Goal: Task Accomplishment & Management: Complete application form

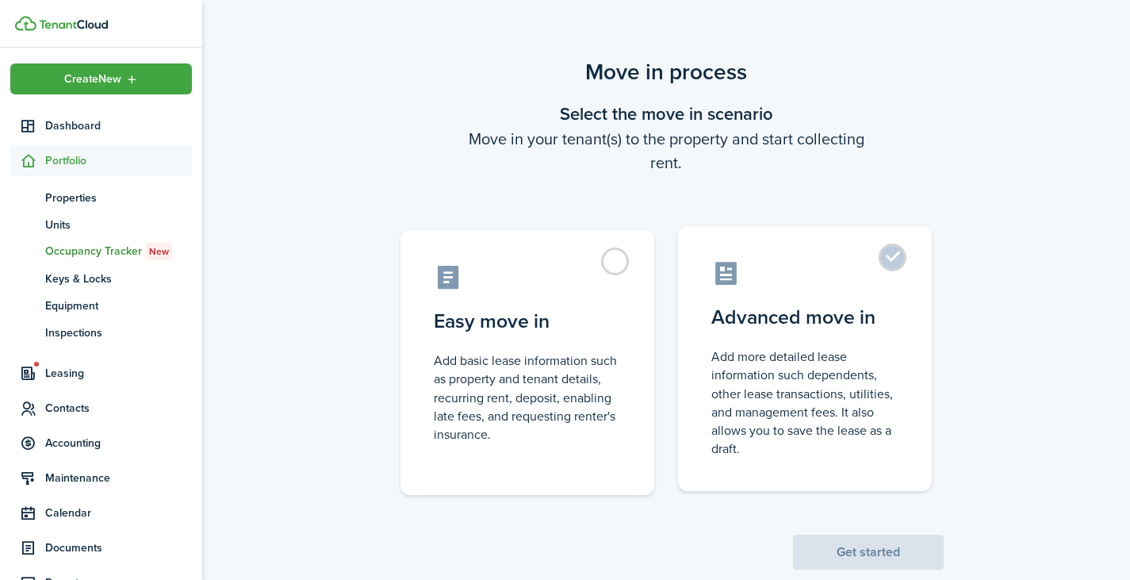
drag, startPoint x: 785, startPoint y: 428, endPoint x: 741, endPoint y: 338, distance: 100.8
click at [741, 338] on label "Advanced move in Add more detailed lease information such dependents, other lea…" at bounding box center [805, 358] width 254 height 265
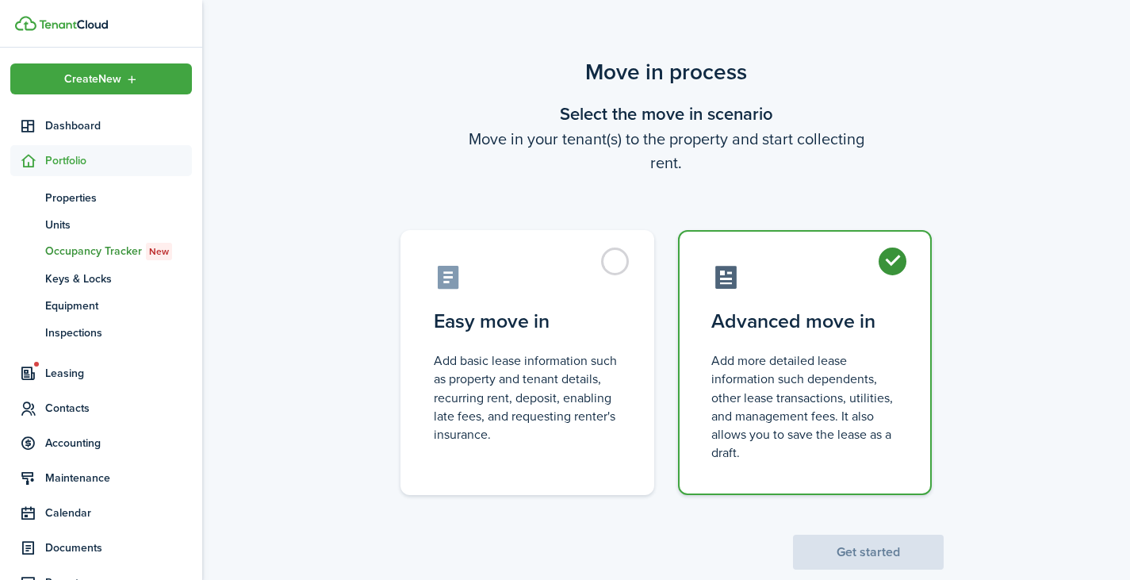
radio input "true"
click at [880, 543] on button "Get started" at bounding box center [868, 552] width 151 height 35
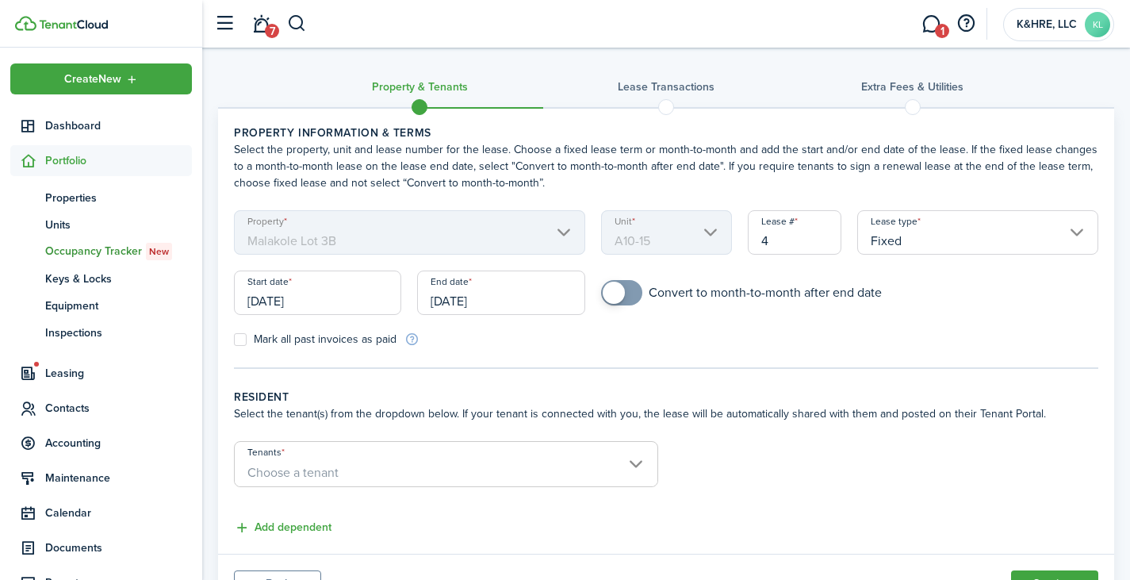
click at [915, 233] on input "Fixed" at bounding box center [978, 232] width 241 height 44
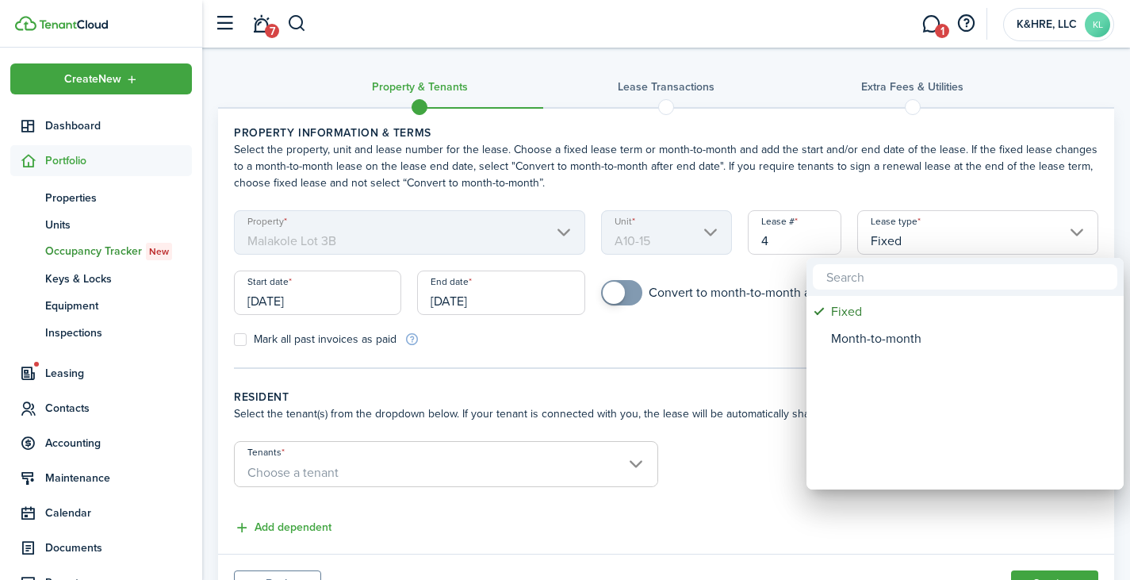
click at [818, 163] on div at bounding box center [565, 290] width 1384 height 834
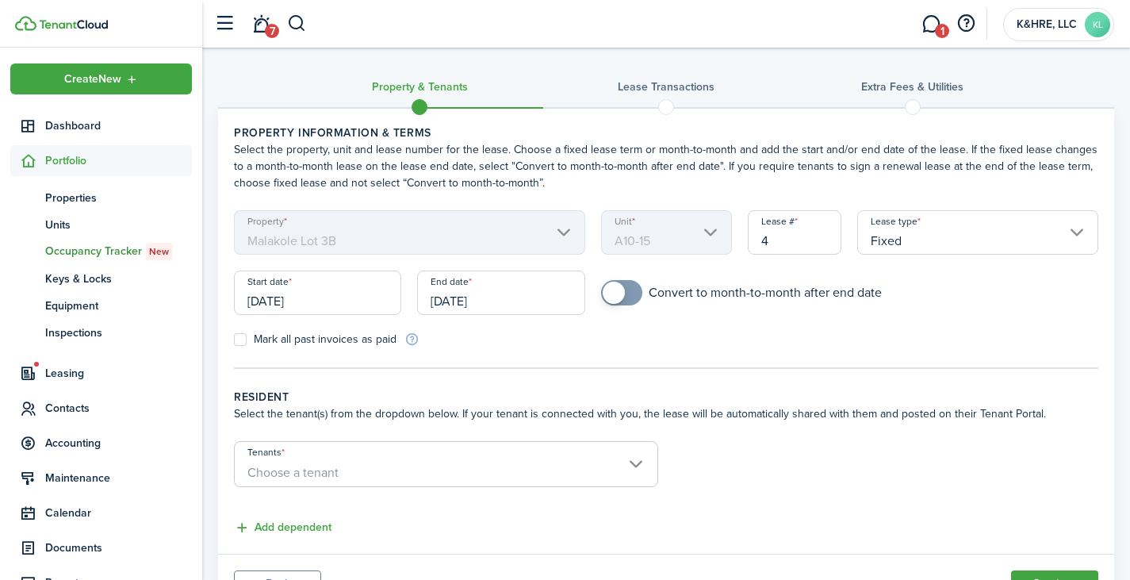
click at [339, 304] on input "[DATE]" at bounding box center [317, 293] width 167 height 44
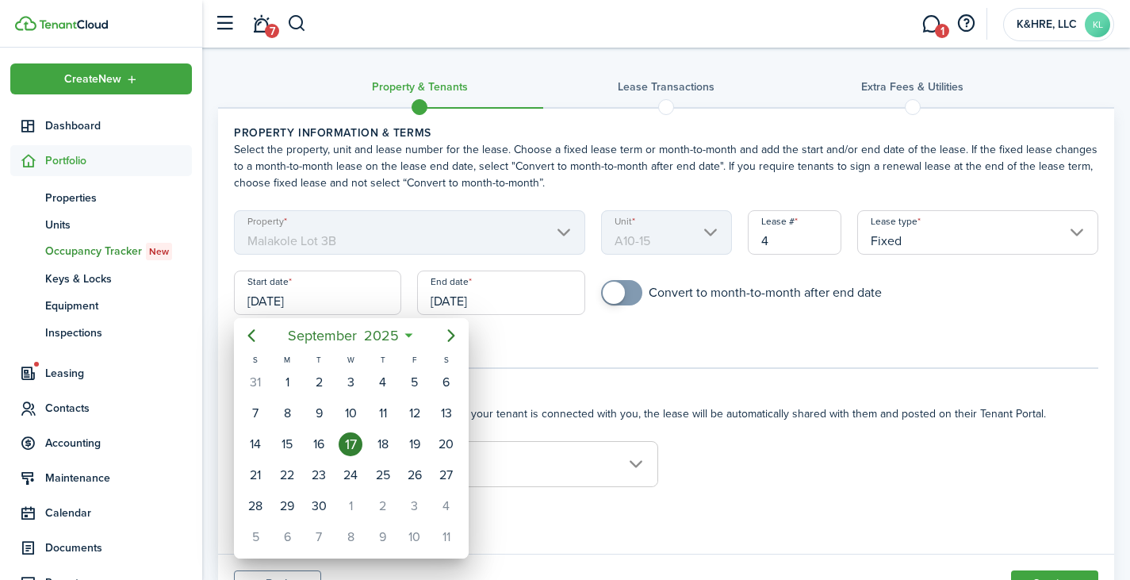
click at [574, 358] on div at bounding box center [565, 290] width 1384 height 834
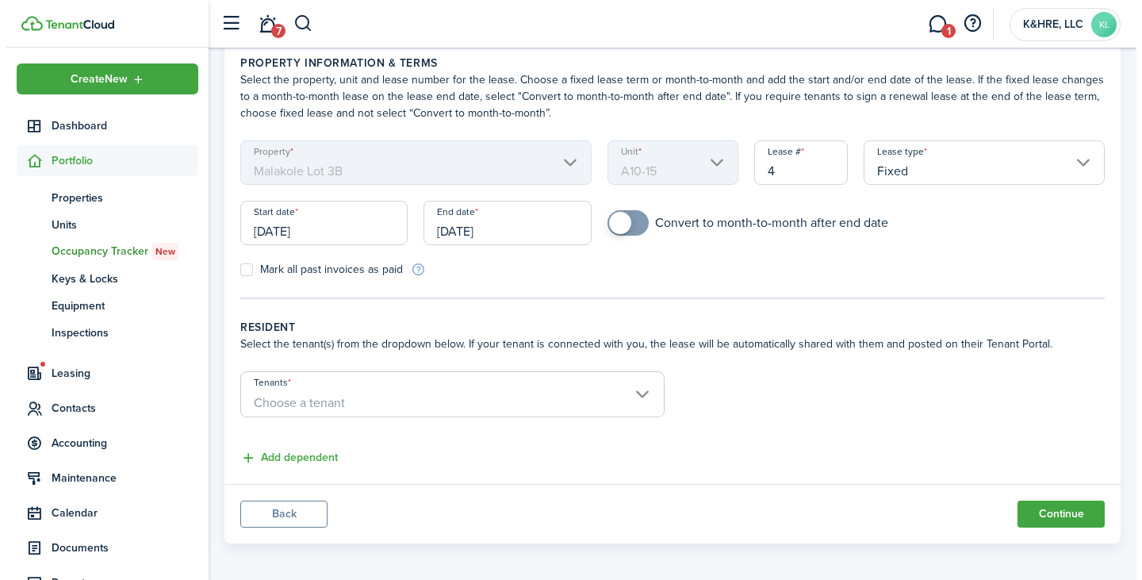
scroll to position [76, 0]
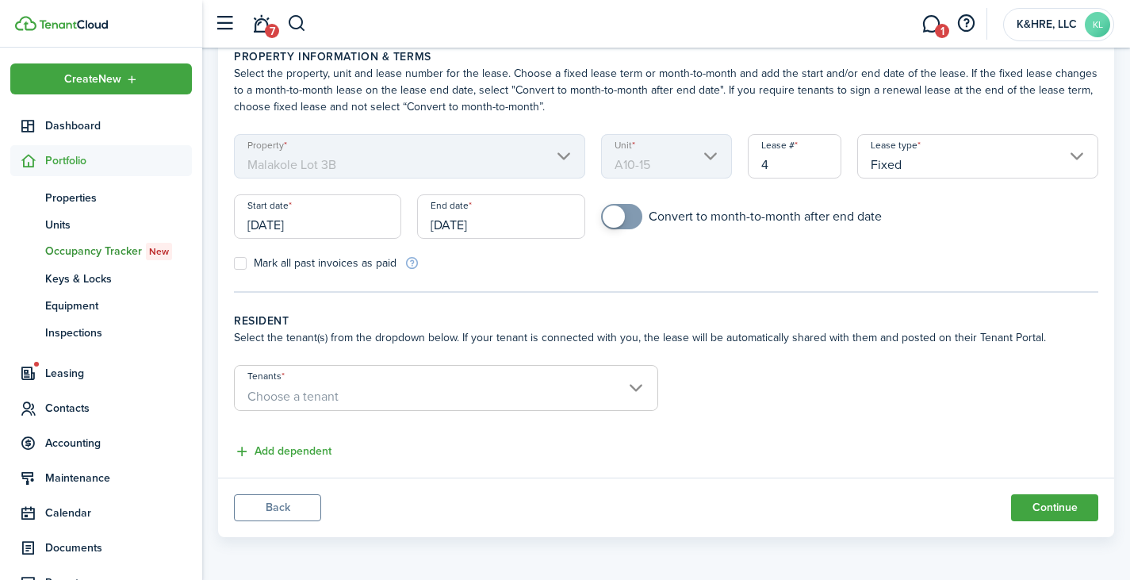
click at [363, 225] on input "[DATE]" at bounding box center [317, 216] width 167 height 44
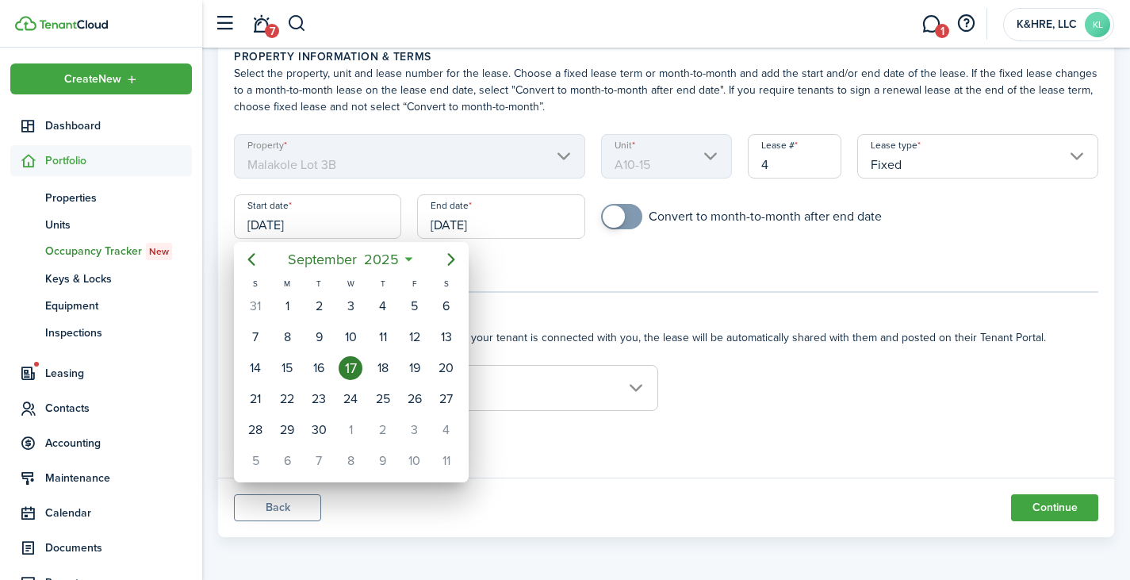
click at [598, 310] on div at bounding box center [565, 290] width 1384 height 834
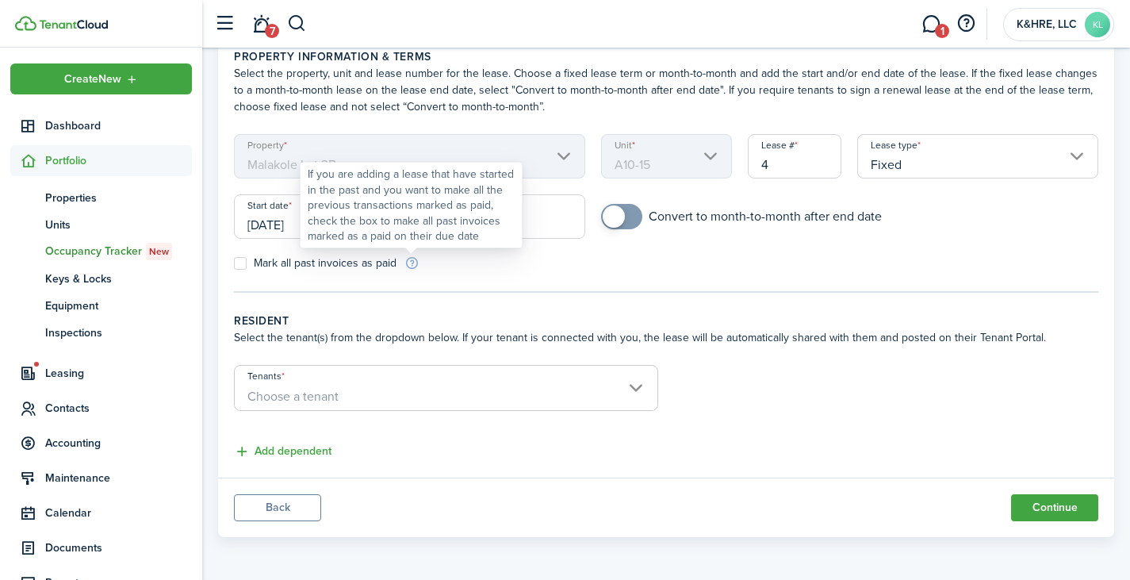
click at [335, 229] on div "If you are adding a lease that have started in the past and you want to make al…" at bounding box center [412, 206] width 208 height 78
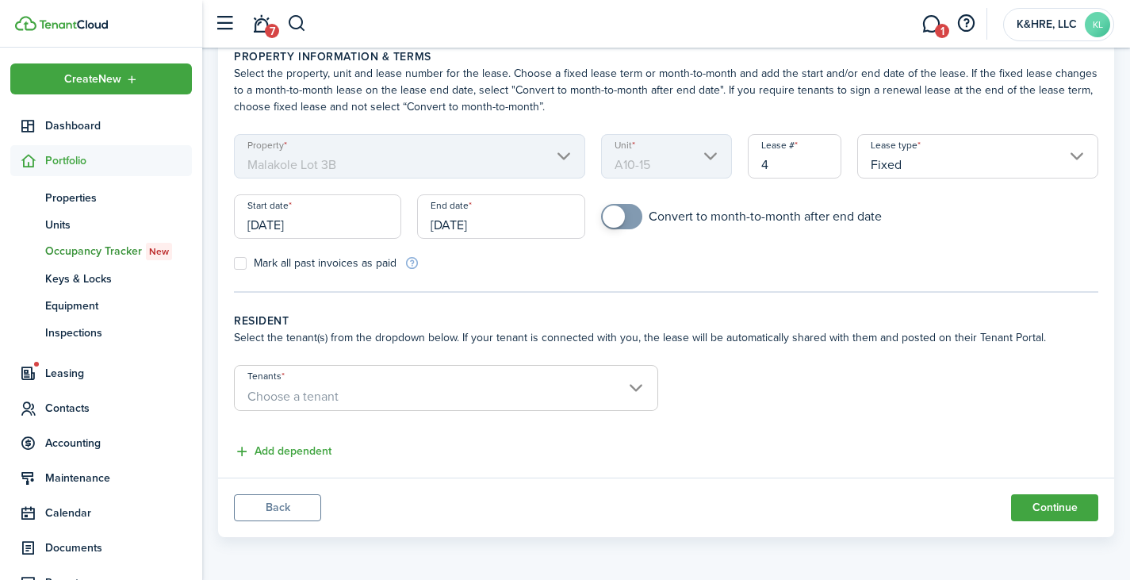
click at [267, 217] on input "[DATE]" at bounding box center [317, 216] width 167 height 44
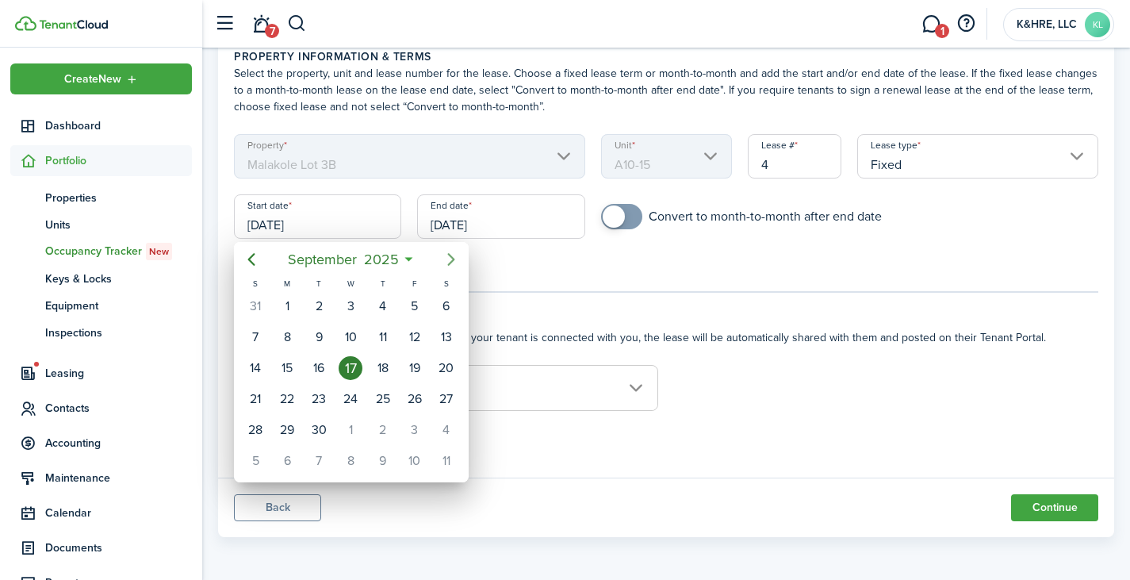
click at [444, 253] on icon "Next page" at bounding box center [451, 259] width 19 height 19
click at [445, 258] on icon "Next page" at bounding box center [451, 259] width 19 height 19
click at [349, 298] on div "1" at bounding box center [351, 306] width 24 height 24
type input "[DATE]"
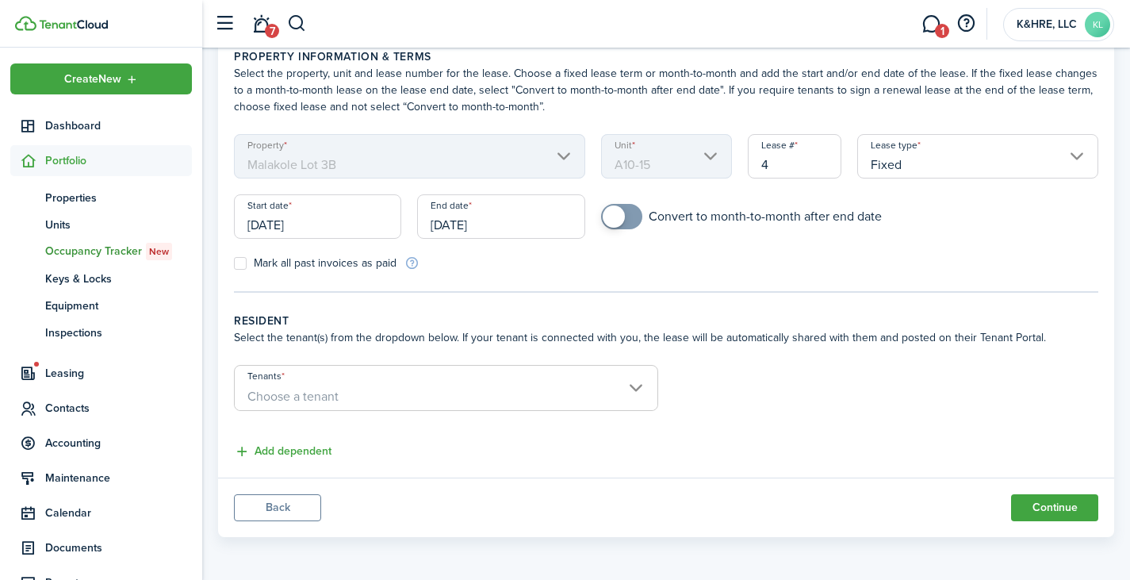
click at [515, 217] on input "[DATE]" at bounding box center [500, 216] width 167 height 44
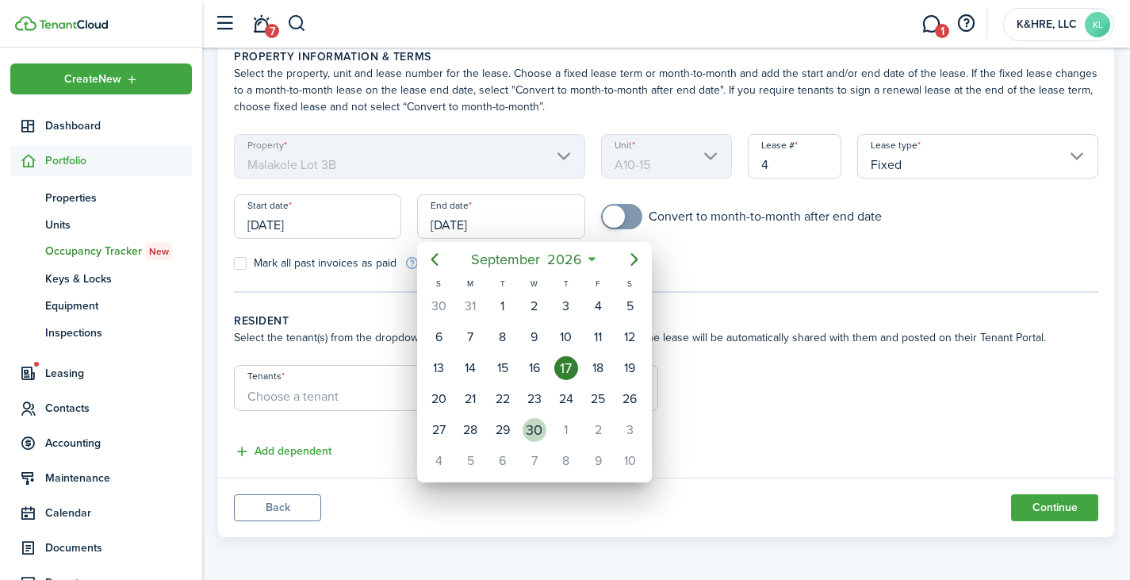
click at [533, 425] on div "30" at bounding box center [535, 430] width 24 height 24
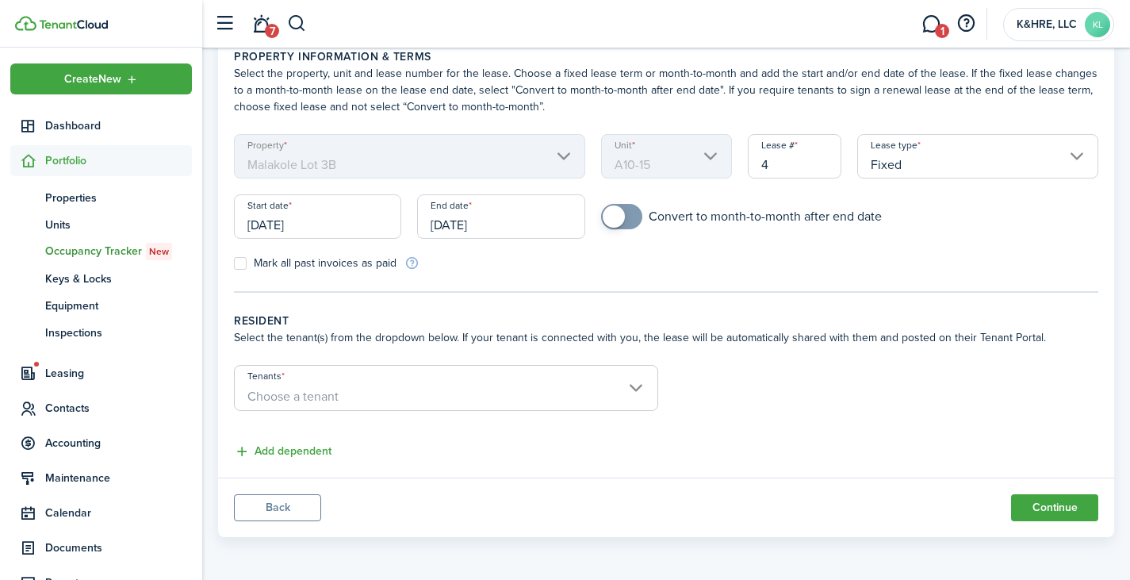
click at [505, 213] on input "[DATE]" at bounding box center [500, 216] width 167 height 44
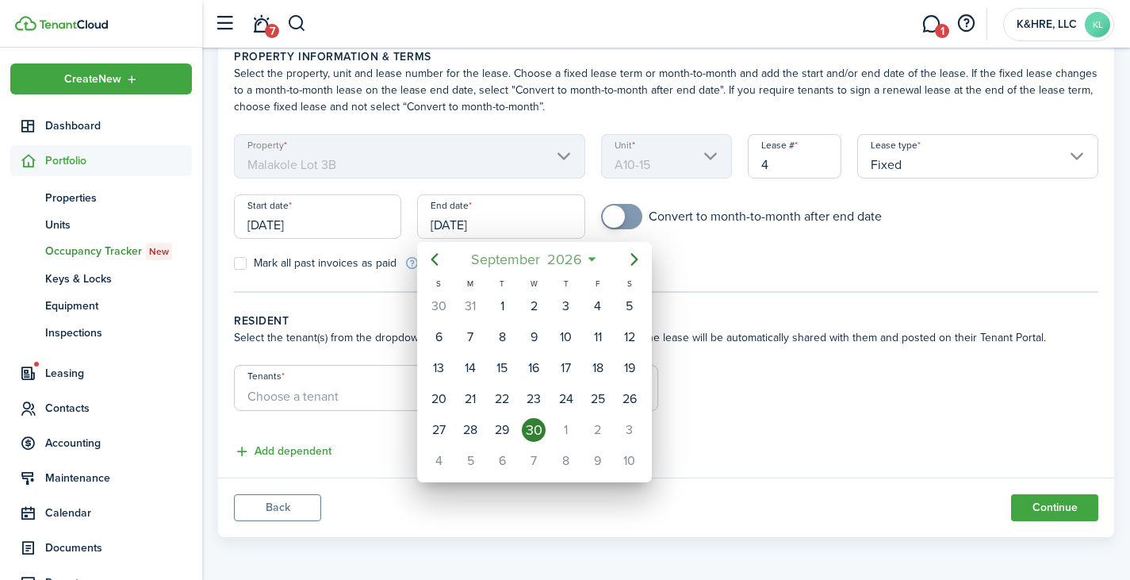
click at [570, 255] on span "2026" at bounding box center [564, 259] width 42 height 29
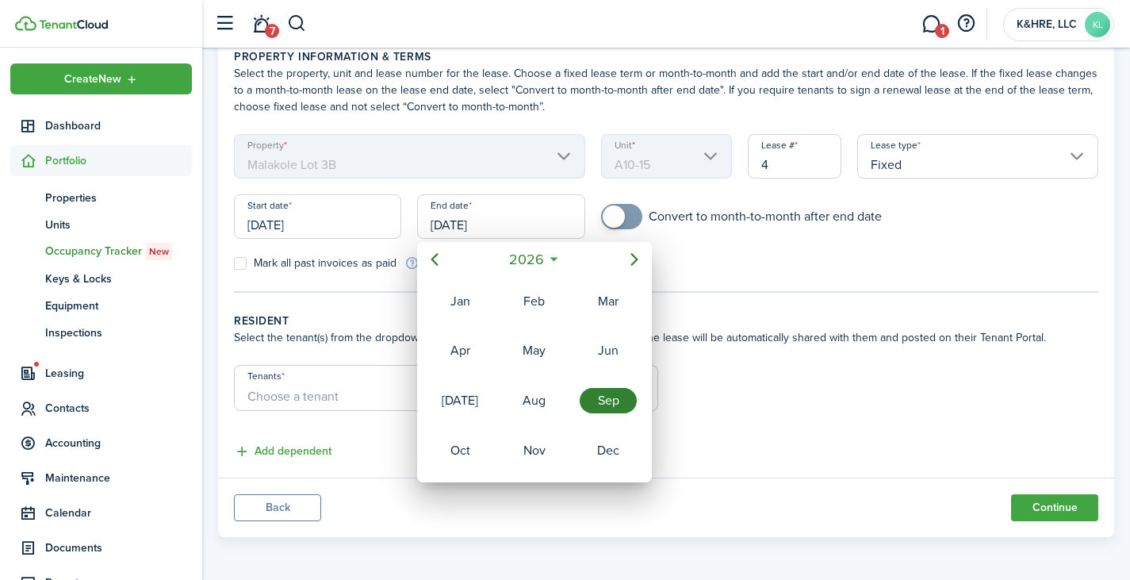
click at [554, 263] on icon at bounding box center [554, 259] width 17 height 16
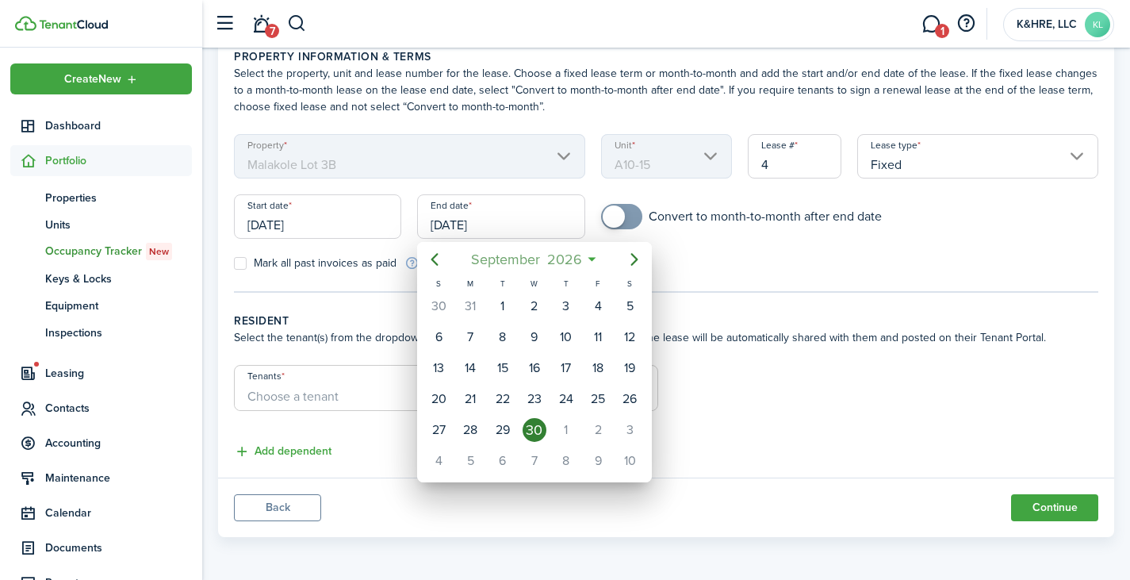
click at [560, 255] on span "2026" at bounding box center [564, 259] width 42 height 29
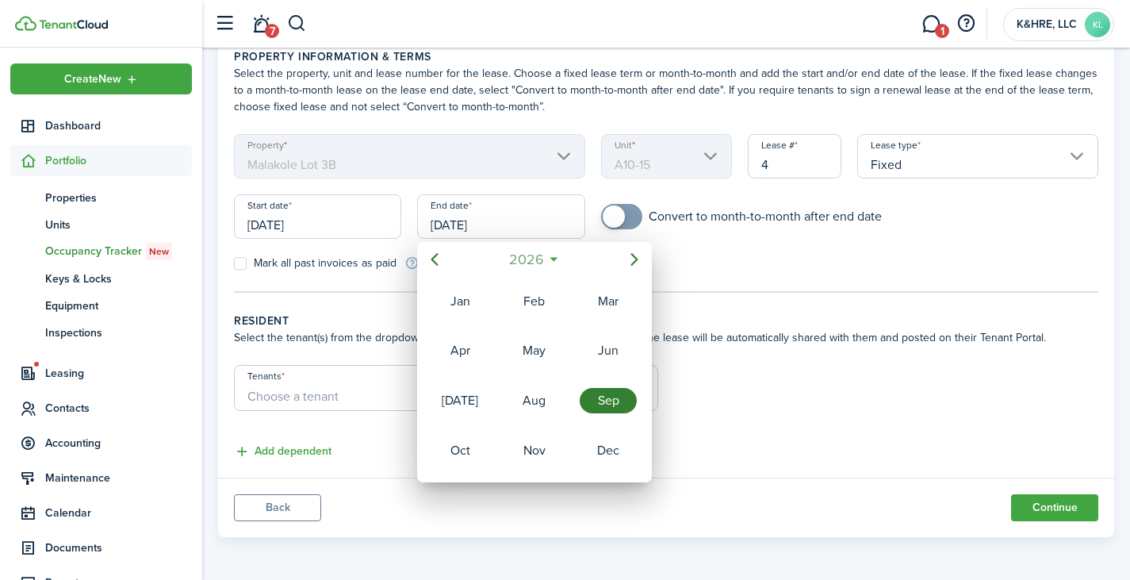
click at [532, 255] on span "2026" at bounding box center [526, 259] width 42 height 29
click at [542, 452] on div "2028" at bounding box center [534, 450] width 57 height 25
click at [603, 409] on div "Sep" at bounding box center [608, 400] width 57 height 25
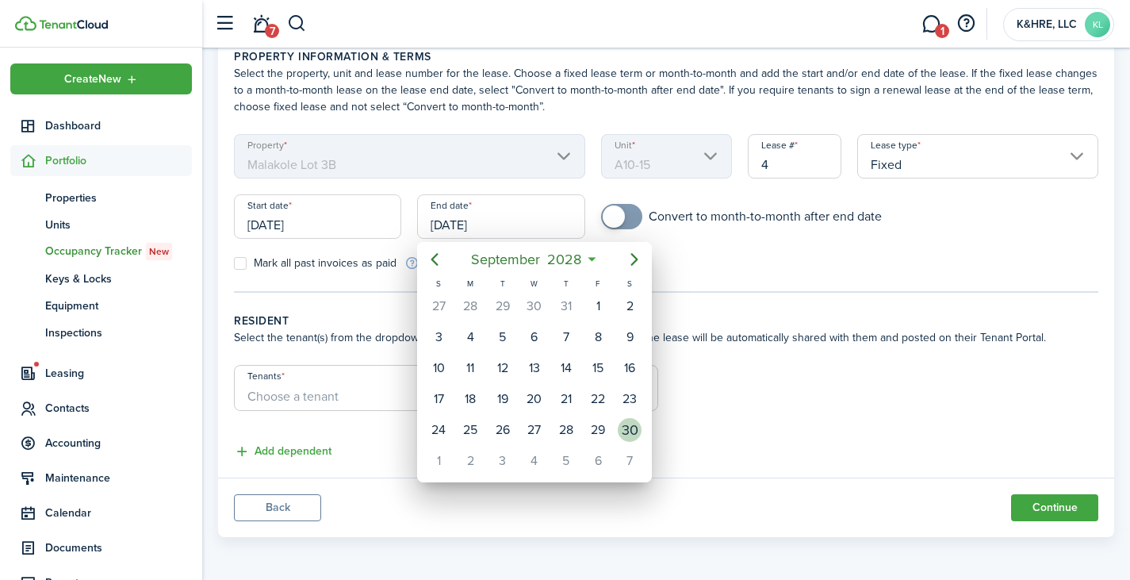
click at [627, 428] on div "30" at bounding box center [630, 430] width 24 height 24
type input "[DATE]"
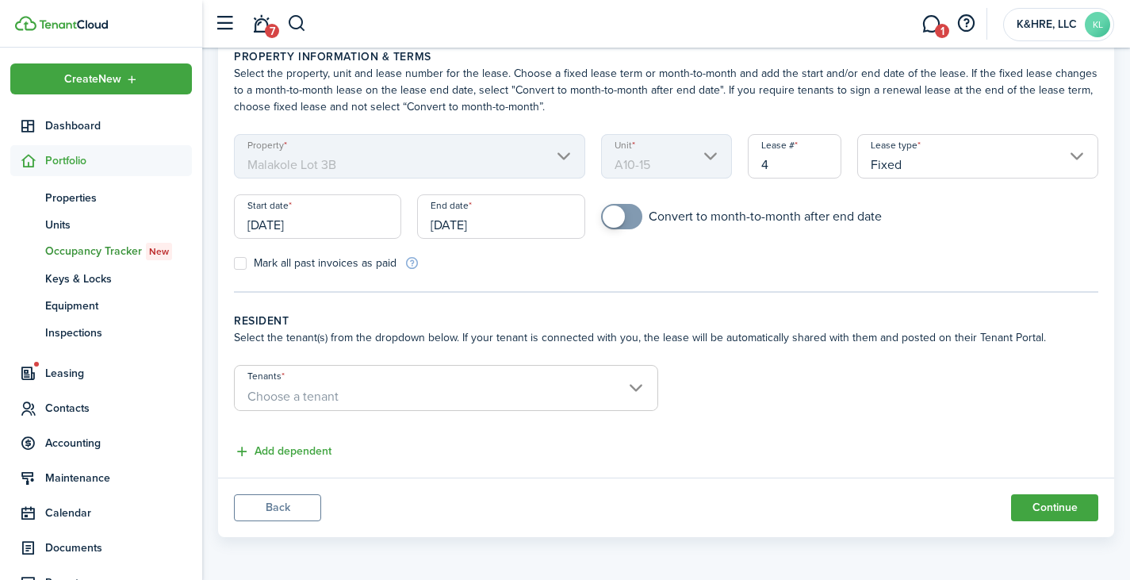
click at [484, 378] on input "Tenants" at bounding box center [446, 375] width 423 height 19
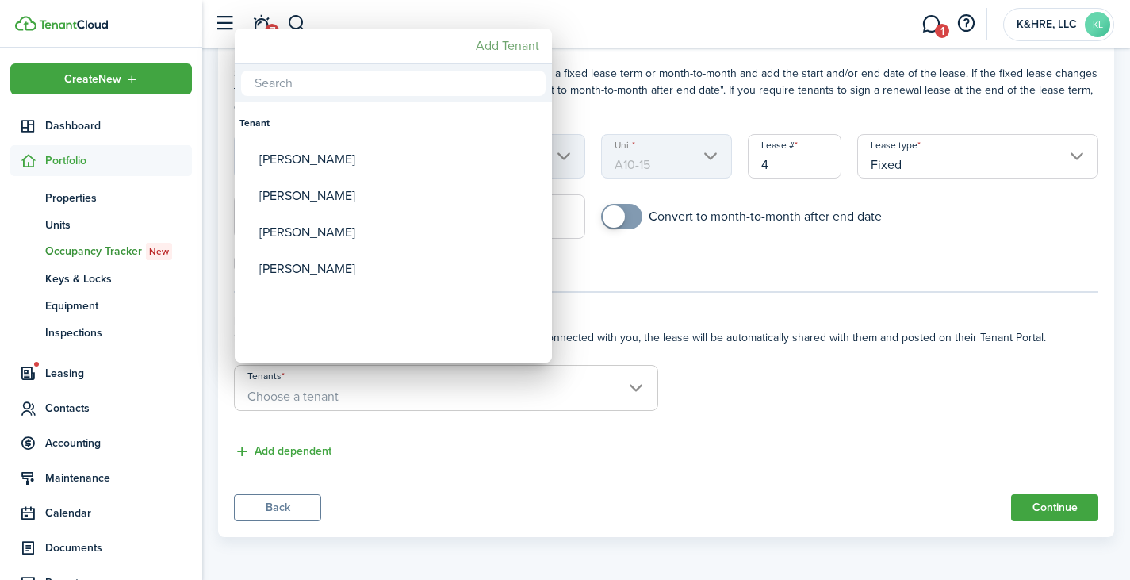
click at [480, 55] on mbsc-button "Add Tenant" at bounding box center [508, 46] width 76 height 29
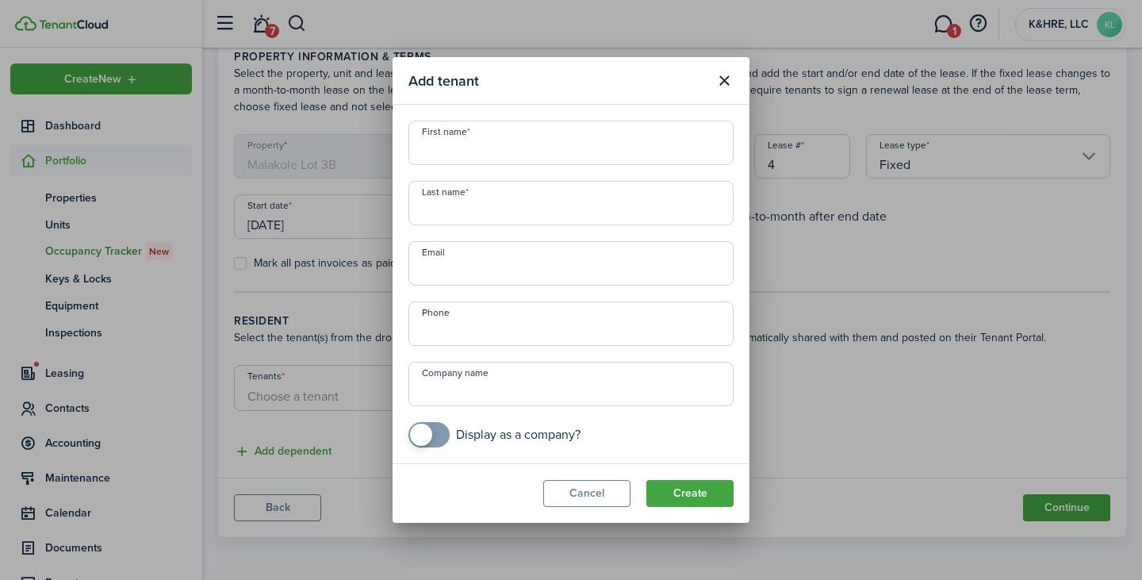
click at [478, 148] on input "First name" at bounding box center [571, 143] width 325 height 44
checkbox input "true"
click at [426, 439] on span at bounding box center [421, 435] width 22 height 22
click at [466, 159] on input "First name" at bounding box center [571, 143] width 325 height 44
type input "[PERSON_NAME]"
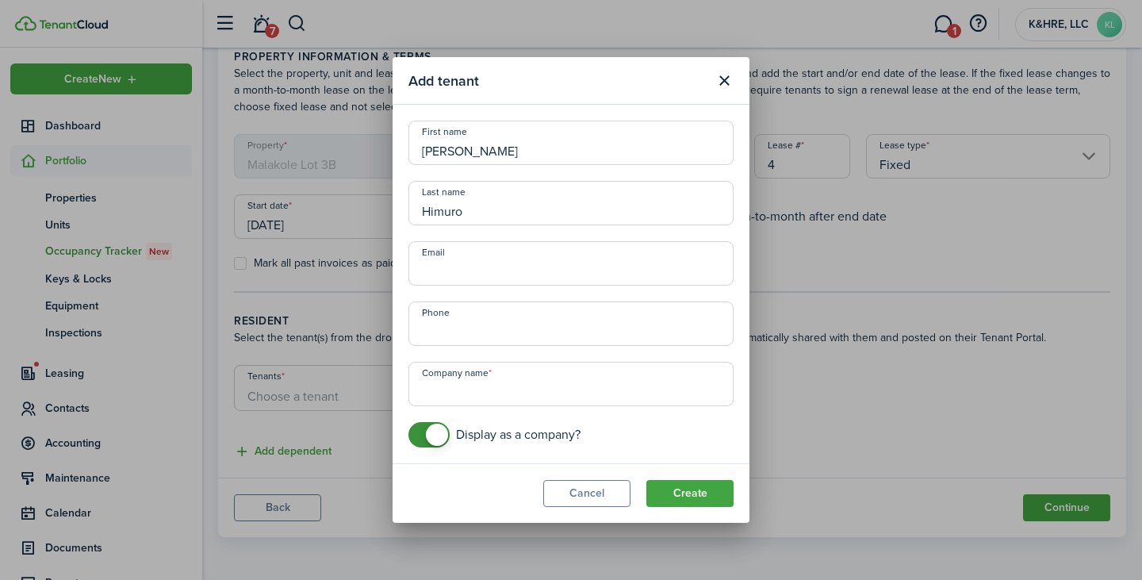
type input "Himuro"
type input "[PERSON_NAME][EMAIL_ADDRESS][DOMAIN_NAME]"
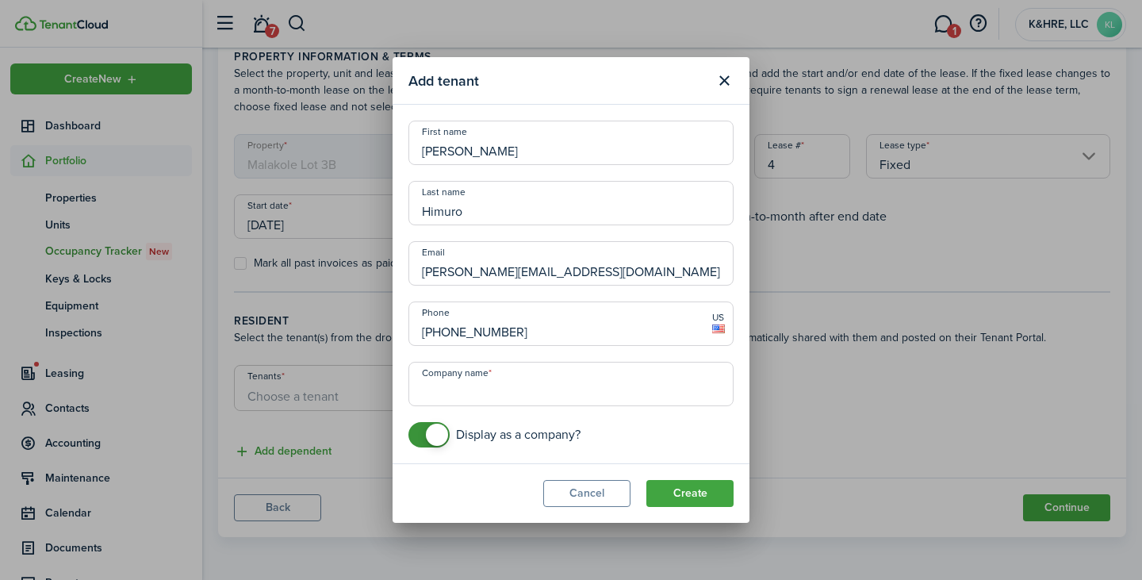
type input "[PHONE_NUMBER]"
type input "E"
click at [656, 391] on input "Company name" at bounding box center [571, 384] width 325 height 44
type input "RIZZY HI LLC"
click at [693, 495] on button "Create" at bounding box center [690, 493] width 87 height 27
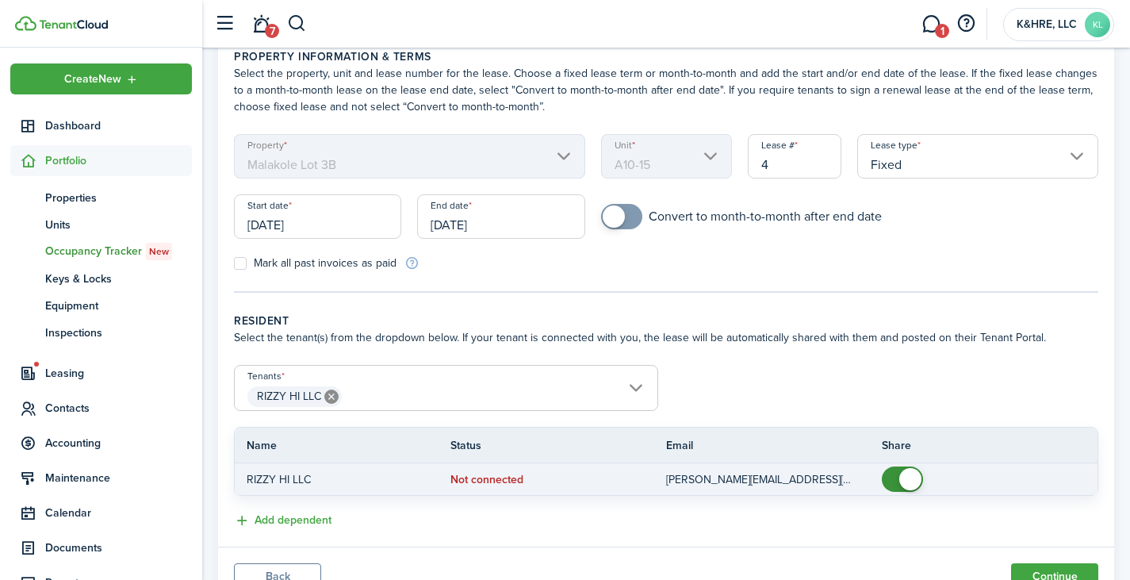
checkbox input "false"
click at [903, 474] on span at bounding box center [911, 479] width 22 height 22
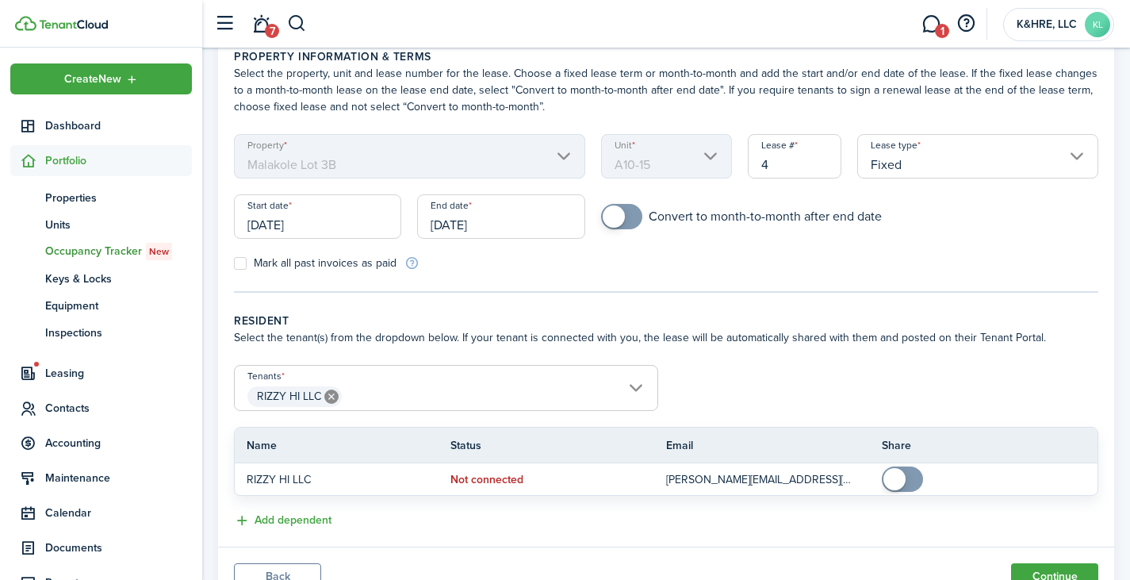
scroll to position [145, 0]
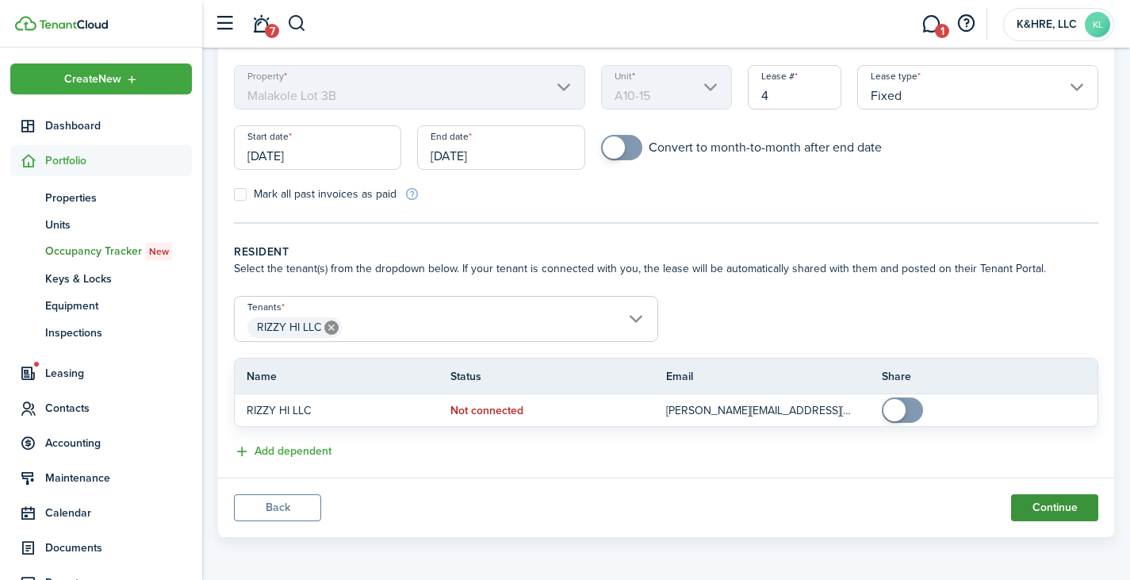
click at [1060, 507] on button "Continue" at bounding box center [1054, 507] width 87 height 27
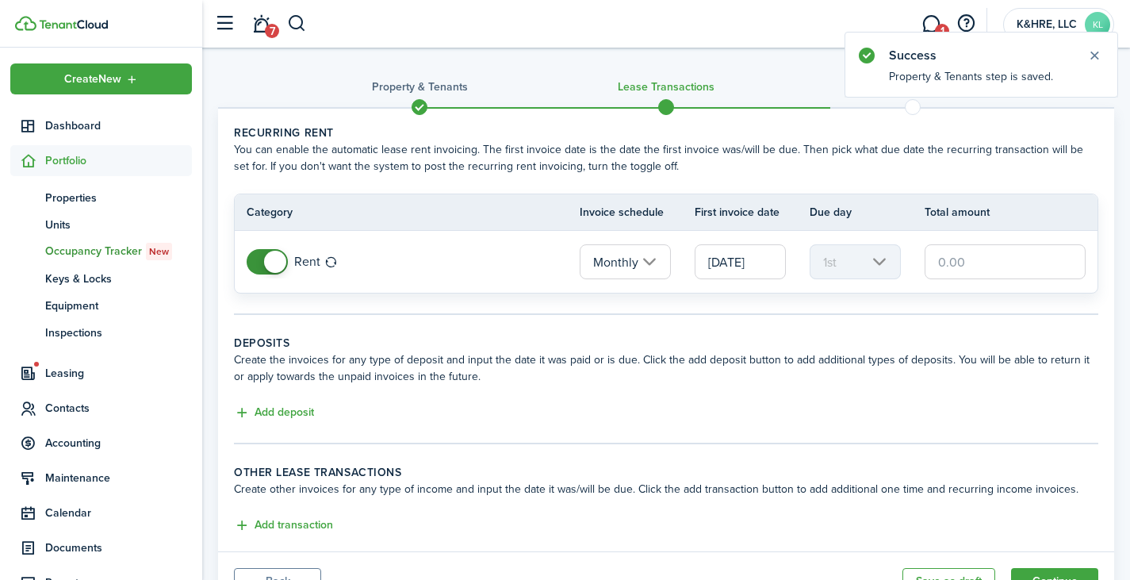
click at [621, 265] on input "Monthly" at bounding box center [625, 261] width 91 height 35
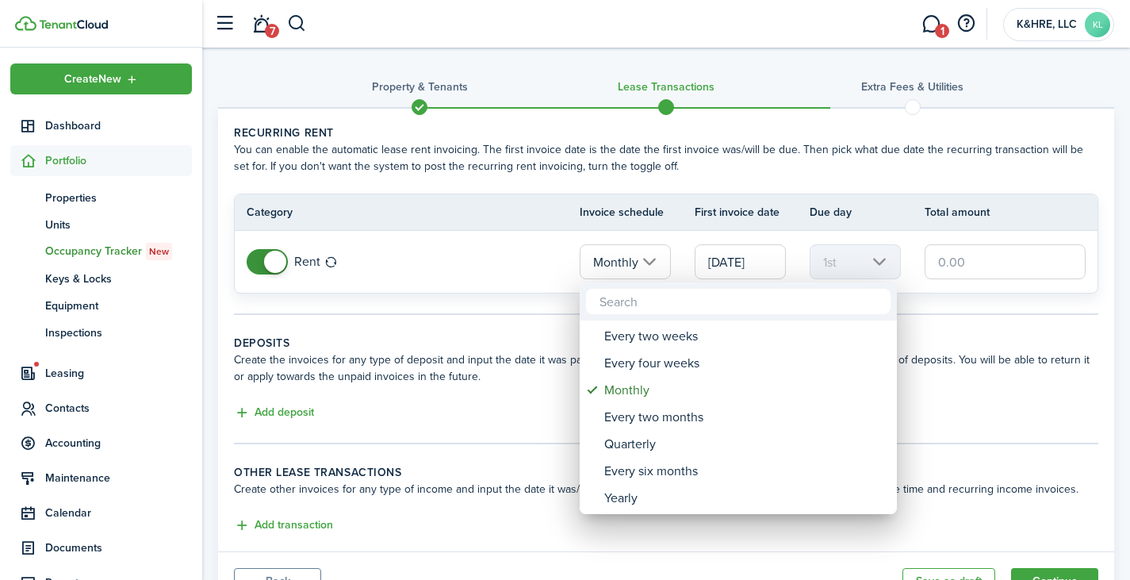
click at [462, 304] on div at bounding box center [565, 290] width 1384 height 834
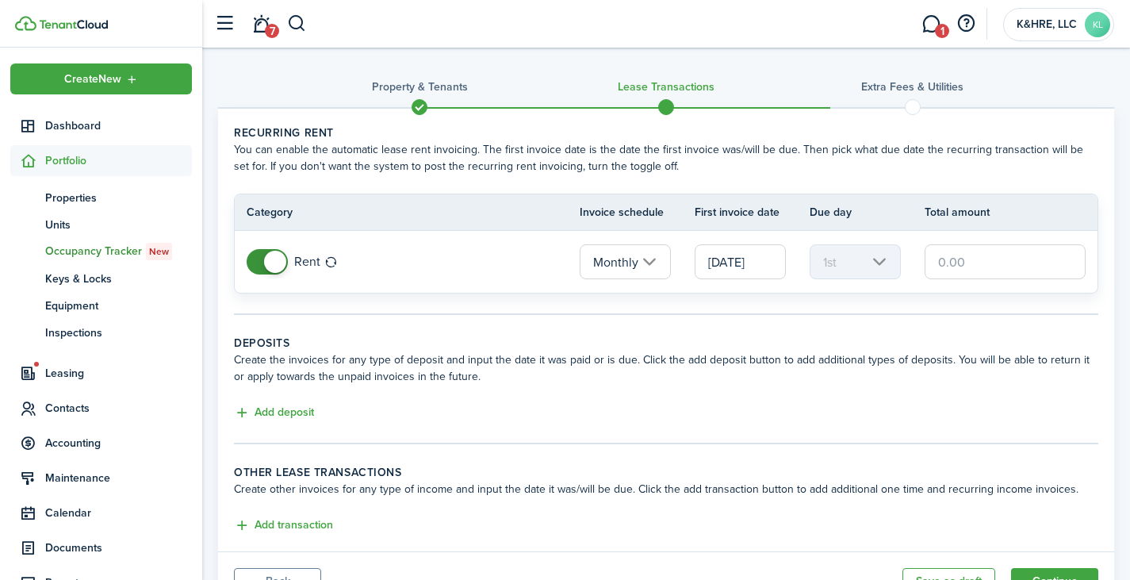
click at [266, 256] on span at bounding box center [275, 262] width 22 height 22
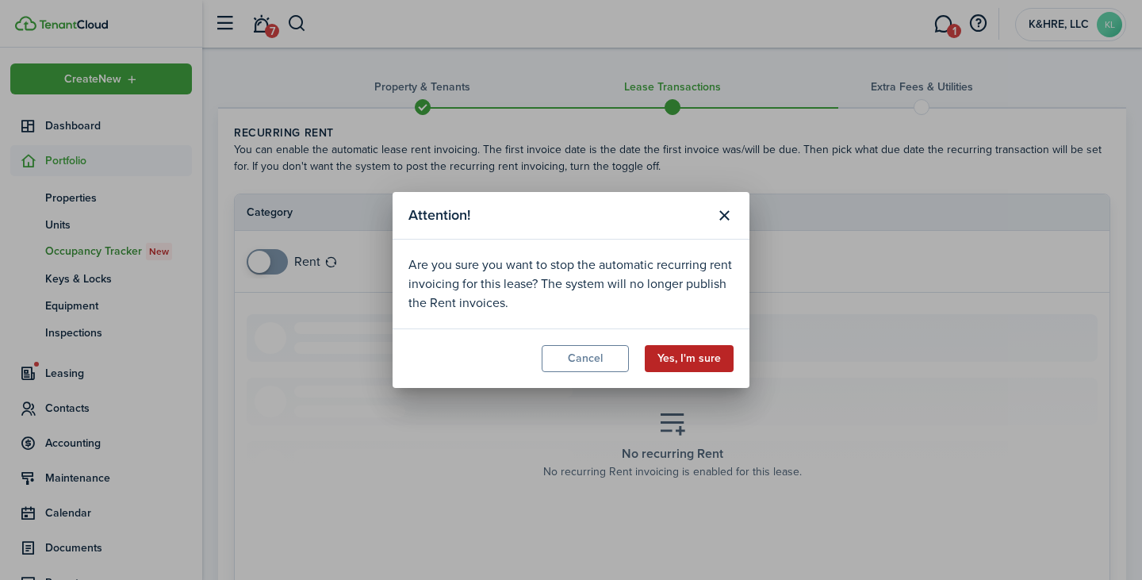
click at [700, 360] on button "Yes, I'm sure" at bounding box center [689, 358] width 89 height 27
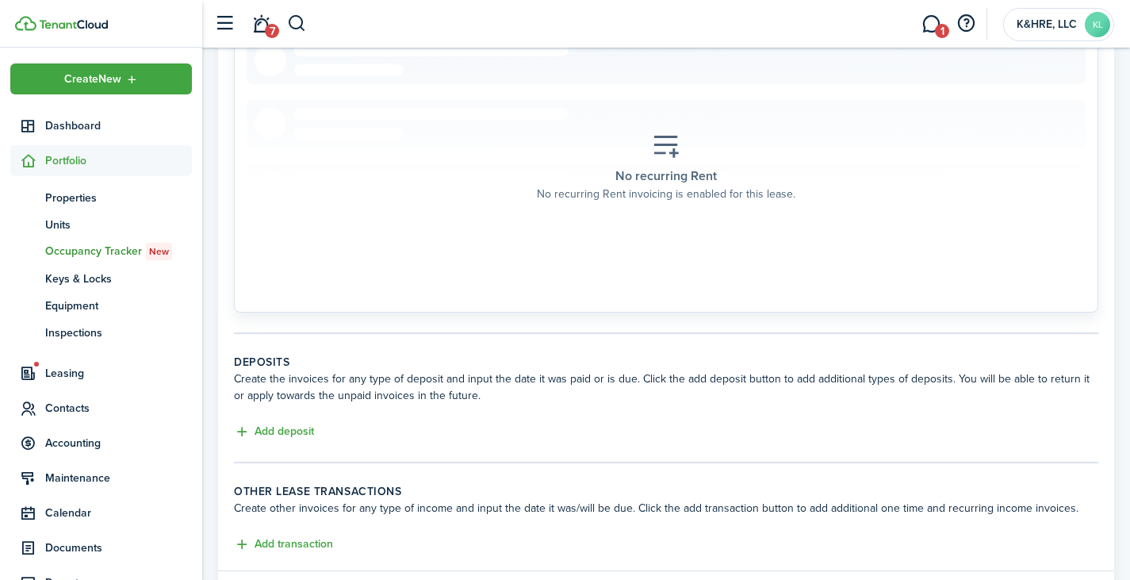
scroll to position [370, 0]
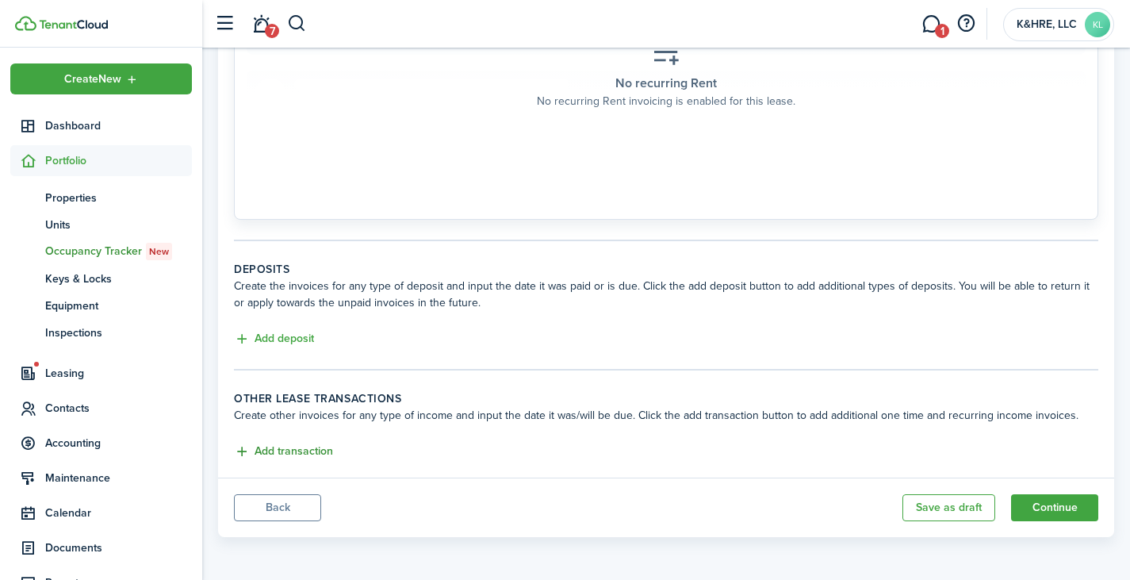
click at [259, 455] on button "Add transaction" at bounding box center [283, 452] width 99 height 18
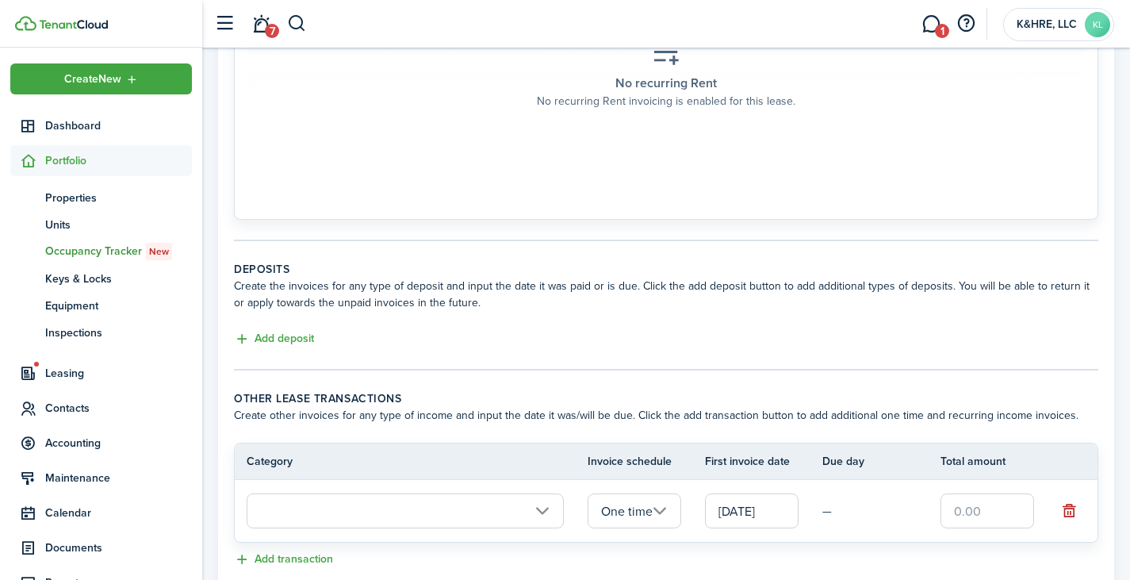
drag, startPoint x: 490, startPoint y: 490, endPoint x: 456, endPoint y: 344, distance: 149.9
click at [456, 344] on div "Add deposit" at bounding box center [666, 339] width 865 height 19
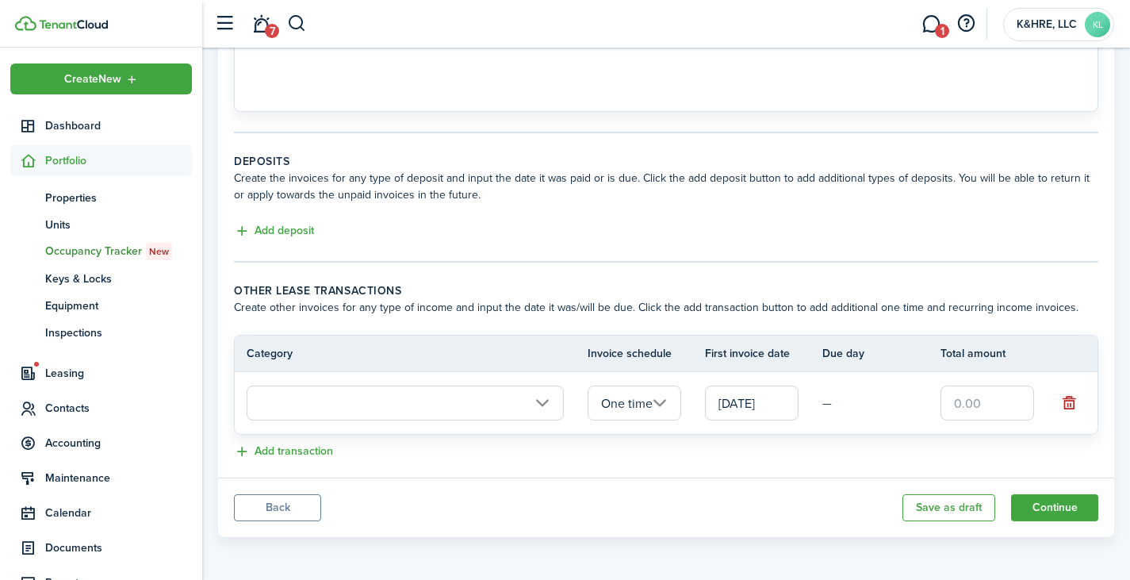
click at [526, 402] on input "text" at bounding box center [405, 403] width 317 height 35
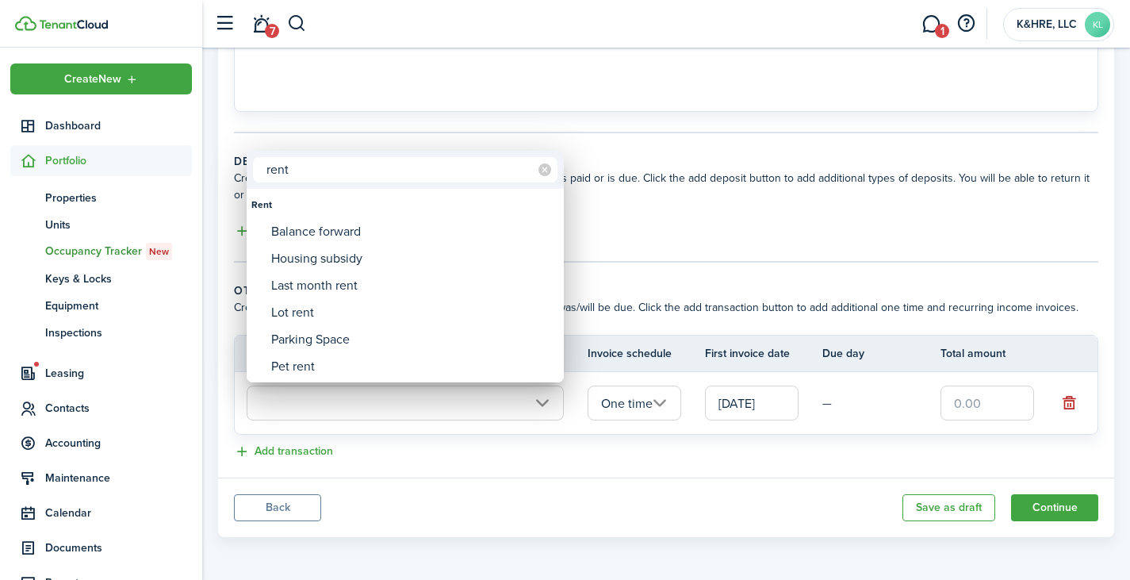
type input "rent"
click at [684, 260] on div at bounding box center [565, 290] width 1384 height 834
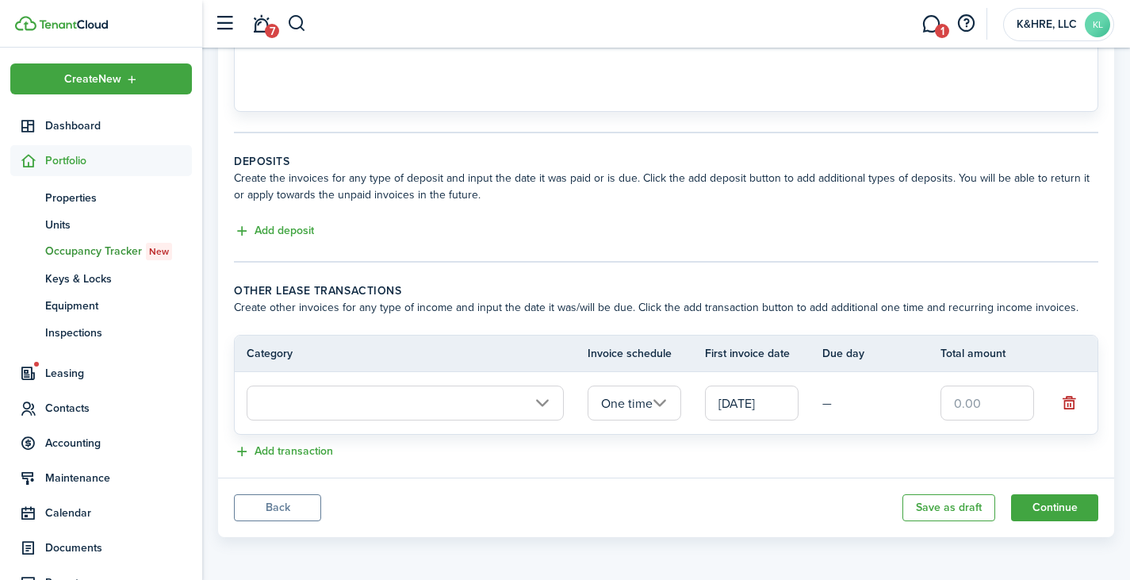
click at [639, 405] on input "One time" at bounding box center [635, 403] width 94 height 35
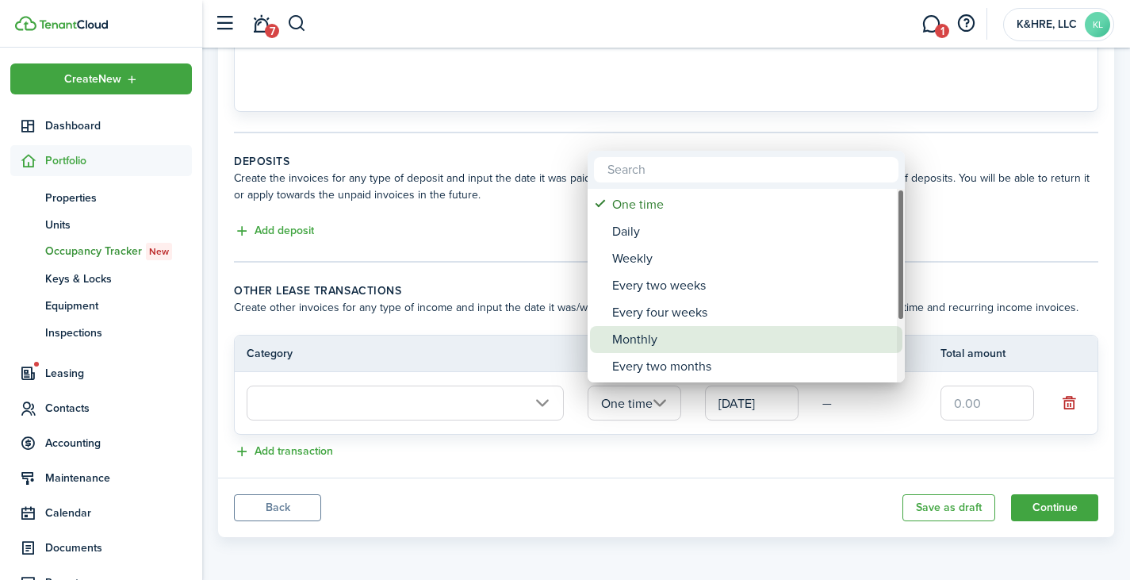
click at [685, 336] on div "Monthly" at bounding box center [752, 339] width 281 height 27
type input "Monthly"
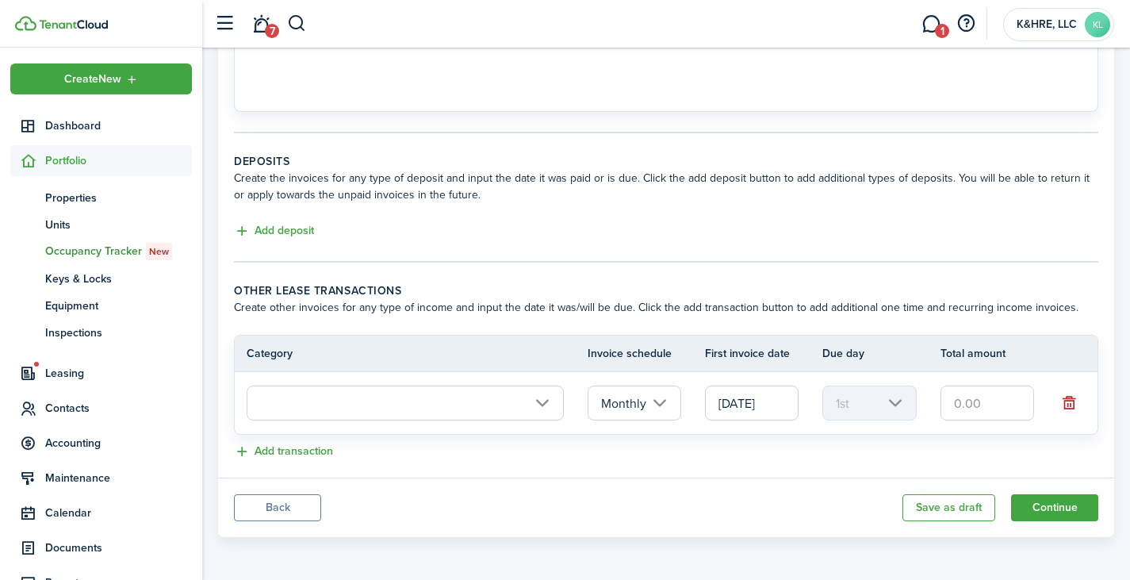
click at [786, 401] on input "[DATE]" at bounding box center [752, 403] width 94 height 35
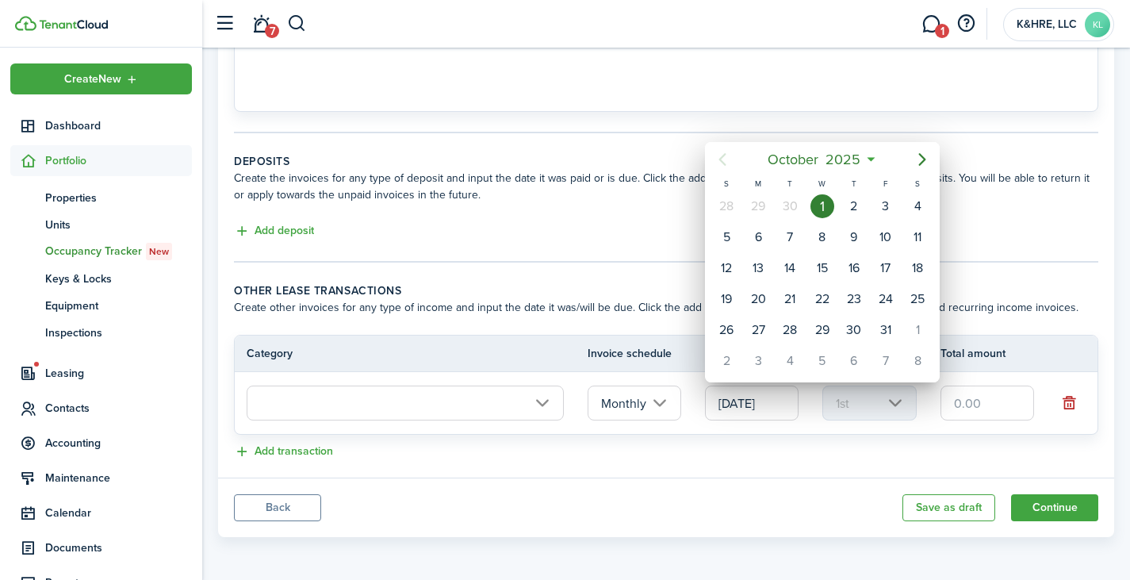
click at [620, 194] on div at bounding box center [565, 290] width 1384 height 834
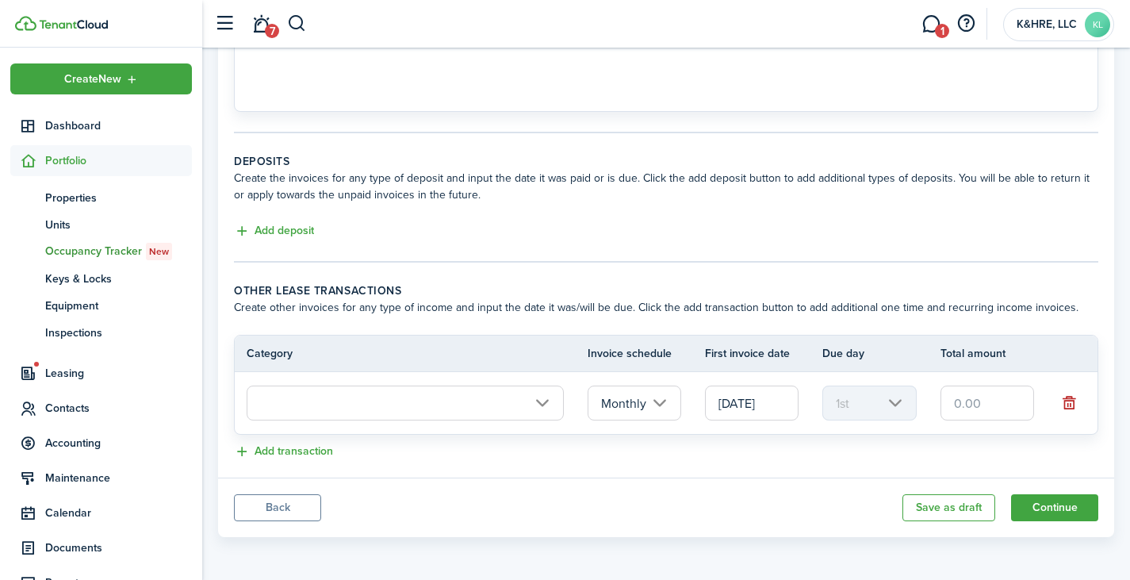
click at [511, 400] on input "text" at bounding box center [405, 403] width 317 height 35
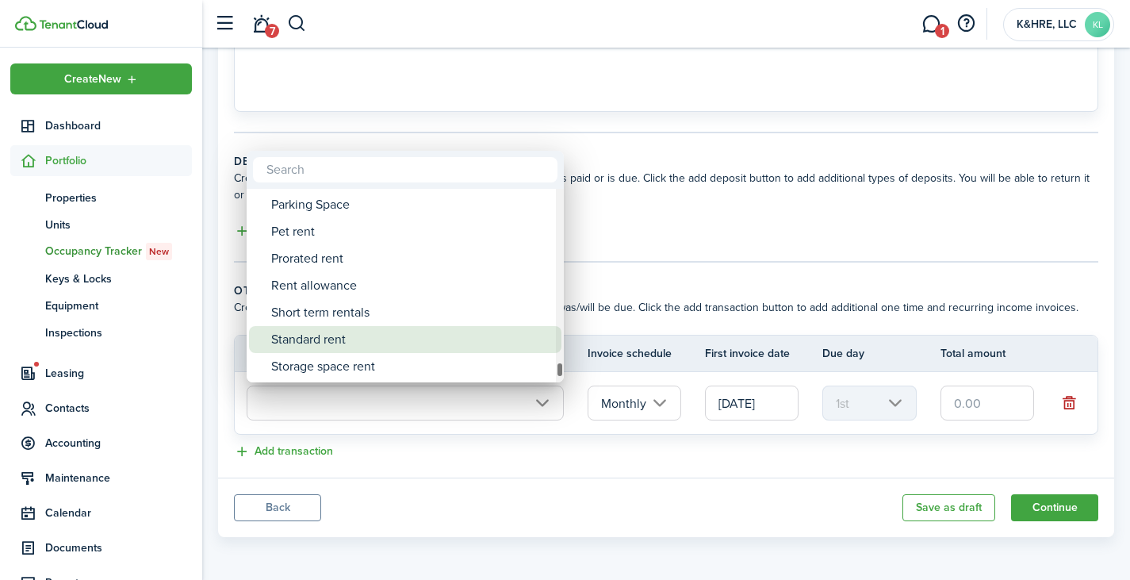
click at [372, 340] on div "Standard rent" at bounding box center [411, 339] width 281 height 27
type input "Rent / Standard rent"
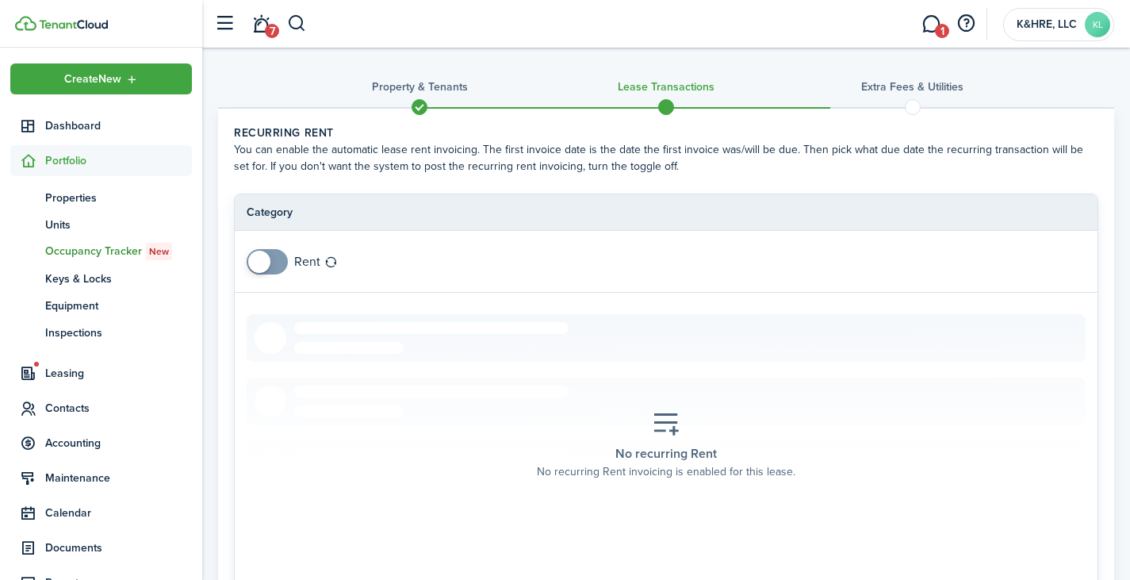
scroll to position [1, 0]
click at [265, 269] on span at bounding box center [259, 261] width 22 height 22
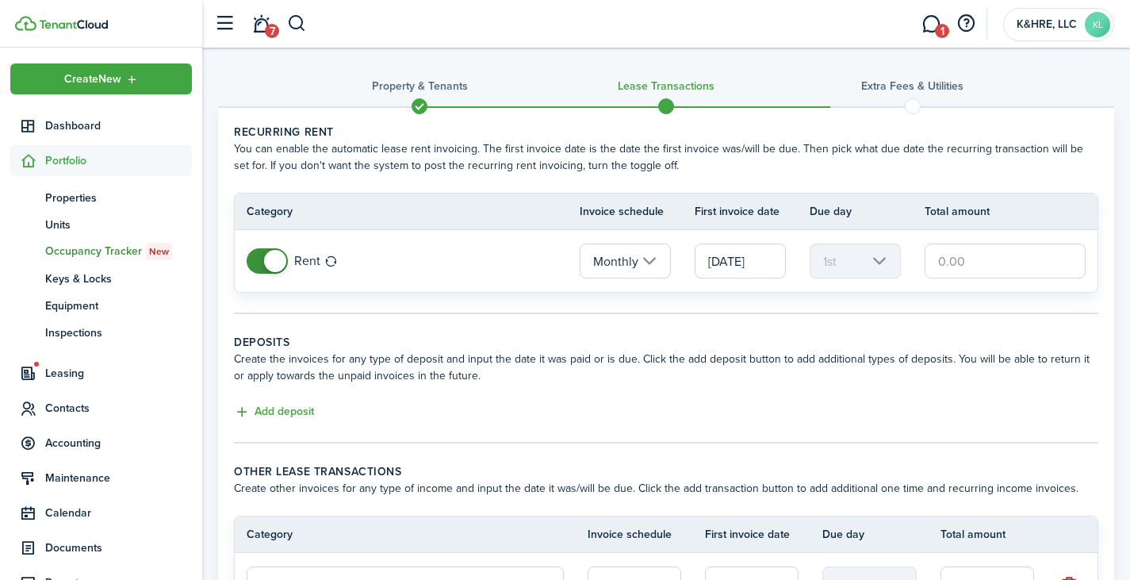
click at [266, 258] on span at bounding box center [275, 261] width 22 height 22
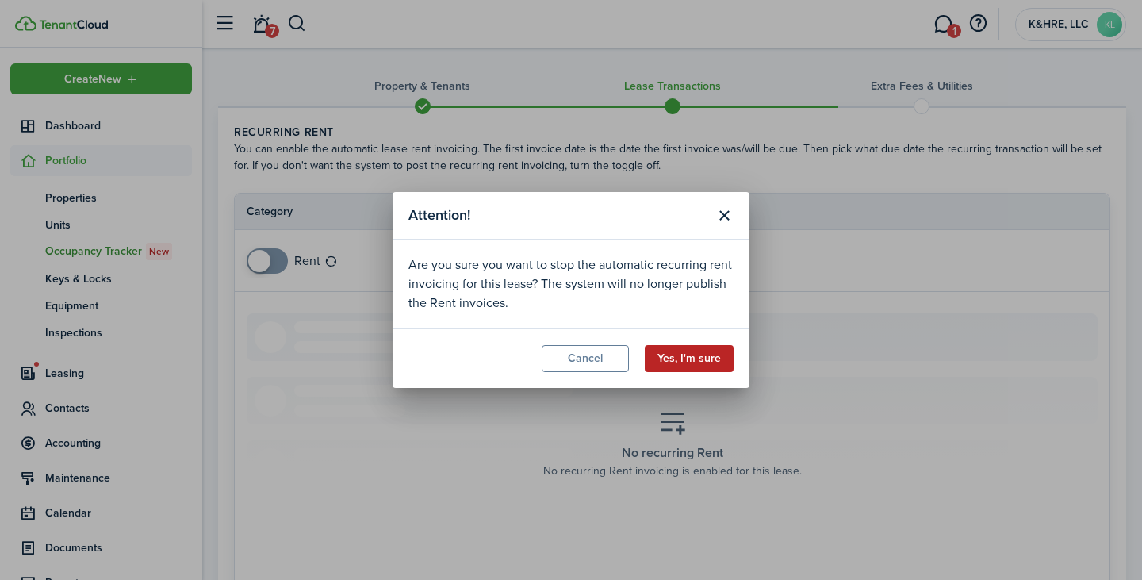
click at [709, 364] on button "Yes, I'm sure" at bounding box center [689, 358] width 89 height 27
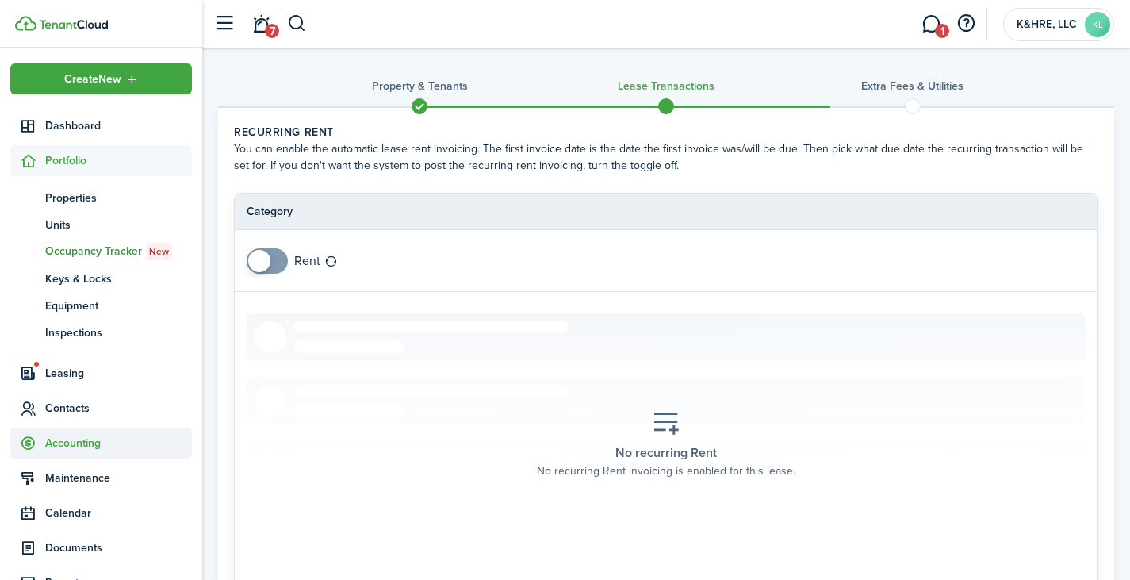
scroll to position [74, 0]
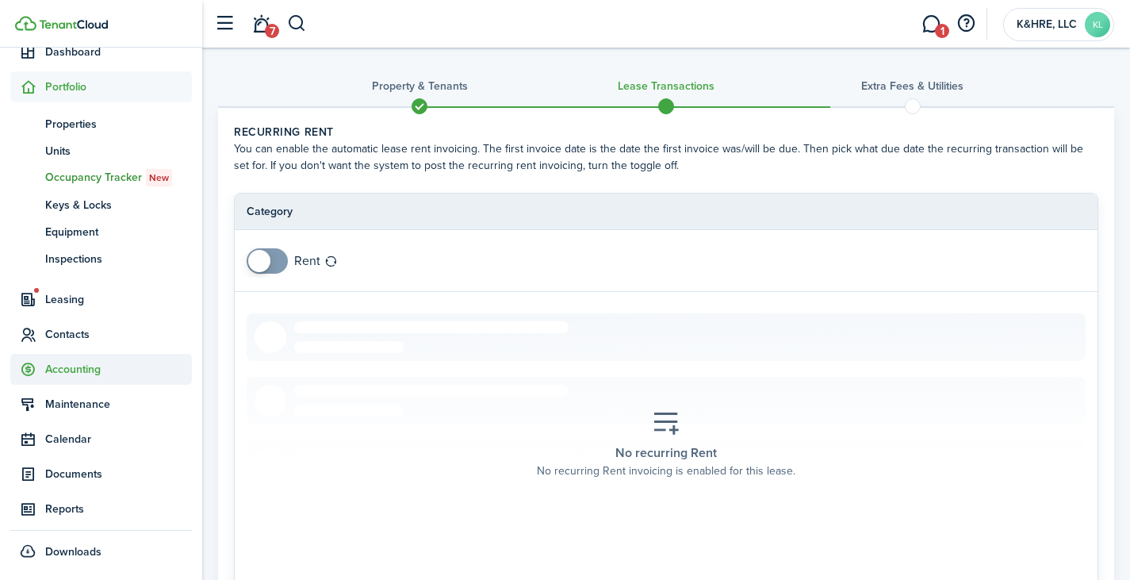
click at [112, 378] on span "Accounting" at bounding box center [101, 369] width 182 height 31
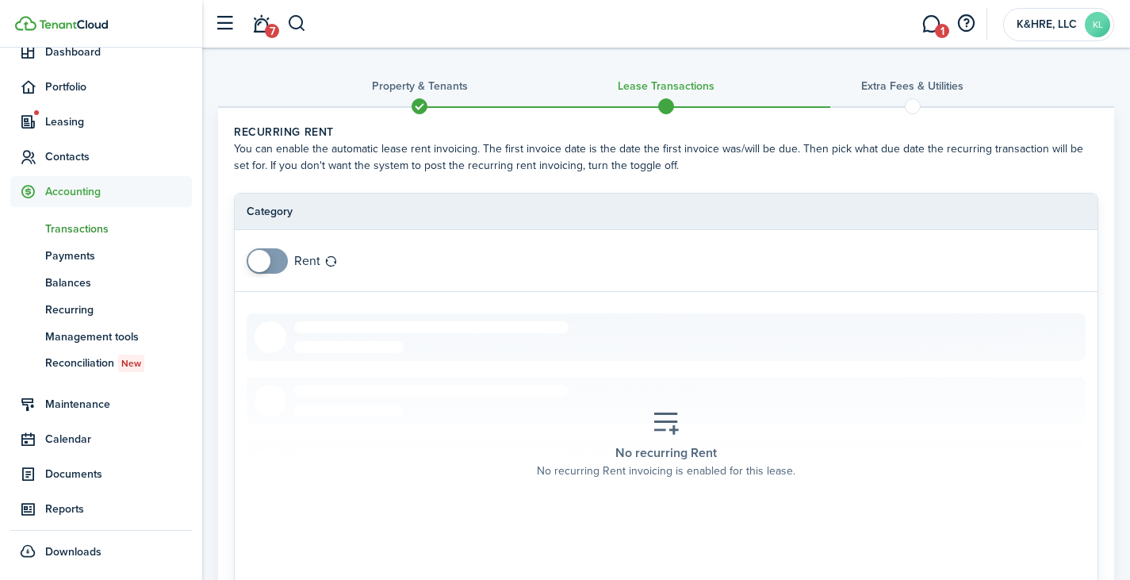
click at [94, 229] on span "Transactions" at bounding box center [118, 229] width 147 height 17
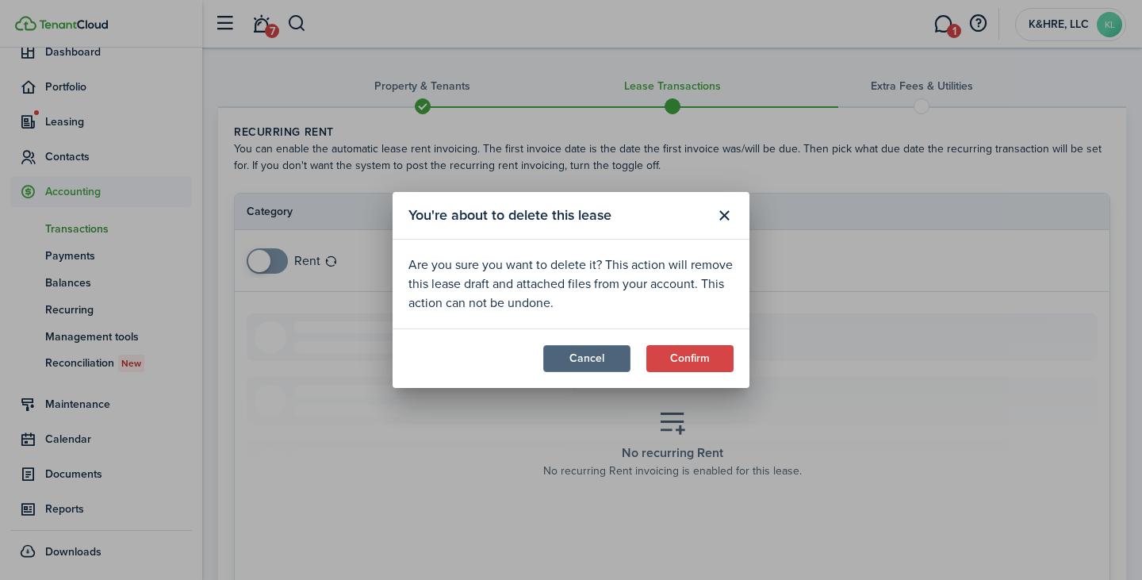
click at [584, 359] on button "Cancel" at bounding box center [586, 358] width 87 height 27
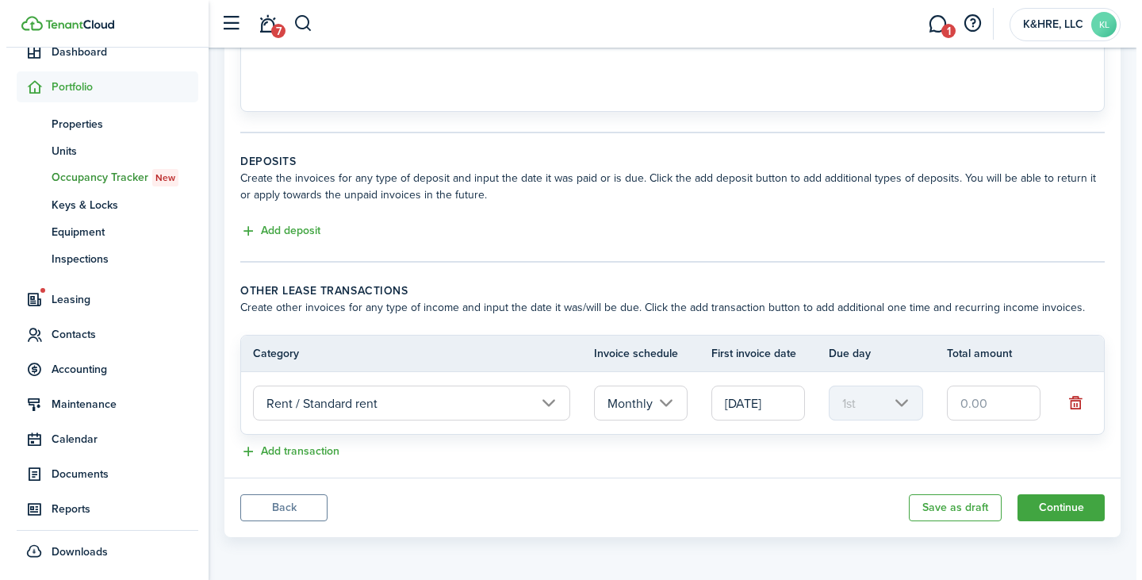
scroll to position [478, 0]
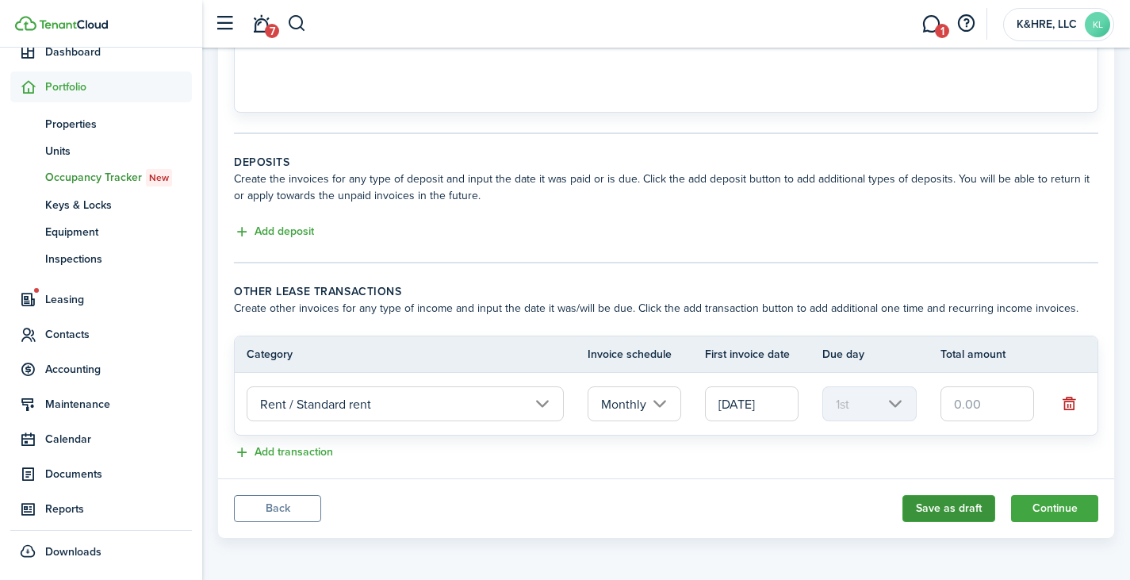
click at [939, 501] on button "Save as draft" at bounding box center [949, 508] width 93 height 27
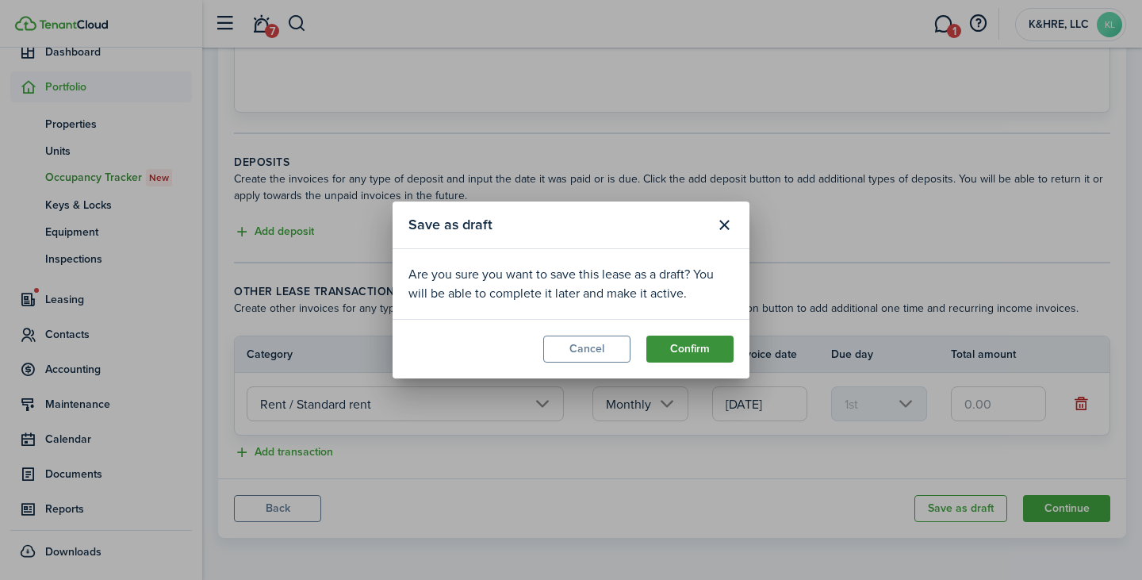
click at [688, 346] on button "Confirm" at bounding box center [690, 349] width 87 height 27
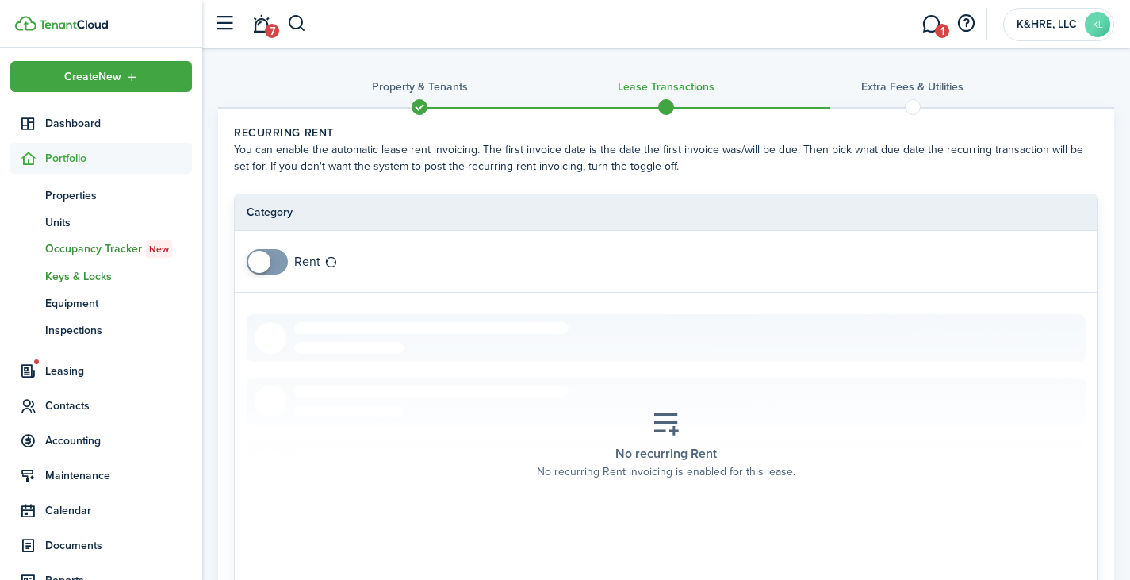
scroll to position [0, 0]
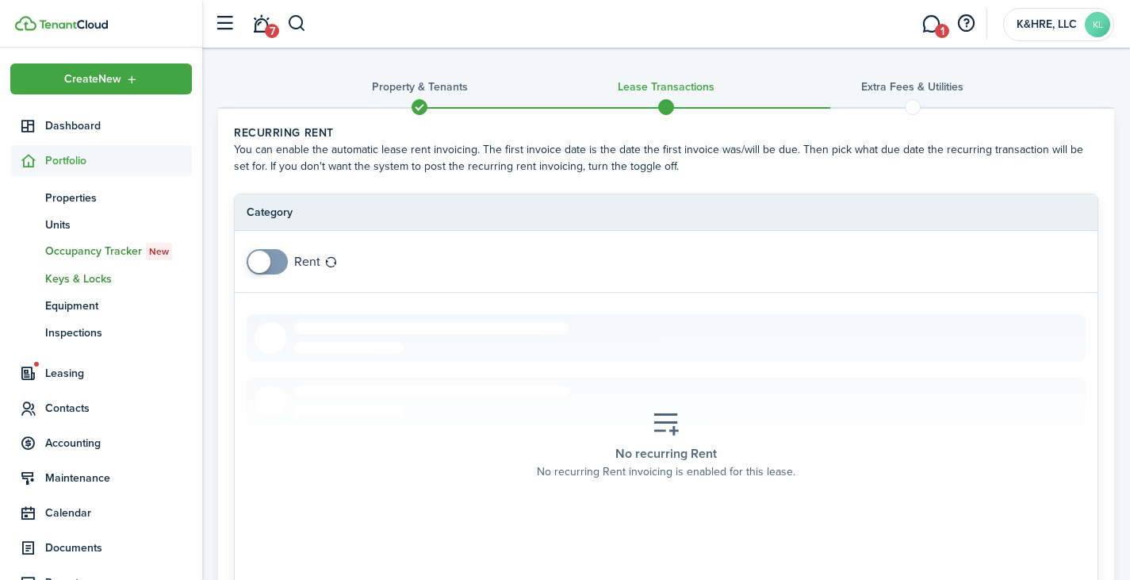
click at [112, 278] on span "Keys & Locks" at bounding box center [118, 279] width 147 height 17
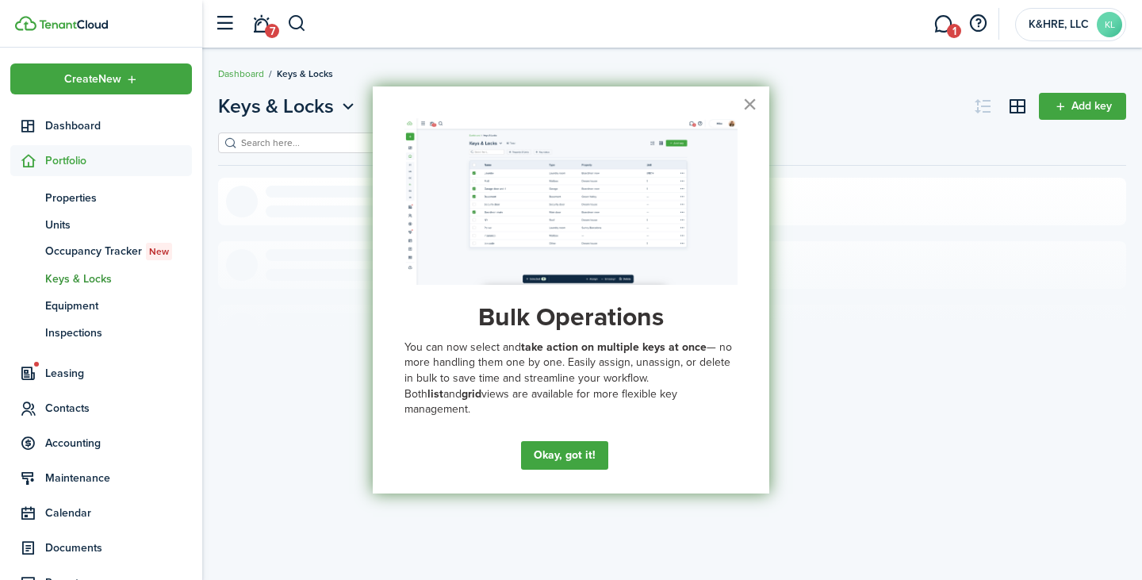
click at [750, 97] on button "×" at bounding box center [750, 103] width 15 height 25
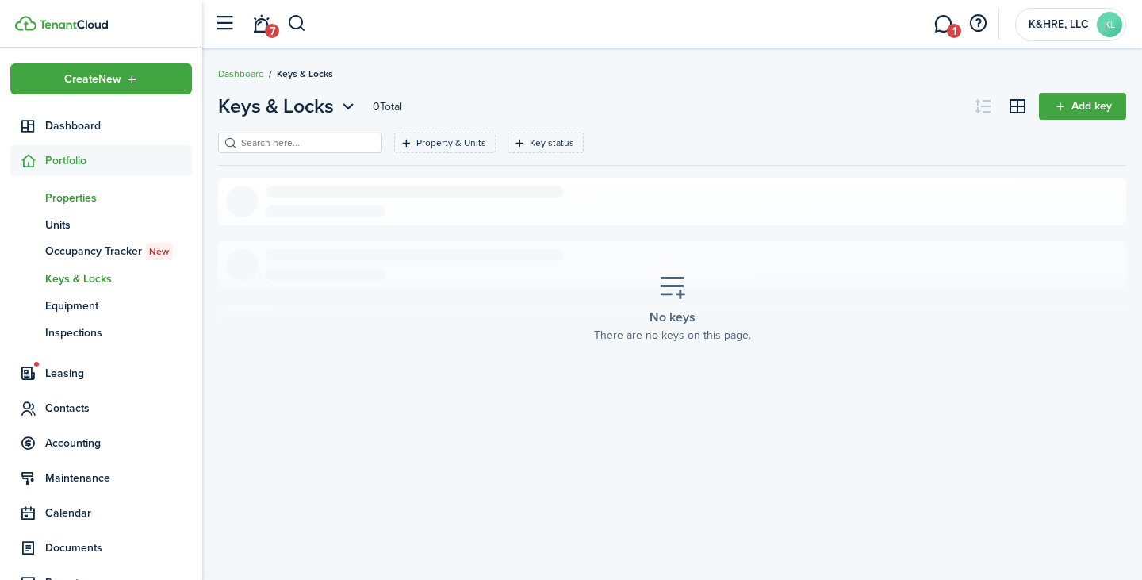
click at [90, 195] on span "Properties" at bounding box center [118, 198] width 147 height 17
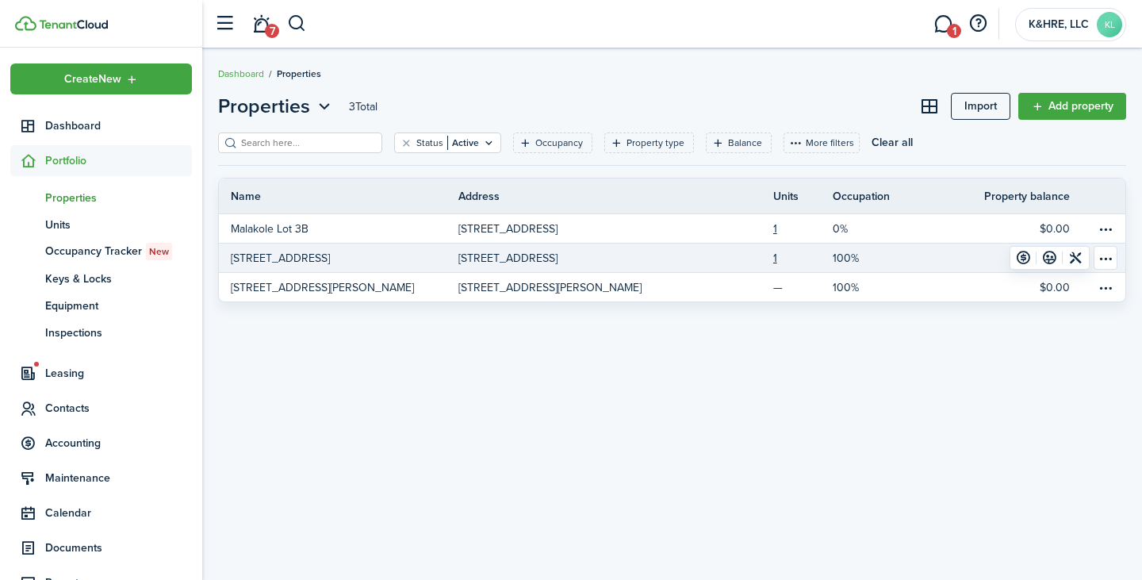
click at [558, 258] on p "[STREET_ADDRESS]" at bounding box center [508, 258] width 99 height 17
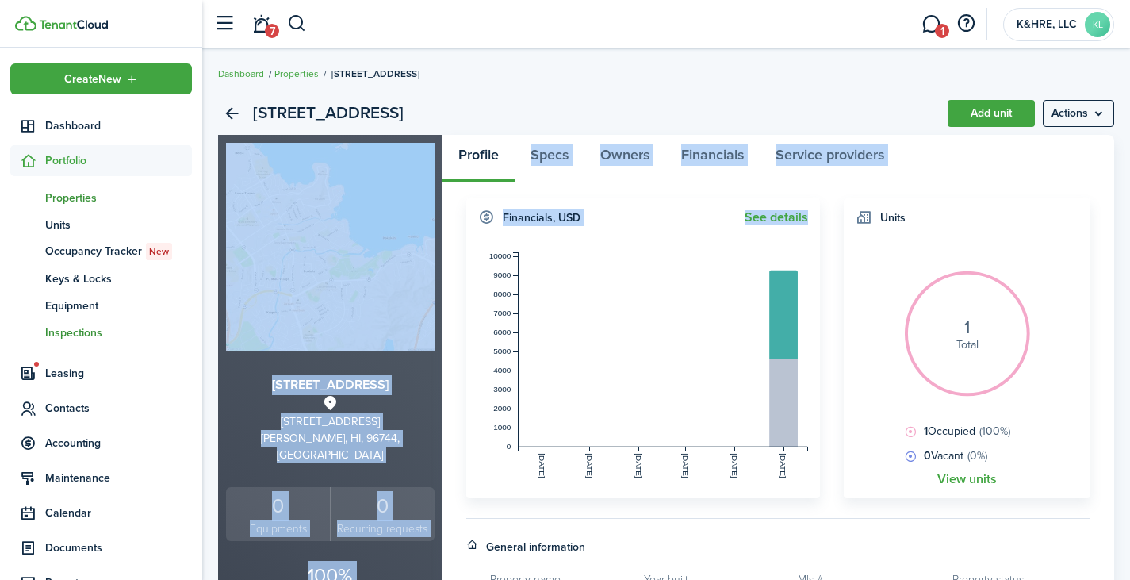
drag, startPoint x: 573, startPoint y: 258, endPoint x: 152, endPoint y: 326, distance: 425.9
click at [152, 326] on landlord-dashboard "Create New Dashboard Portfolio pt Properties un Units oc Occupancy Tracker New …" at bounding box center [565, 290] width 1130 height 580
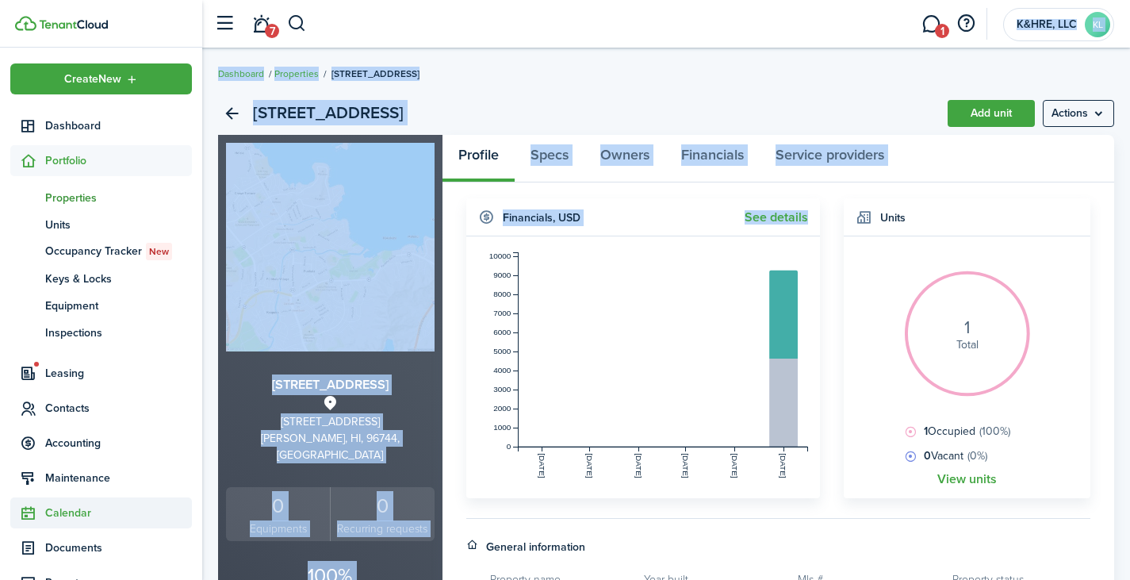
scroll to position [74, 0]
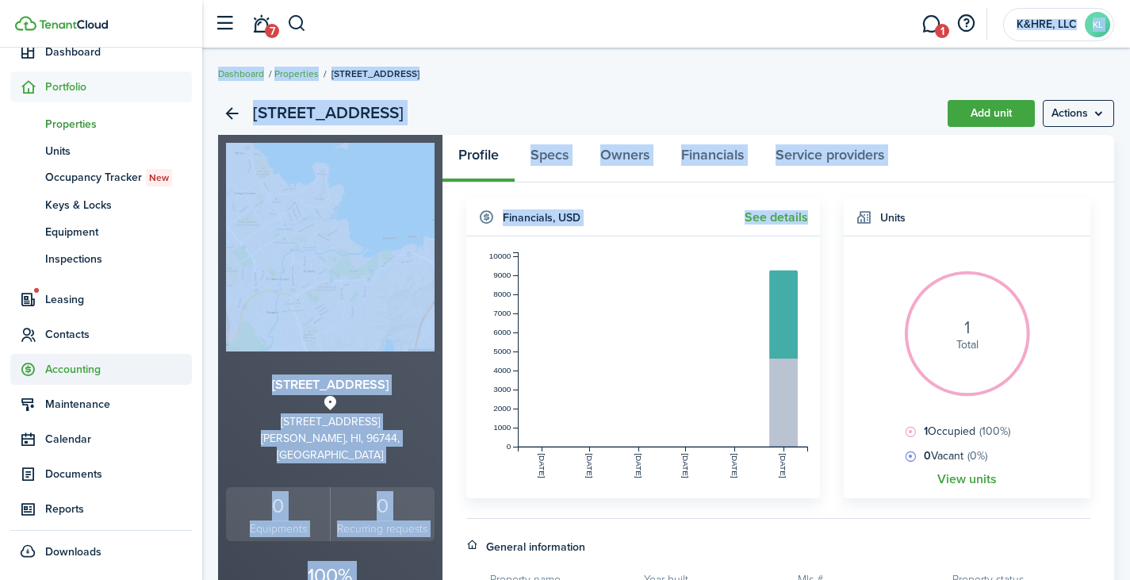
click at [98, 372] on span "Accounting" at bounding box center [118, 369] width 147 height 17
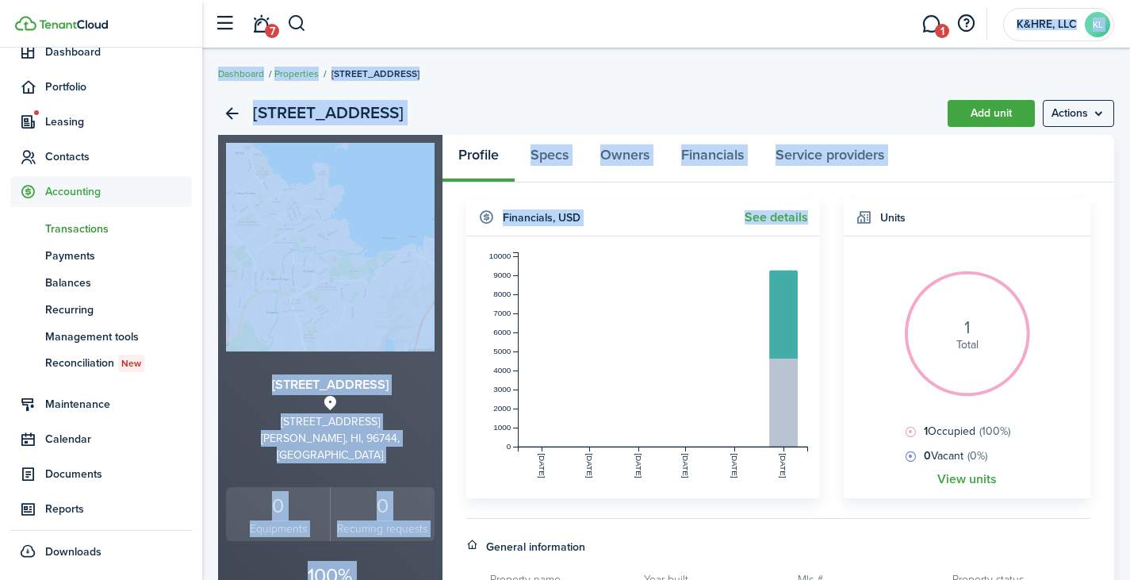
click at [107, 230] on span "Transactions" at bounding box center [118, 229] width 147 height 17
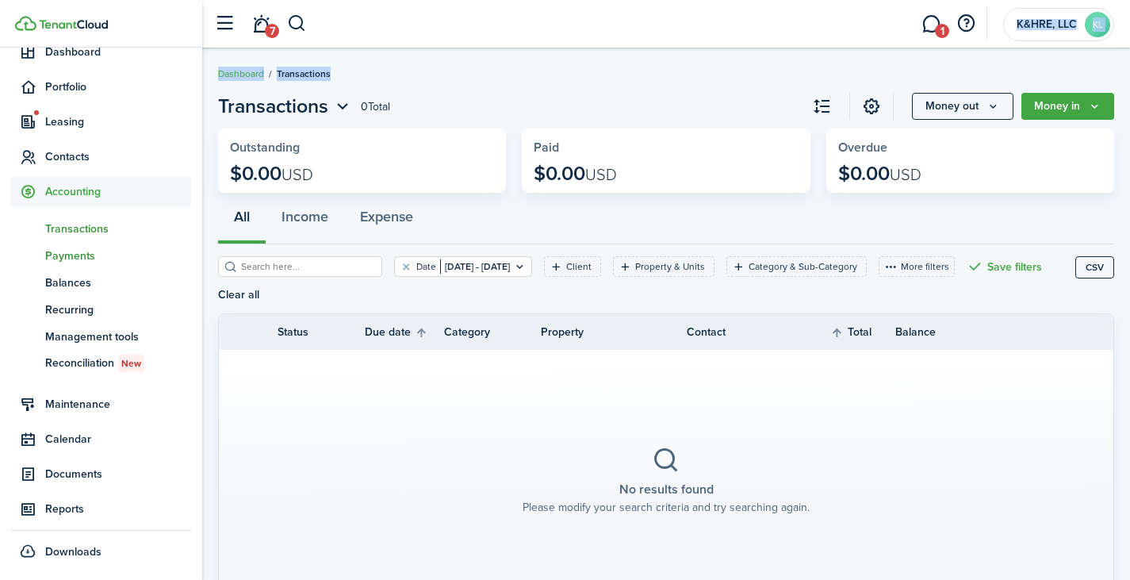
click at [80, 251] on span "Payments" at bounding box center [118, 256] width 147 height 17
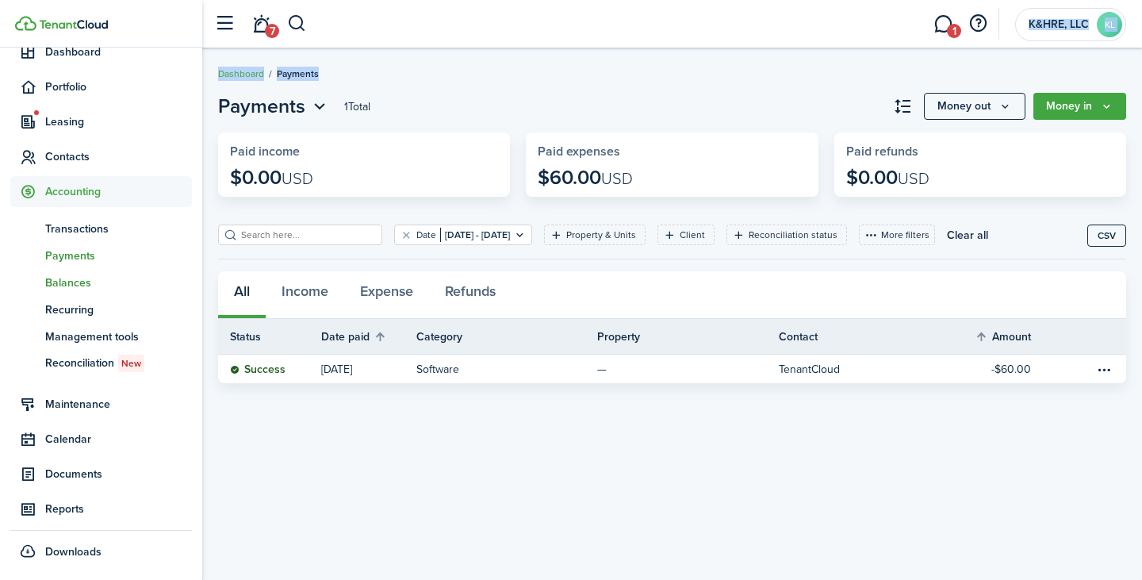
click at [86, 286] on span "Balances" at bounding box center [118, 282] width 147 height 17
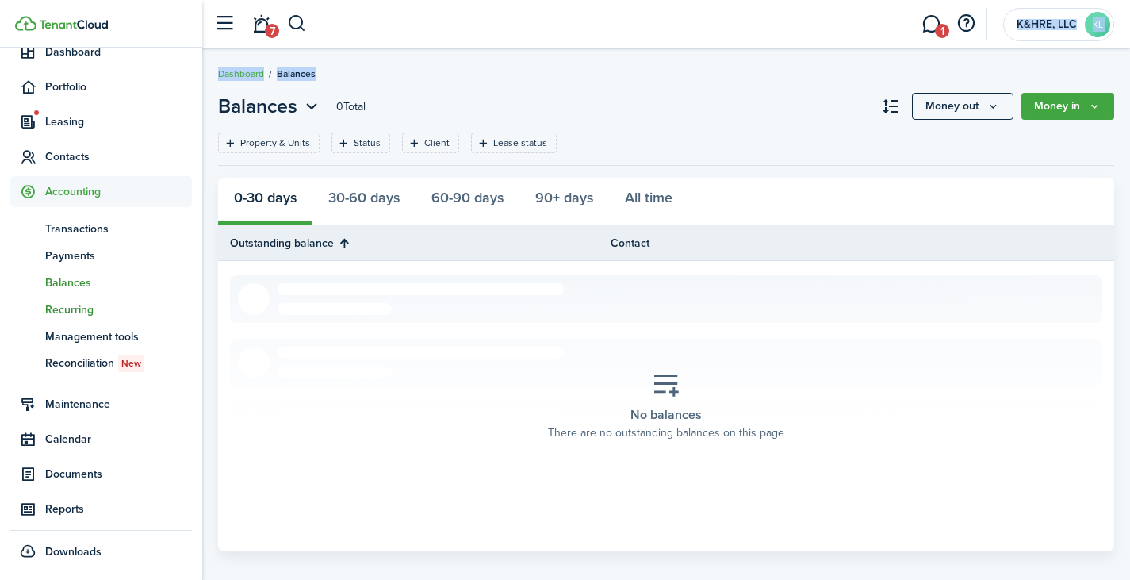
click at [85, 305] on span "Recurring" at bounding box center [118, 309] width 147 height 17
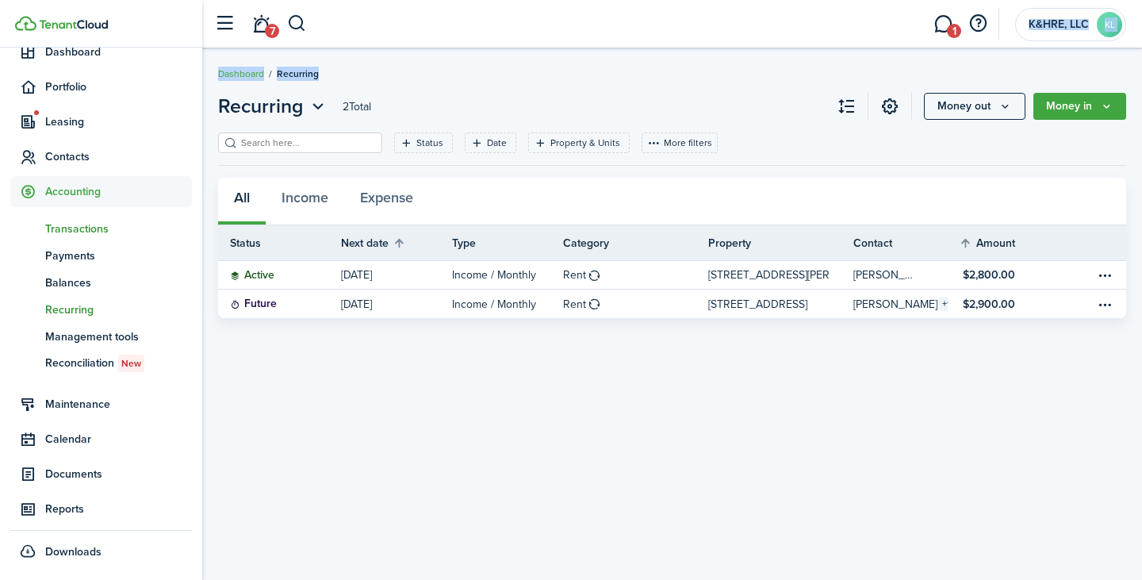
click at [98, 228] on span "Transactions" at bounding box center [118, 229] width 147 height 17
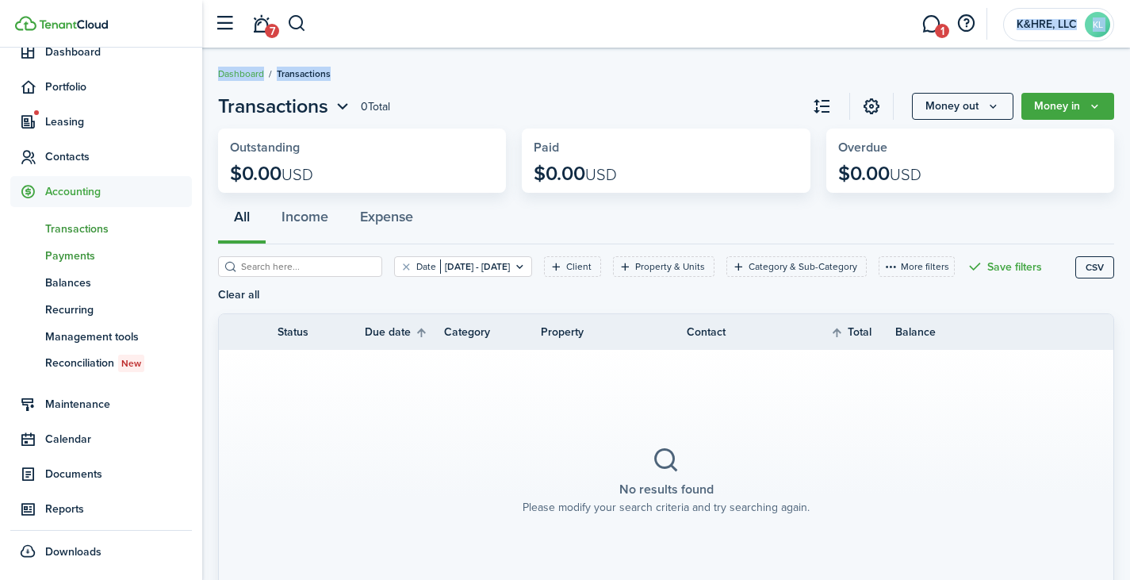
click at [83, 258] on span "Payments" at bounding box center [118, 256] width 147 height 17
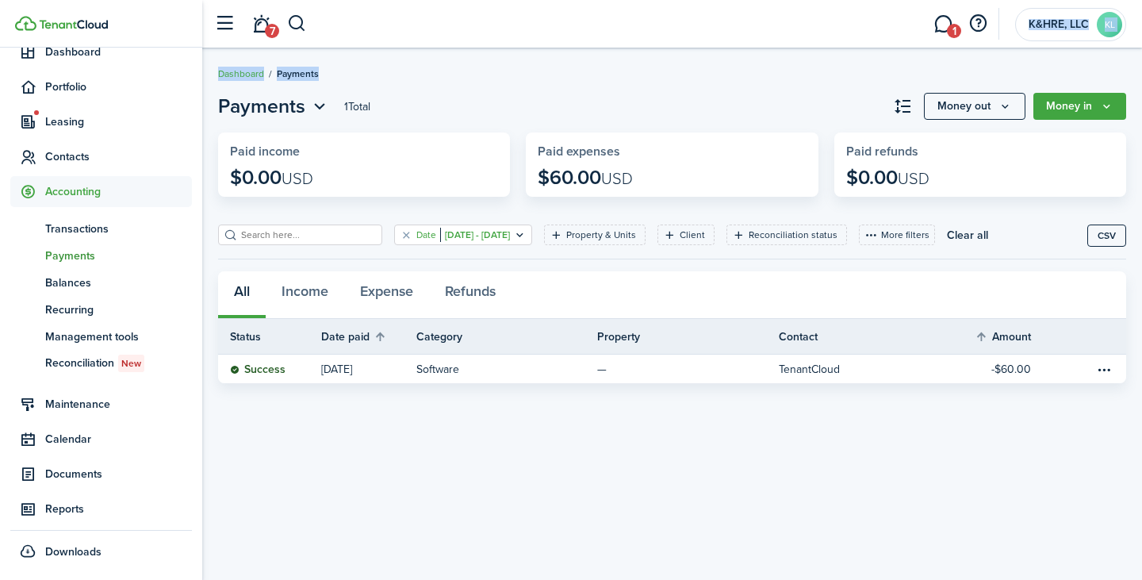
click at [493, 237] on filter-tag-value "[DATE] - [DATE]" at bounding box center [475, 235] width 70 height 14
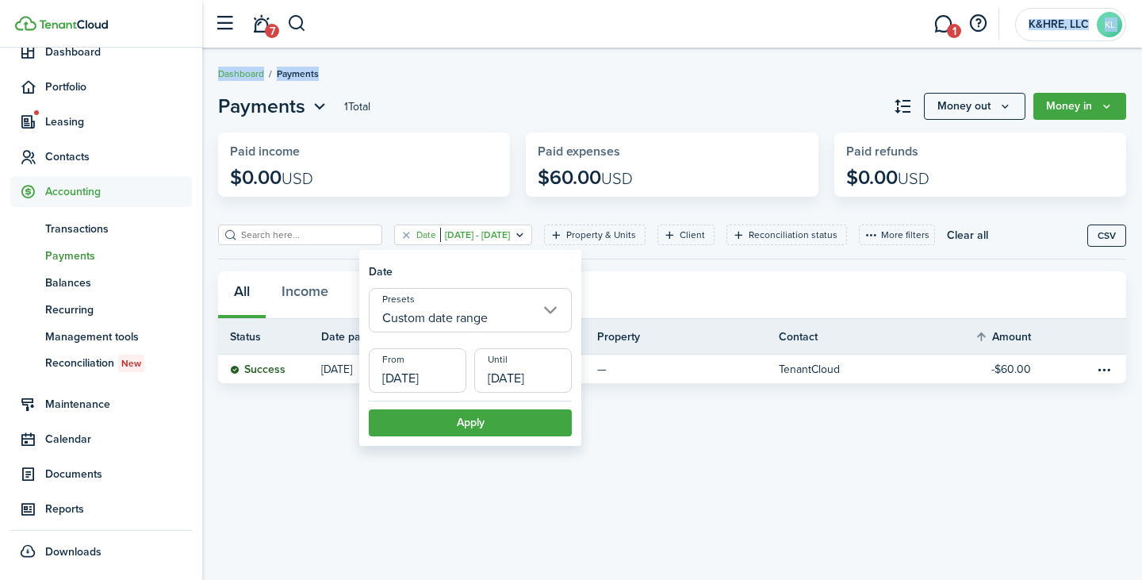
click at [428, 381] on input "[DATE]" at bounding box center [418, 370] width 98 height 44
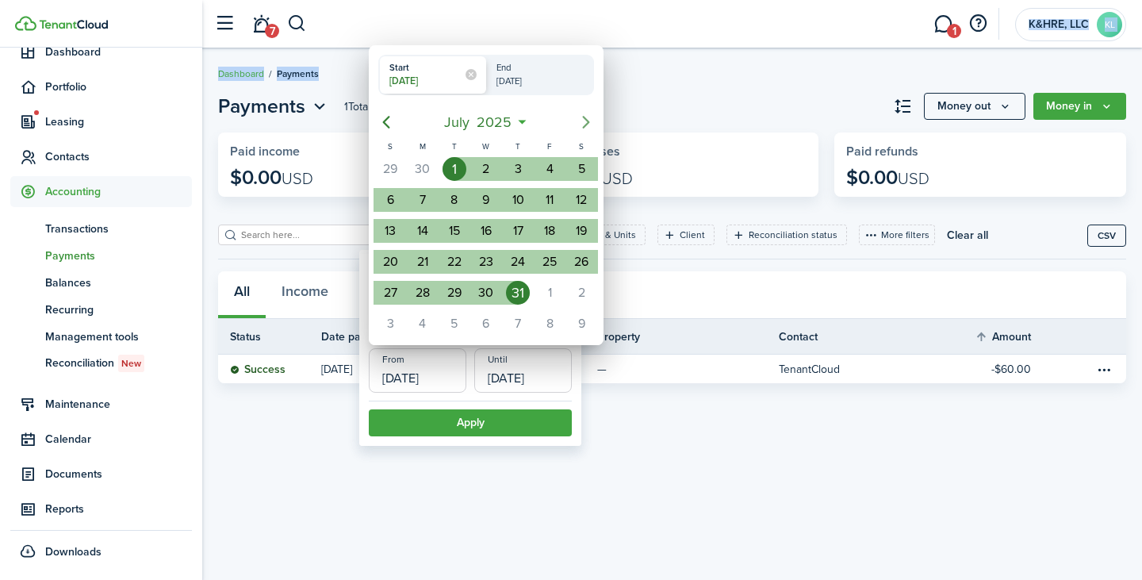
click at [587, 117] on icon "Next page" at bounding box center [586, 122] width 19 height 19
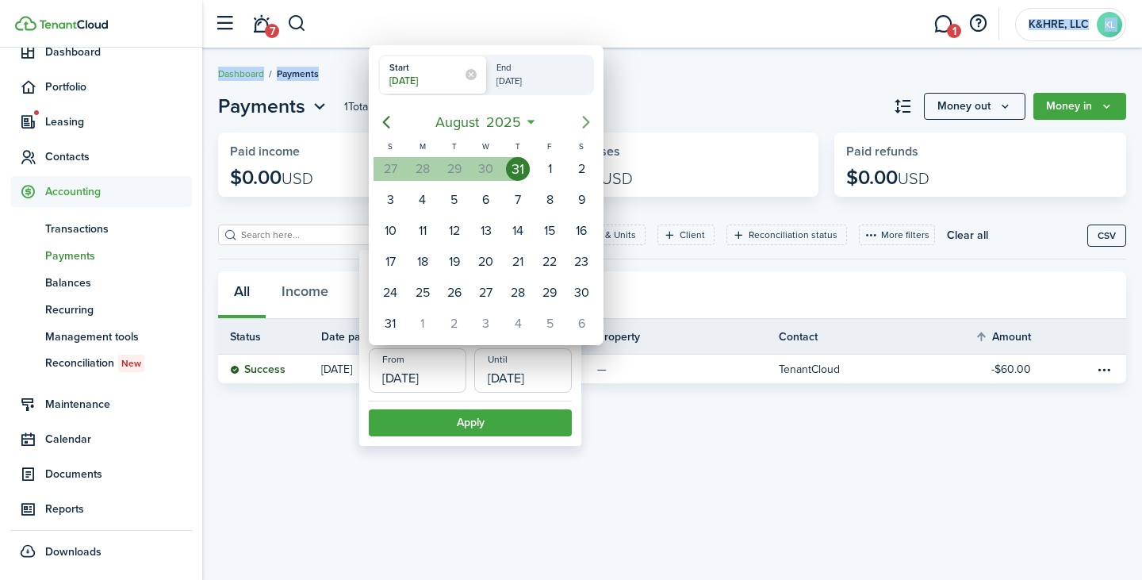
click at [587, 117] on icon "Next page" at bounding box center [586, 122] width 19 height 19
click at [426, 164] on div "1" at bounding box center [423, 169] width 24 height 24
type input "[DATE]"
radio input "false"
radio input "true"
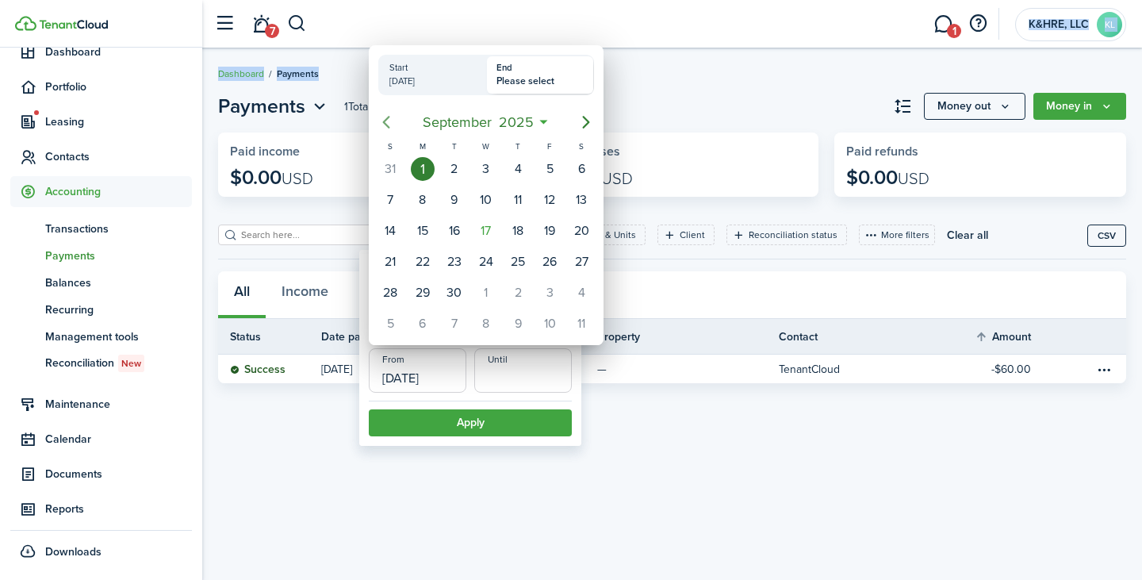
click at [394, 117] on icon "Previous page" at bounding box center [386, 122] width 19 height 19
click at [548, 171] on div "1" at bounding box center [550, 169] width 24 height 24
type input "[DATE]"
click at [589, 121] on icon "Next page" at bounding box center [586, 122] width 19 height 19
click at [447, 287] on div "30" at bounding box center [455, 293] width 24 height 24
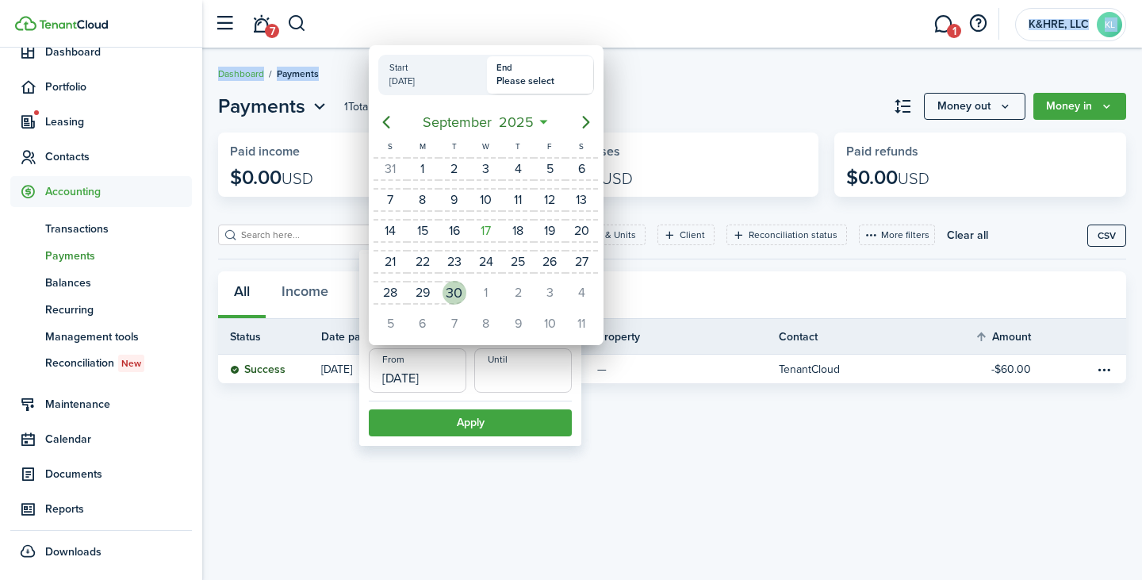
type input "[DATE]"
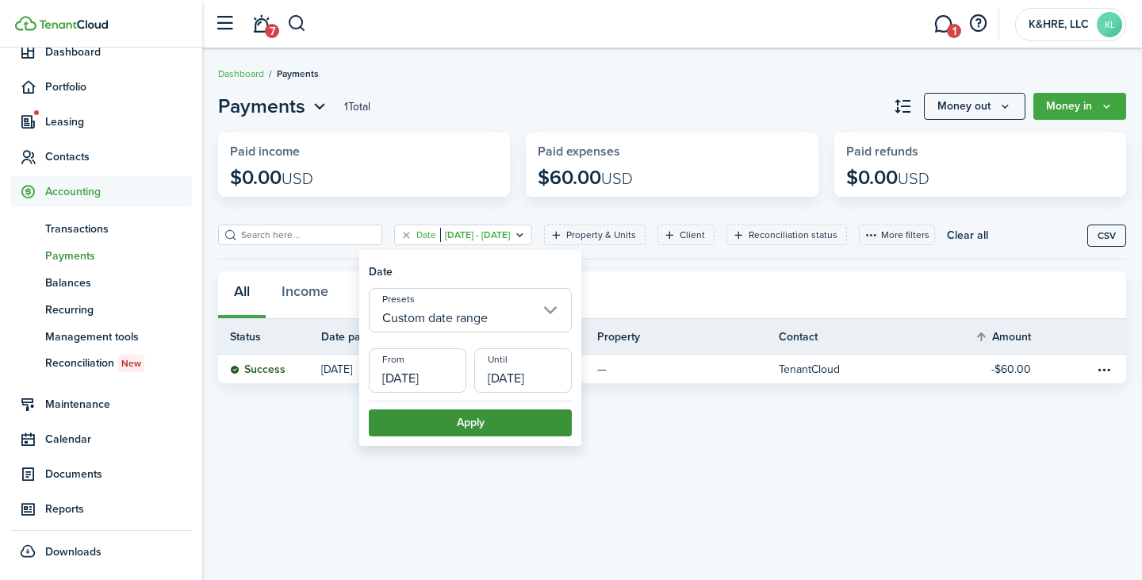
click at [476, 427] on button "Apply" at bounding box center [470, 422] width 203 height 27
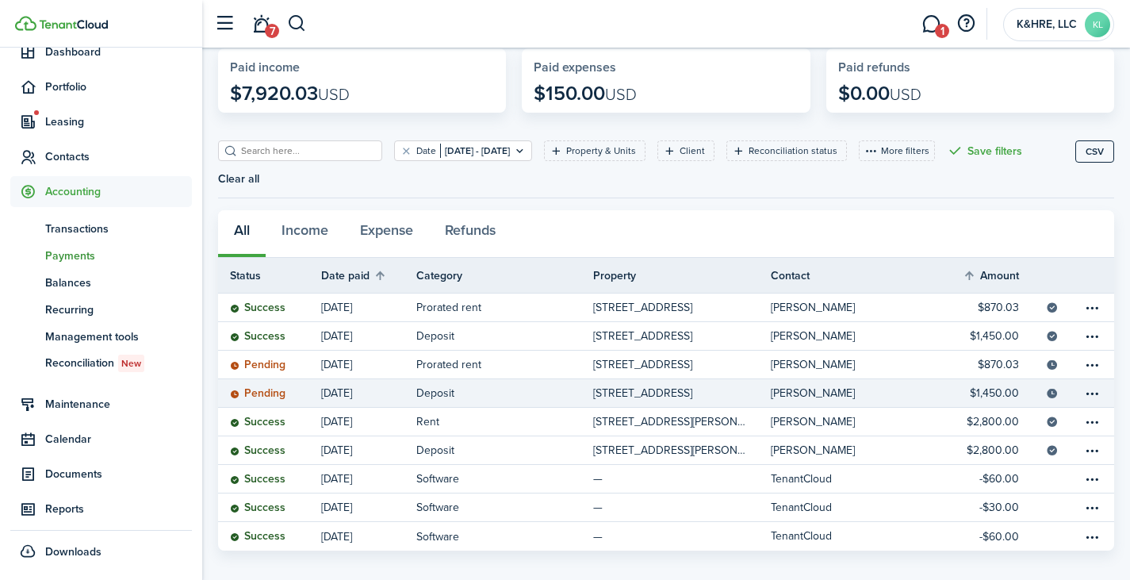
scroll to position [98, 0]
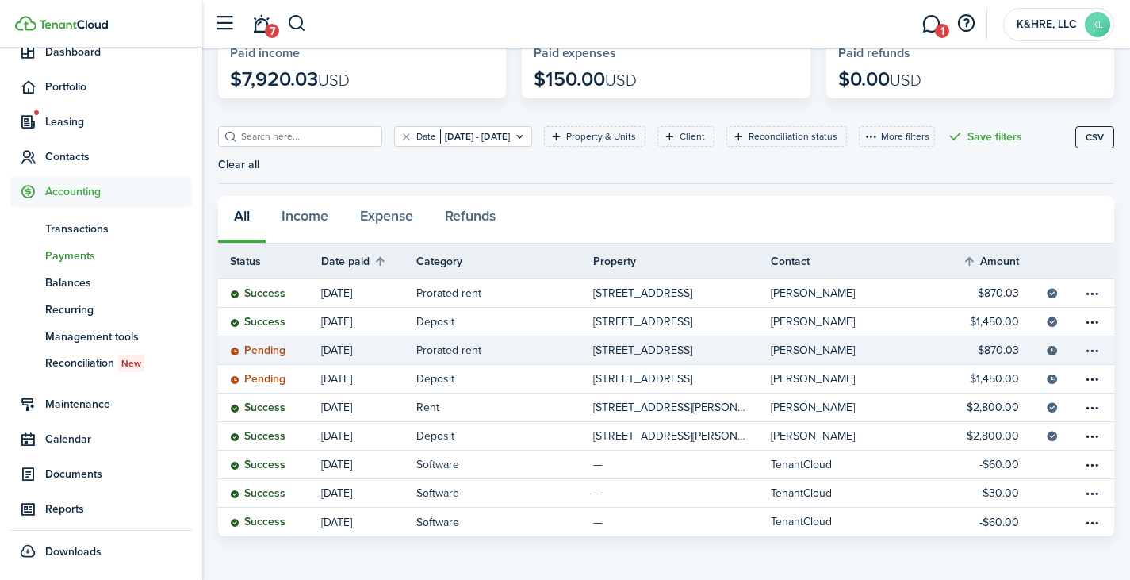
click at [458, 356] on table-info-title "Prorated rent" at bounding box center [448, 350] width 65 height 17
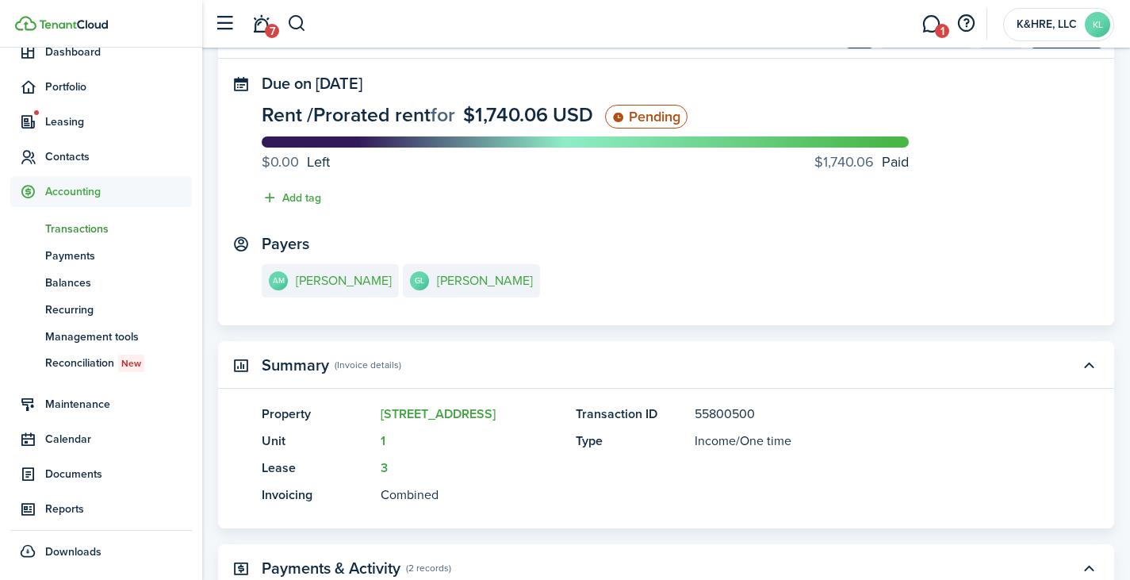
scroll to position [40, 0]
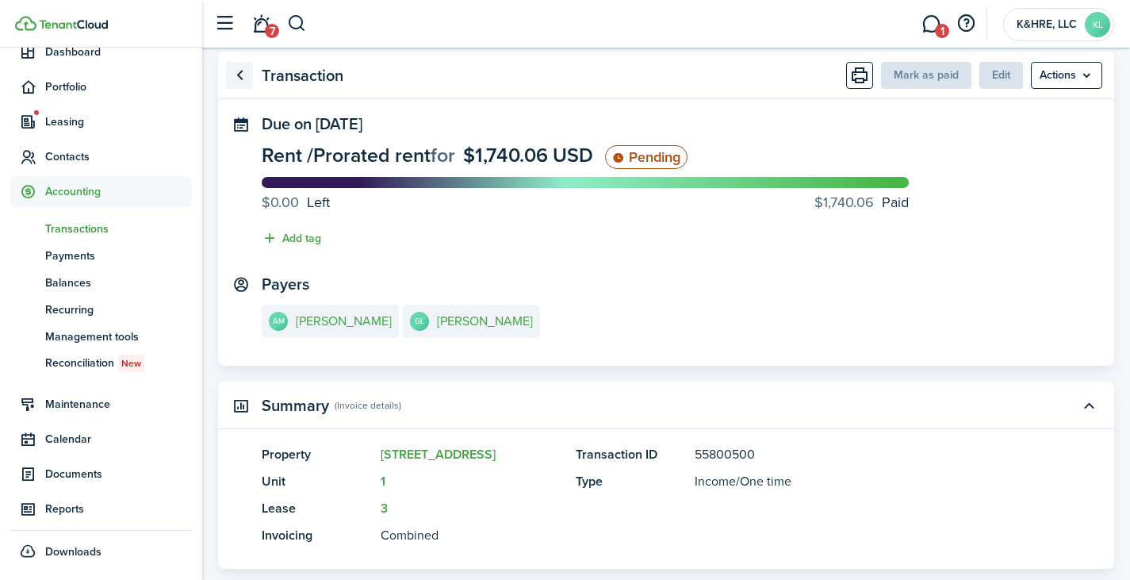
click at [240, 81] on link "Go back" at bounding box center [239, 75] width 27 height 27
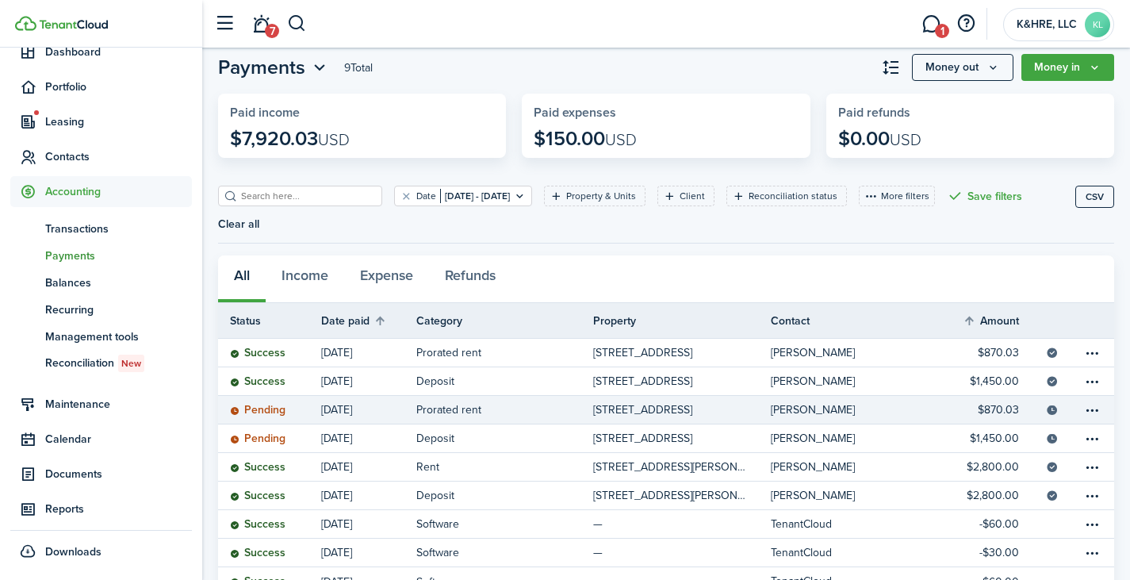
scroll to position [98, 0]
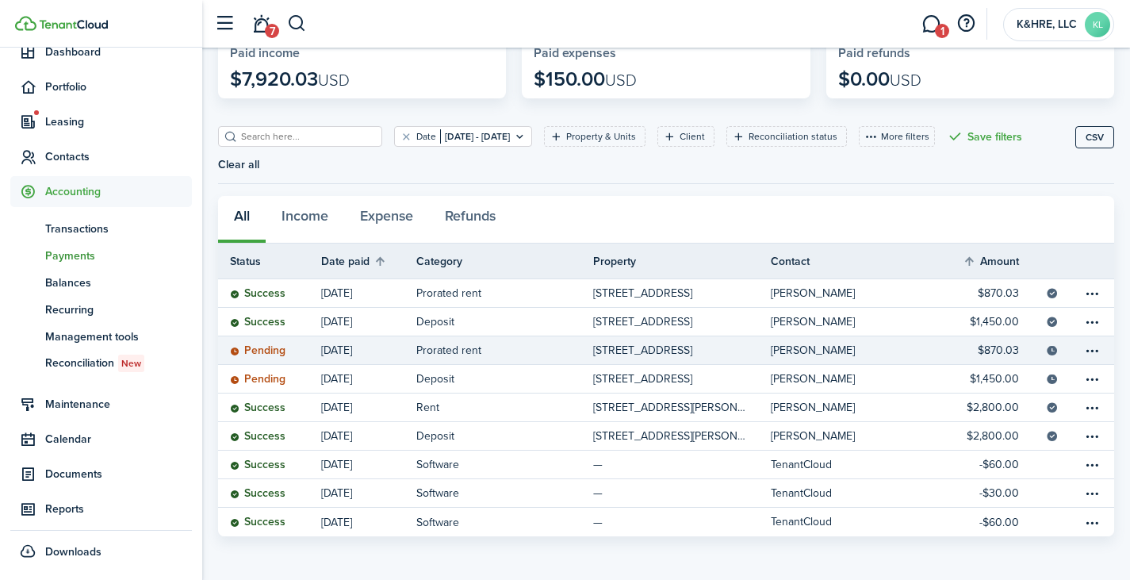
click at [433, 347] on table-info-title "Prorated rent" at bounding box center [448, 350] width 65 height 17
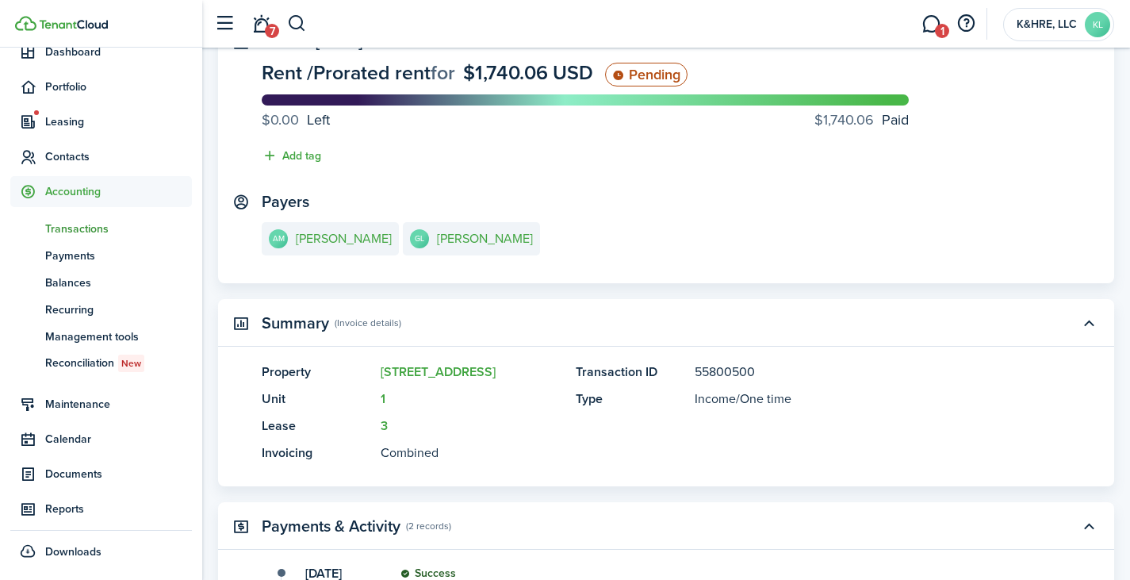
scroll to position [121, 0]
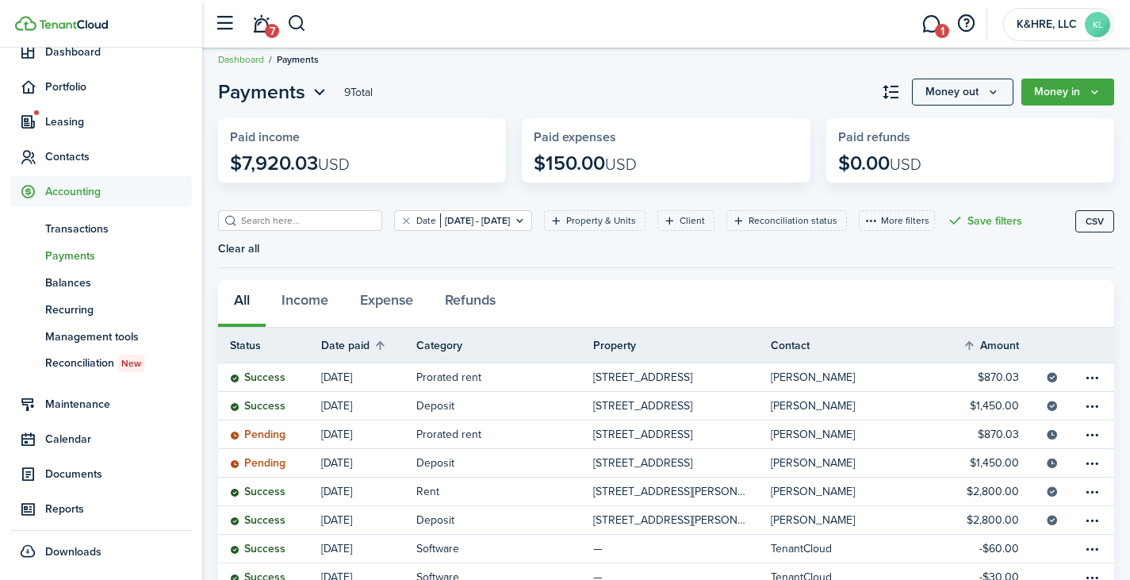
scroll to position [4, 0]
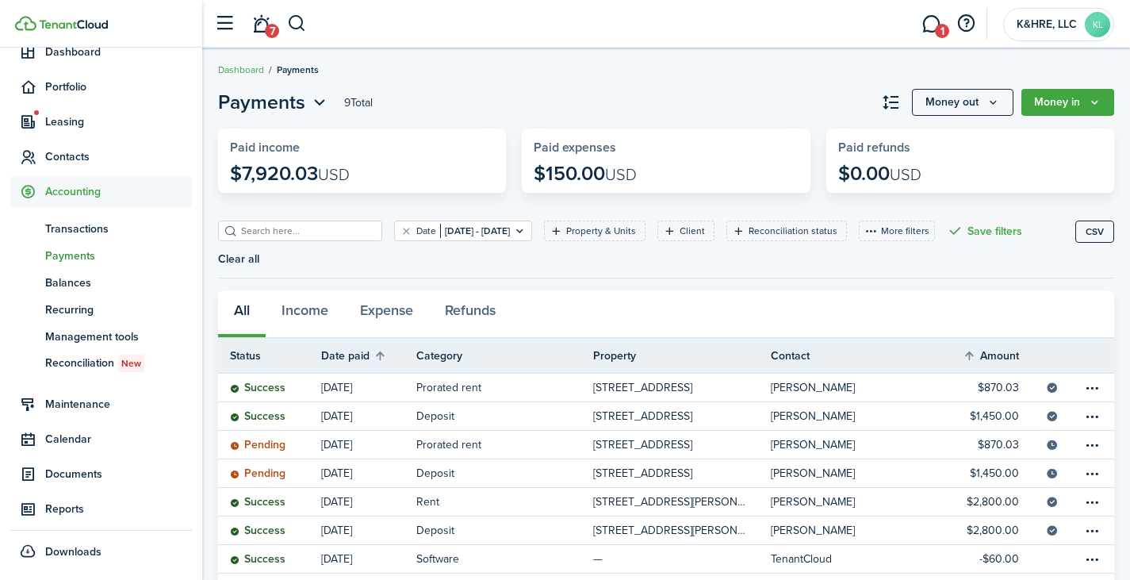
drag, startPoint x: 467, startPoint y: 269, endPoint x: 318, endPoint y: 274, distance: 149.2
click at [318, 274] on div "Date [DATE] - [DATE] Property & Units Client Reconciliation status More filters…" at bounding box center [647, 249] width 858 height 57
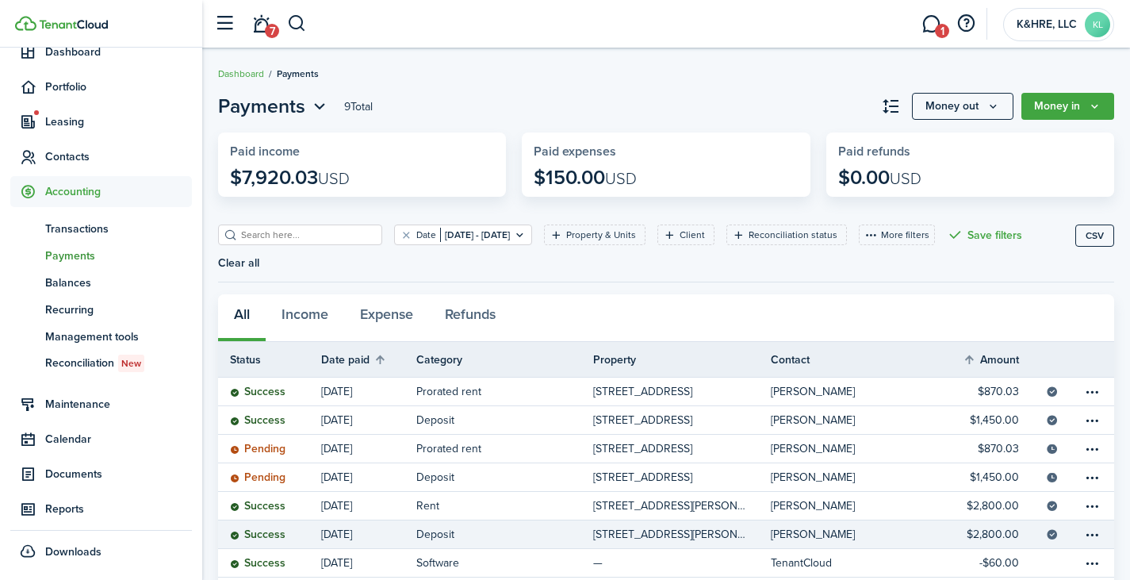
scroll to position [98, 0]
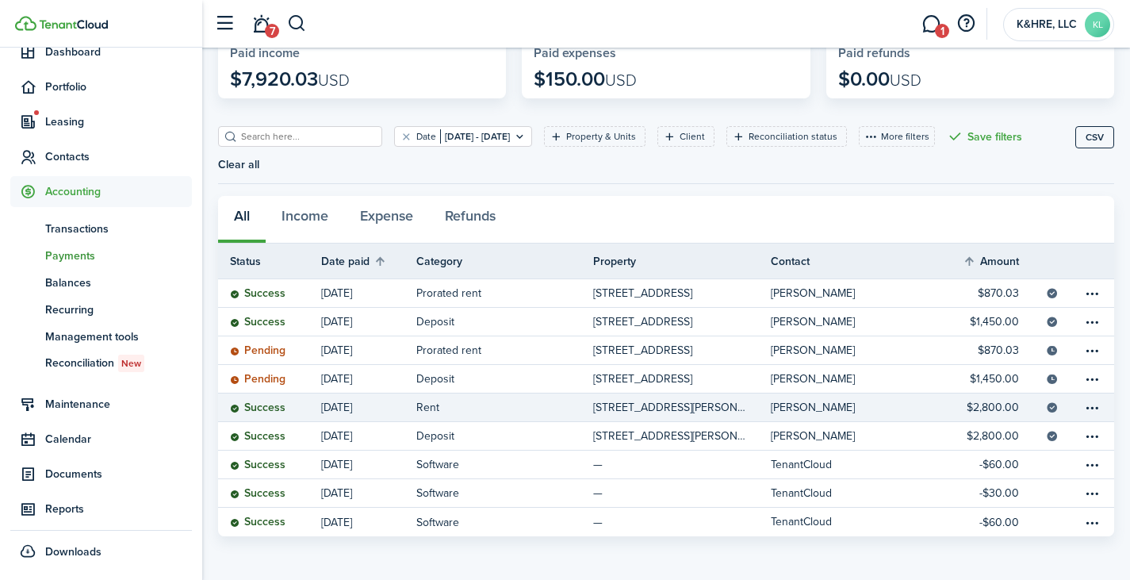
click at [495, 406] on link "Rent" at bounding box center [504, 407] width 177 height 28
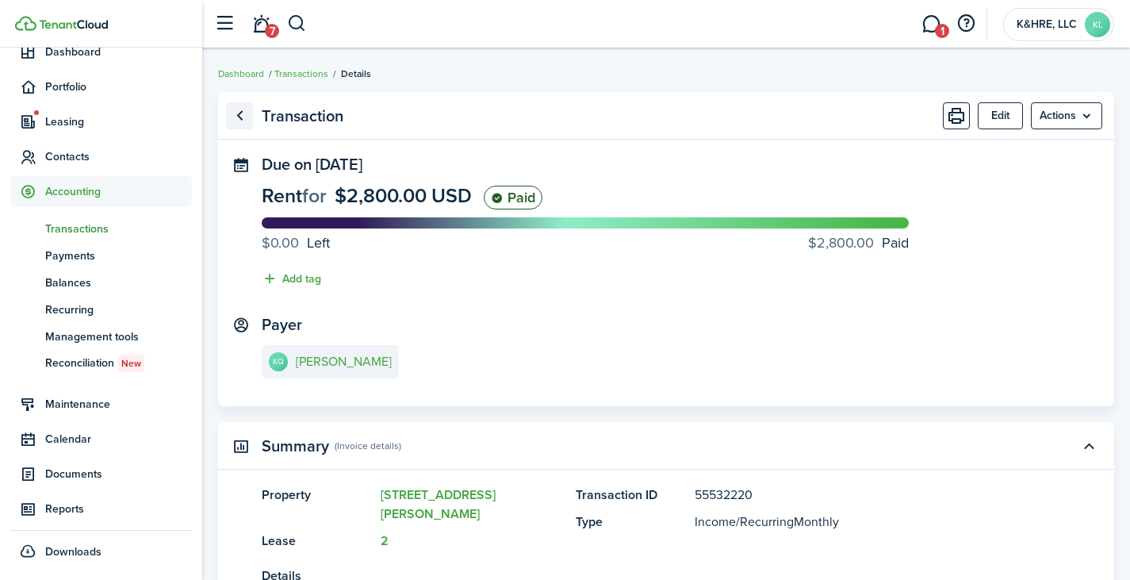
click at [235, 115] on link "Go back" at bounding box center [239, 115] width 27 height 27
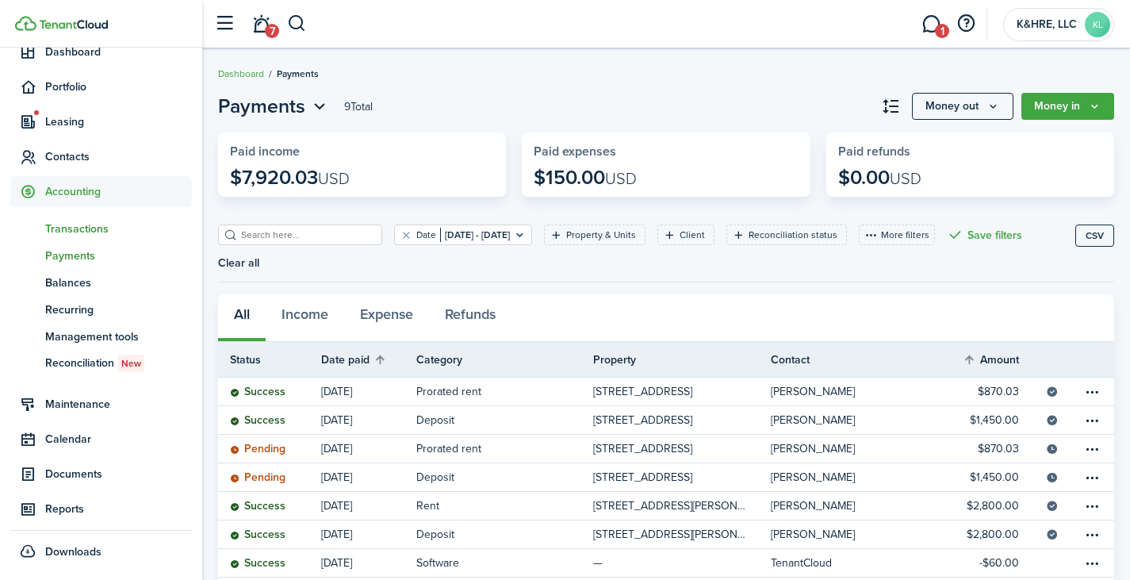
click at [100, 228] on span "Transactions" at bounding box center [118, 229] width 147 height 17
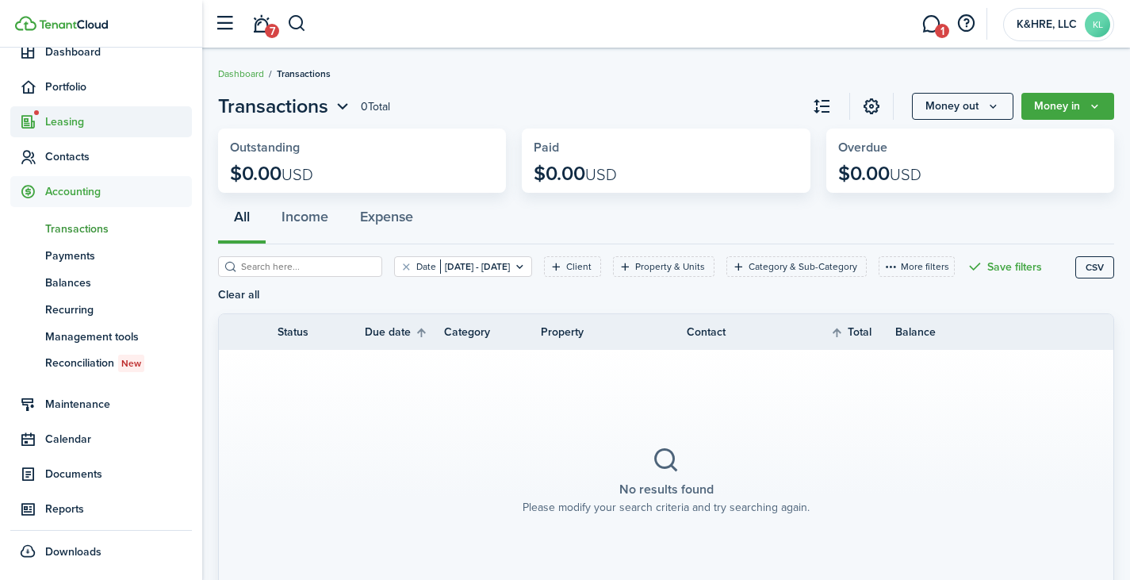
click at [112, 132] on span "Leasing" at bounding box center [101, 121] width 182 height 31
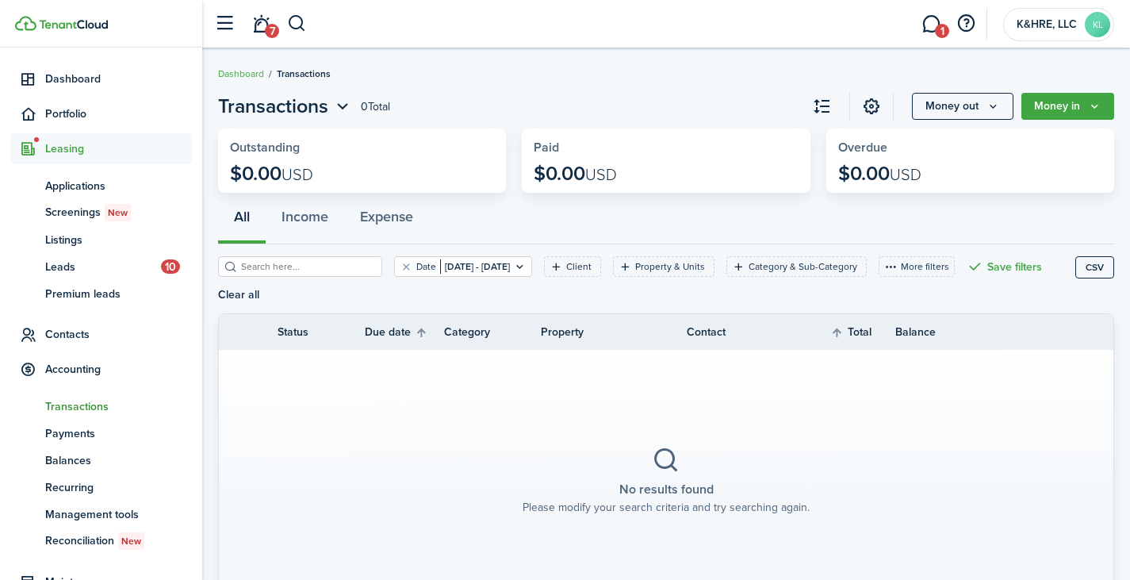
scroll to position [47, 0]
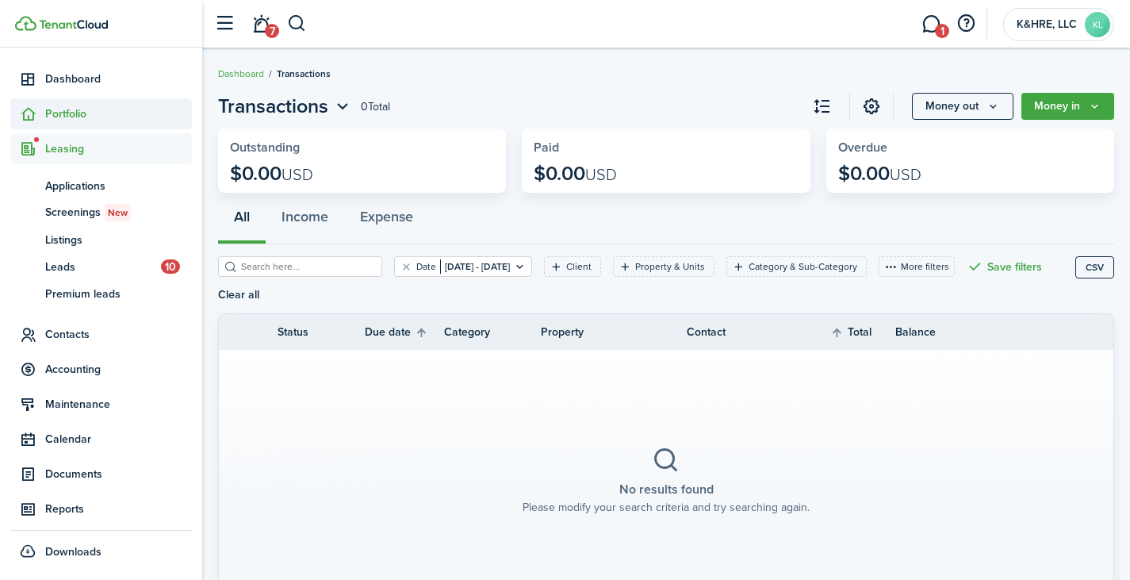
click at [76, 108] on span "Portfolio" at bounding box center [118, 114] width 147 height 17
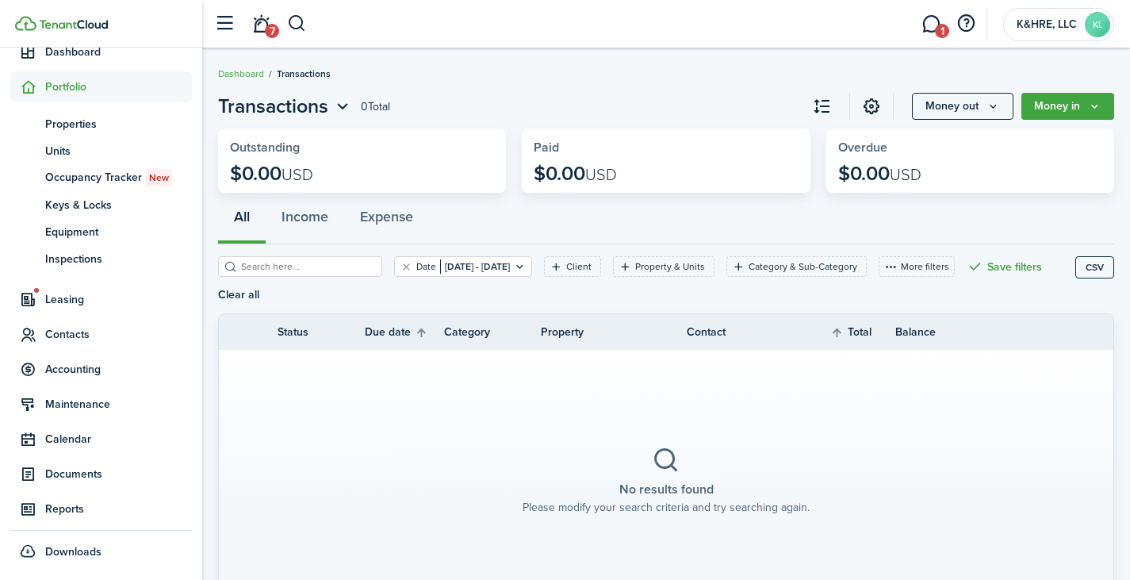
scroll to position [74, 0]
click at [137, 183] on span "Occupancy Tracker New" at bounding box center [118, 177] width 147 height 17
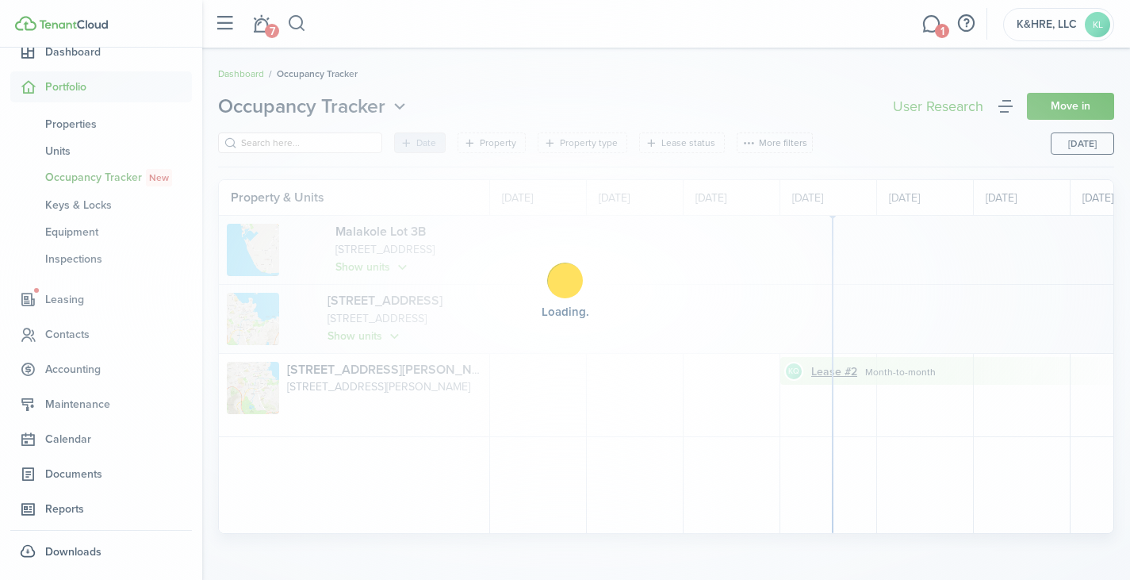
scroll to position [0, 290]
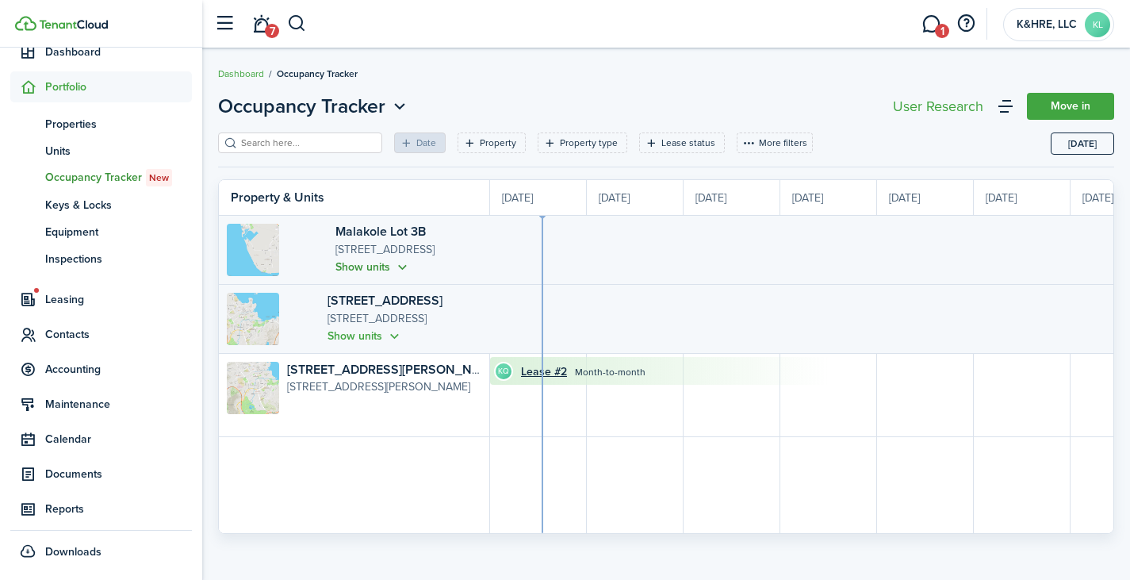
click at [337, 271] on button "Show units" at bounding box center [373, 267] width 75 height 18
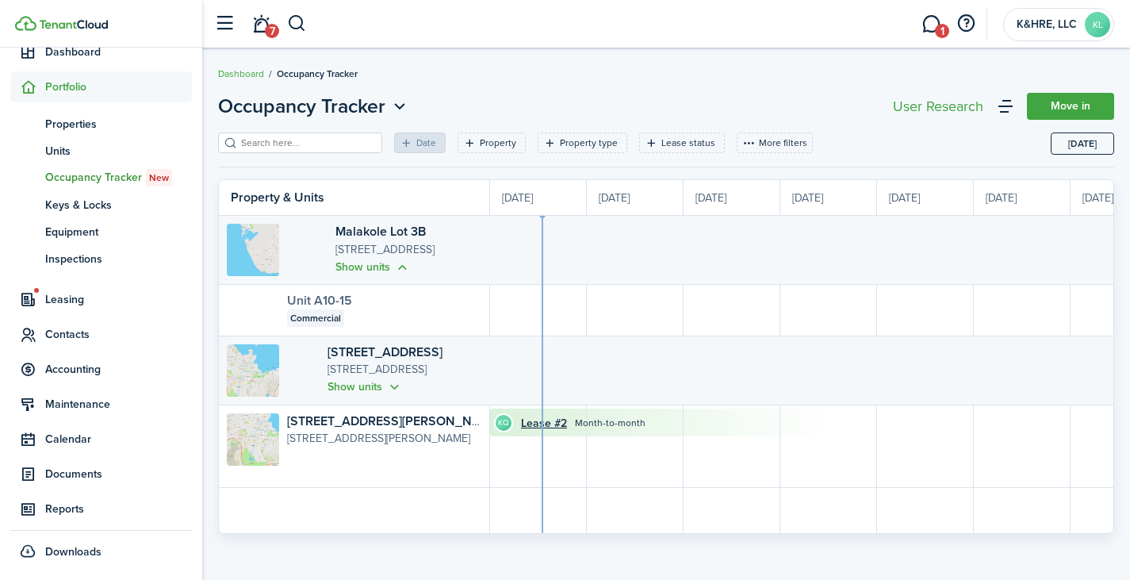
click at [344, 302] on link "Unit A10-15" at bounding box center [319, 300] width 65 height 18
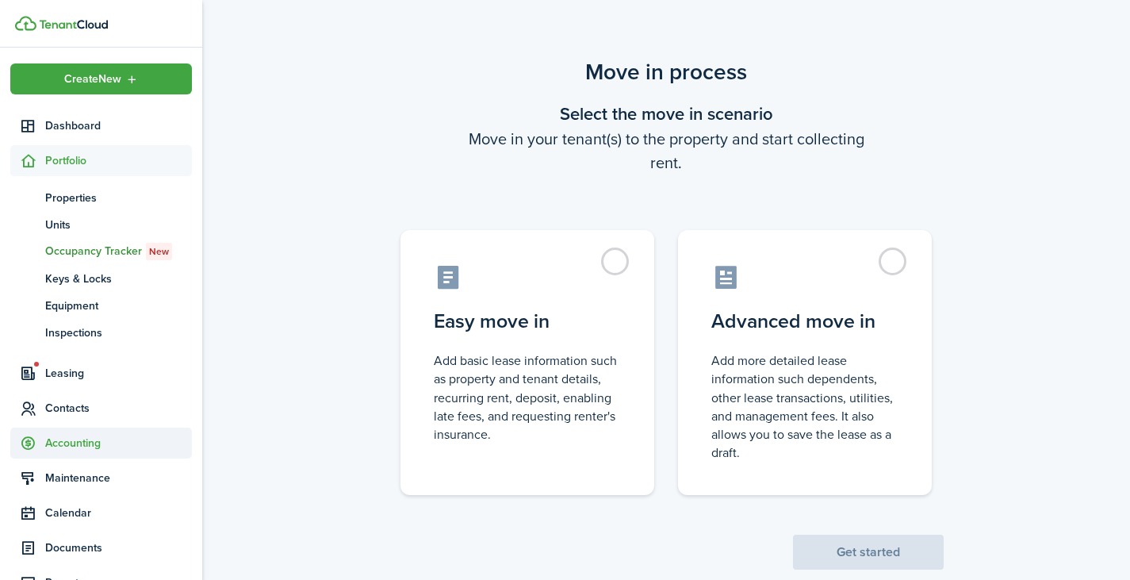
scroll to position [74, 0]
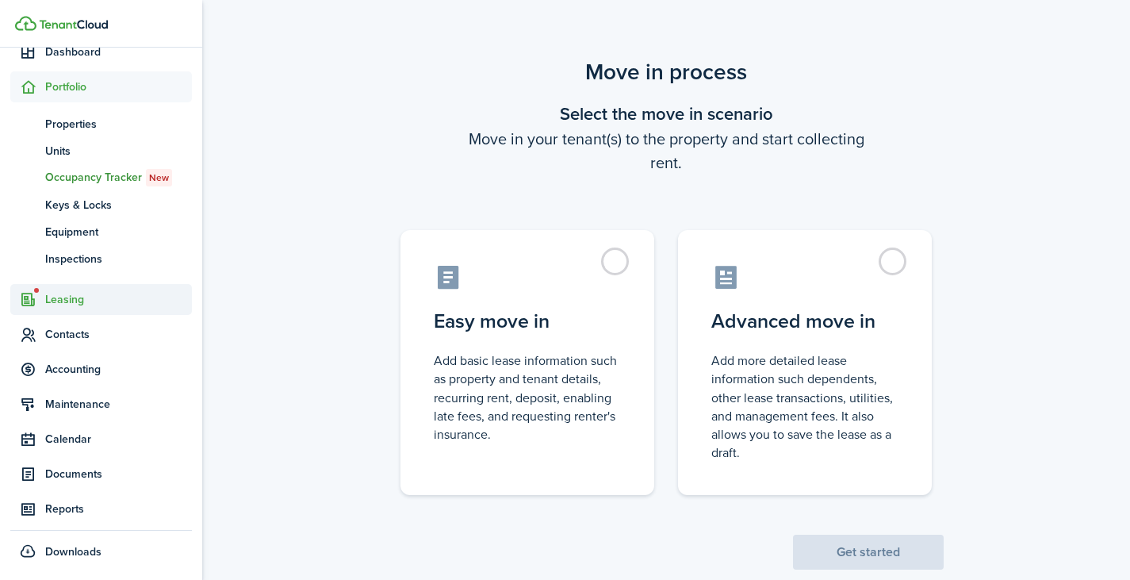
click at [77, 301] on span "Leasing" at bounding box center [118, 299] width 147 height 17
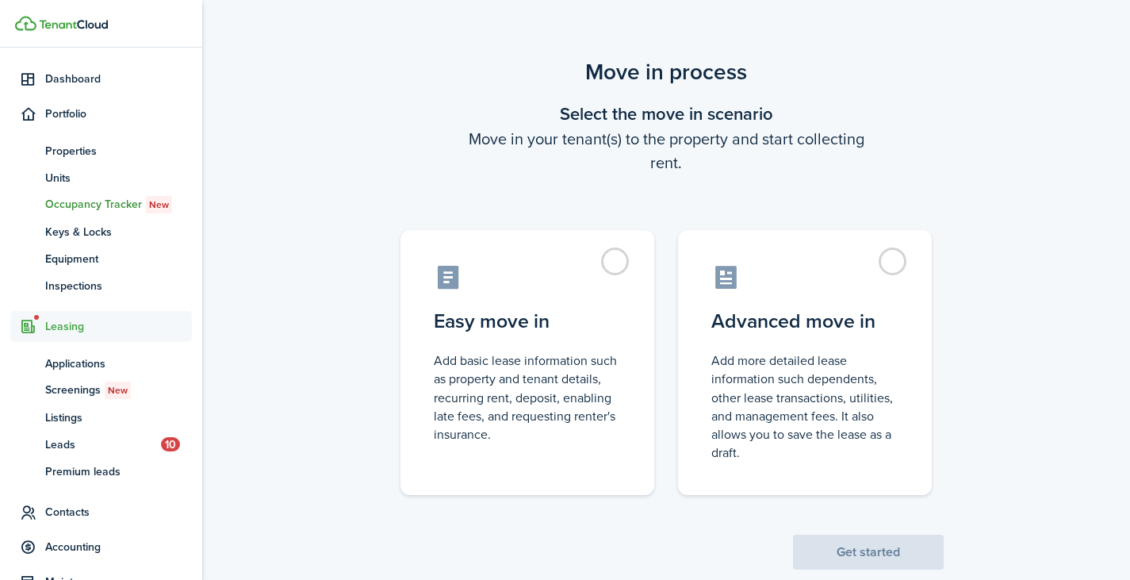
scroll to position [47, 0]
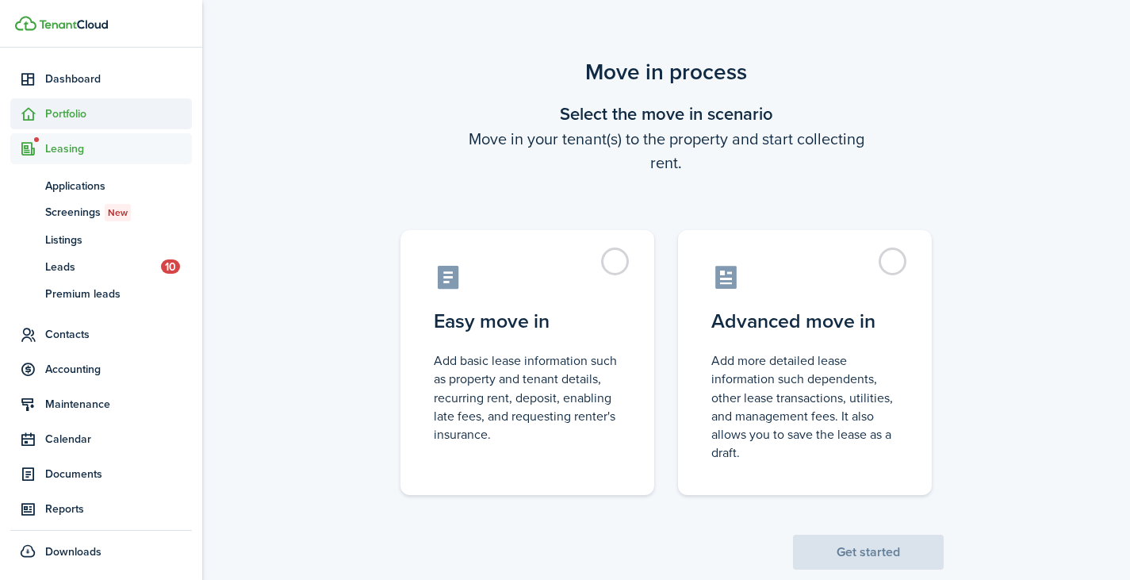
click at [81, 120] on span "Portfolio" at bounding box center [118, 114] width 147 height 17
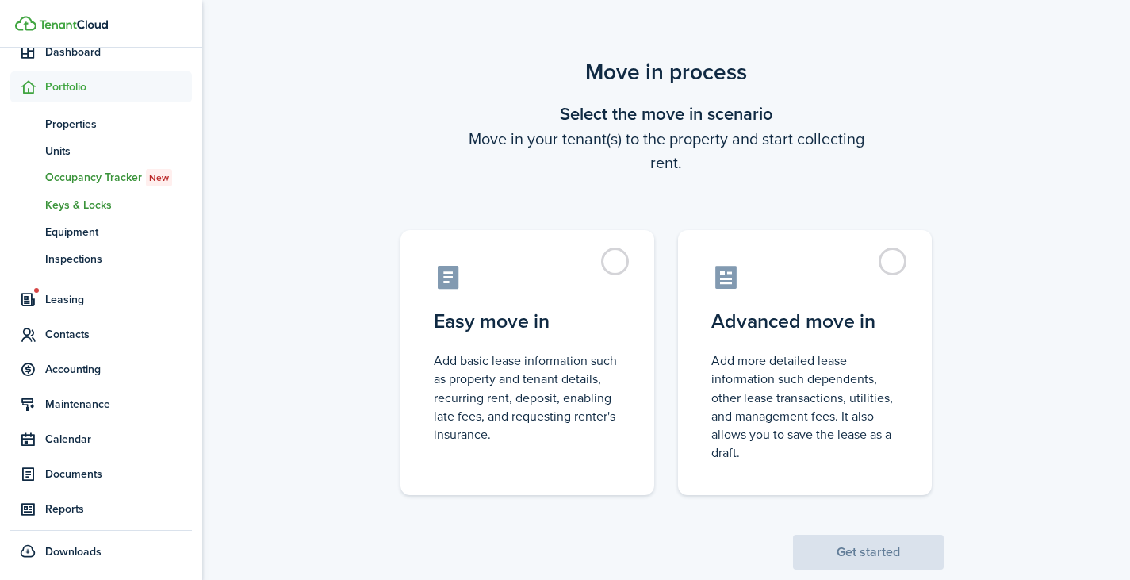
scroll to position [0, 0]
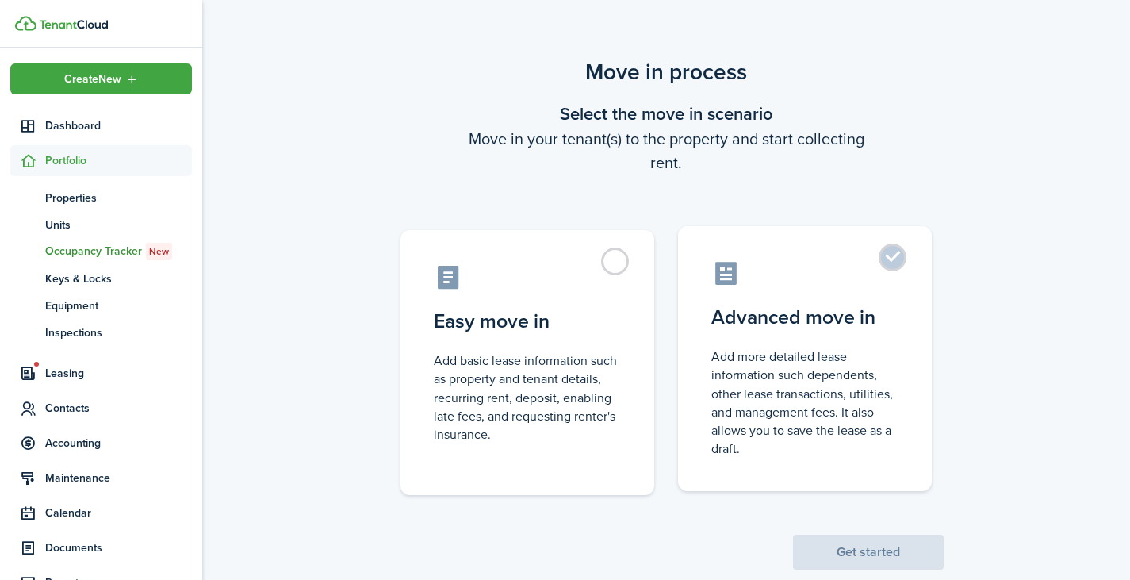
click at [834, 379] on control-radio-card-description "Add more detailed lease information such dependents, other lease transactions, …" at bounding box center [805, 402] width 187 height 110
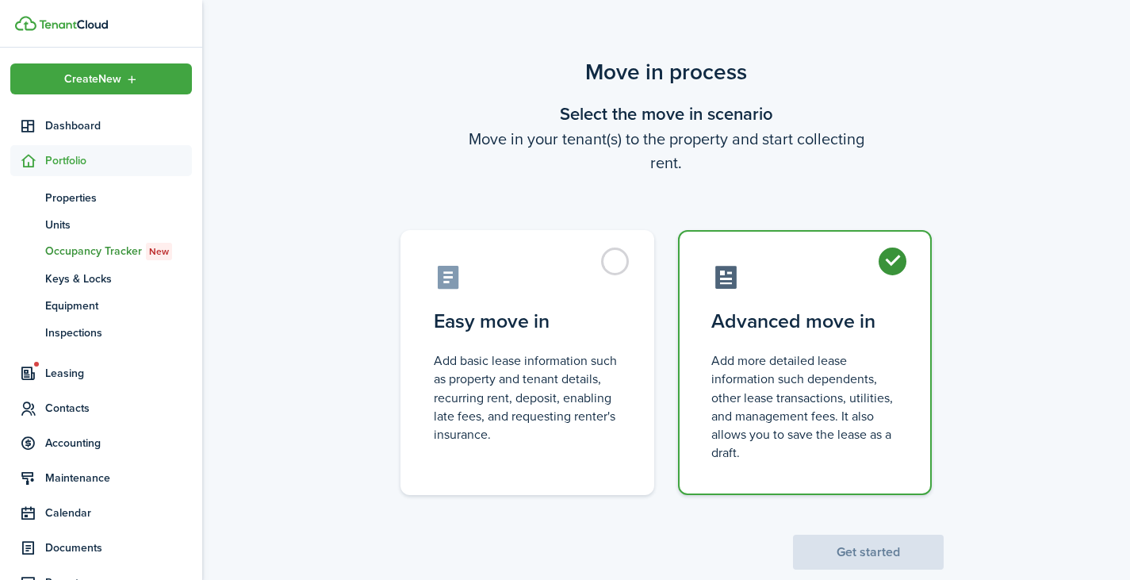
radio input "true"
click at [876, 553] on button "Get started" at bounding box center [868, 552] width 151 height 35
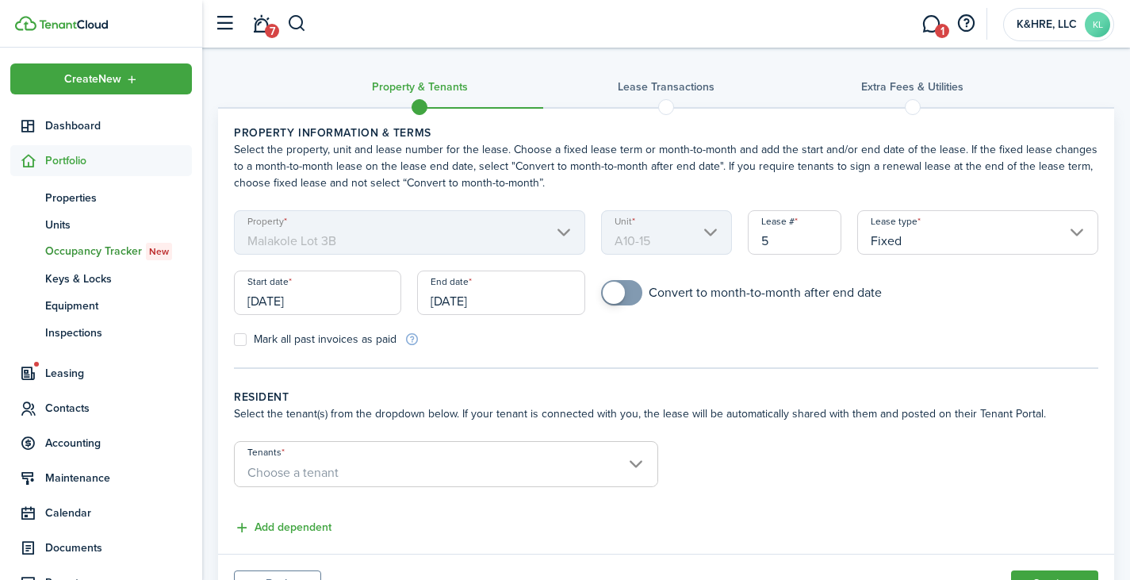
scroll to position [76, 0]
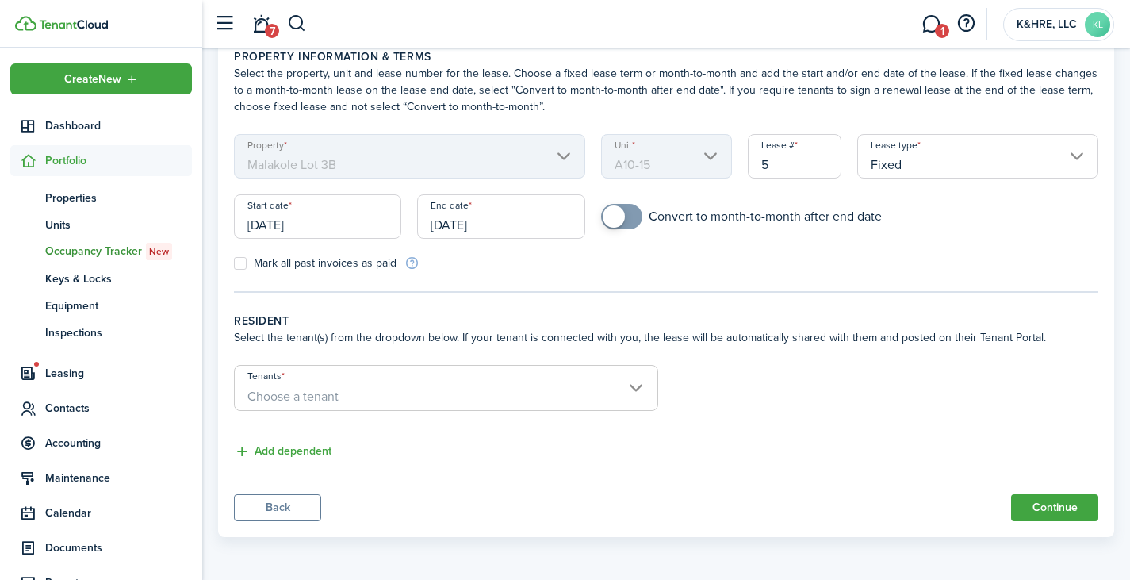
click at [270, 494] on button "Back" at bounding box center [277, 507] width 87 height 27
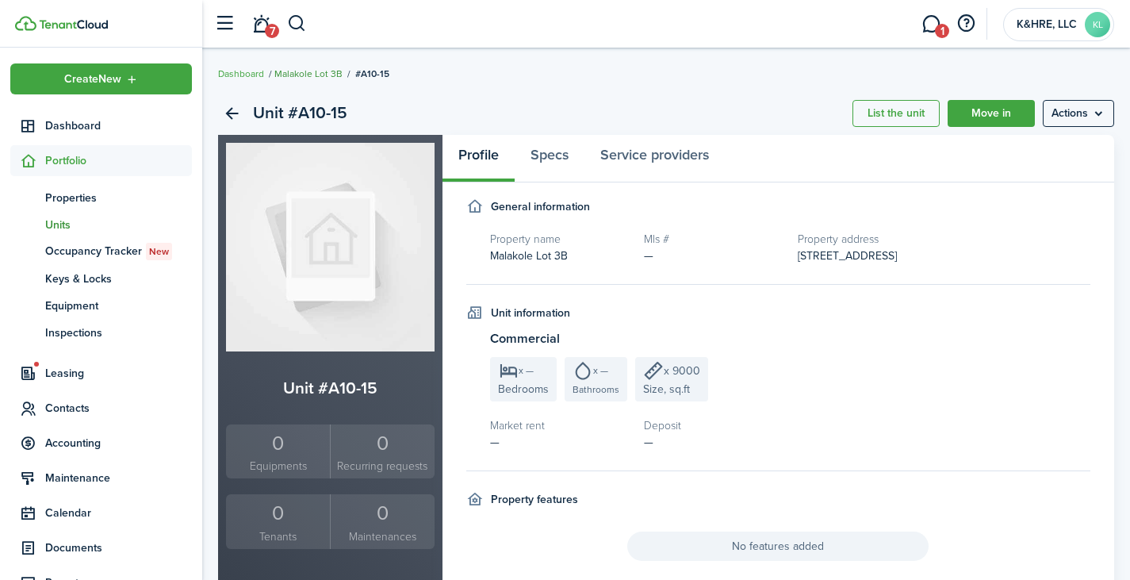
click at [309, 72] on link "Malakole Lot 3B" at bounding box center [308, 74] width 68 height 14
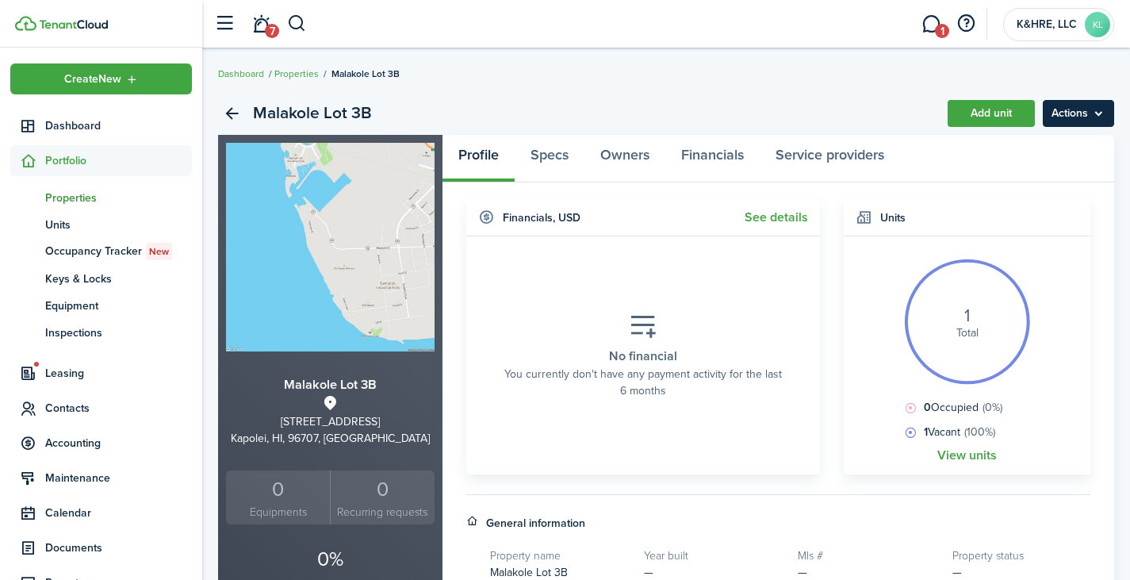
click at [1069, 124] on menu-btn "Actions" at bounding box center [1078, 113] width 71 height 27
click at [77, 230] on span "Units" at bounding box center [118, 225] width 147 height 17
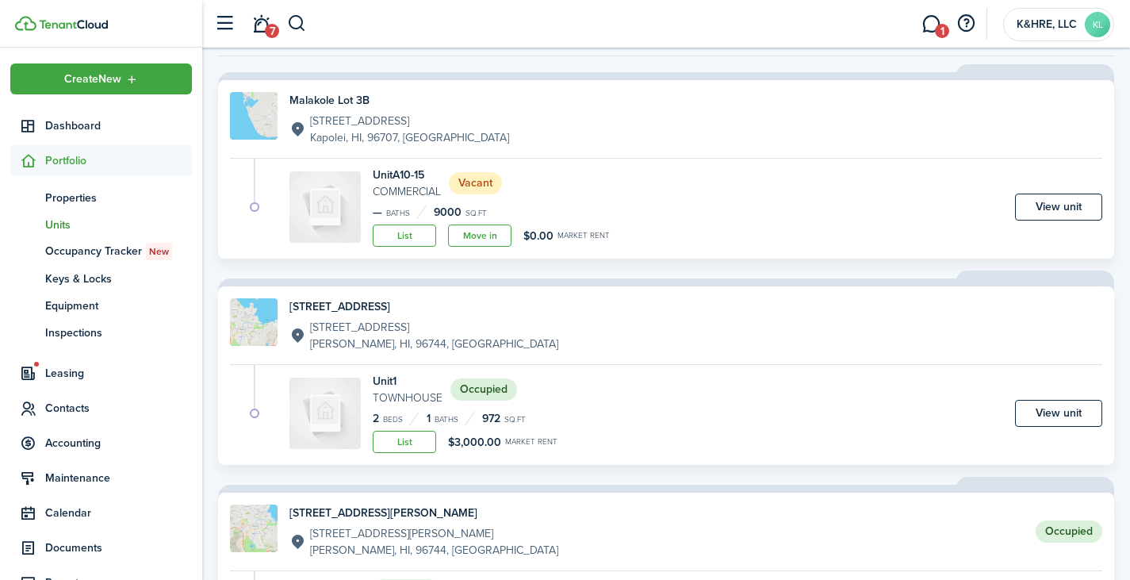
scroll to position [121, 0]
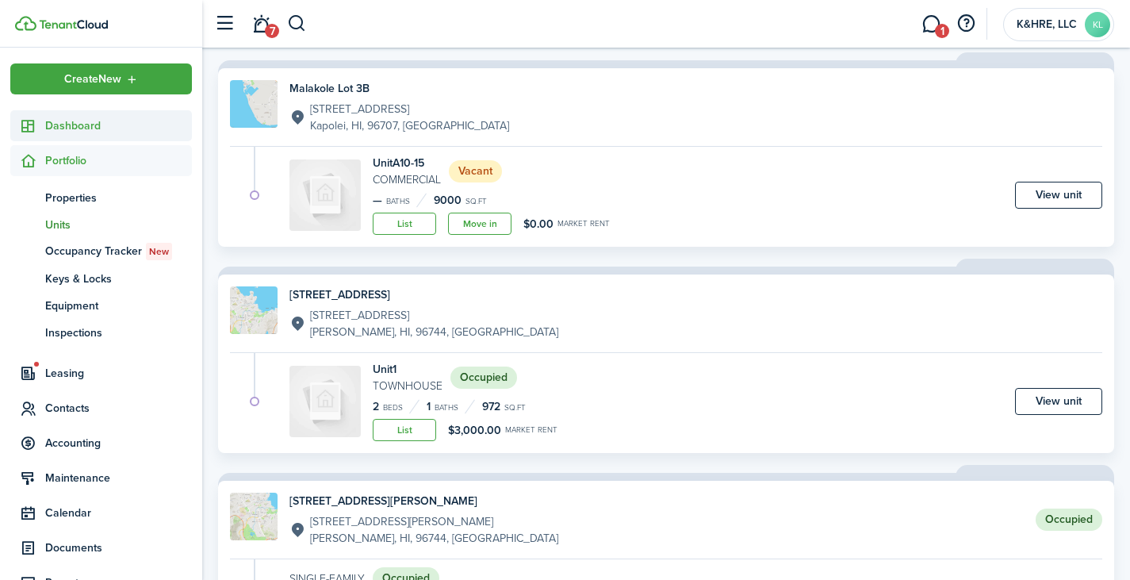
click at [90, 129] on span "Dashboard" at bounding box center [118, 125] width 147 height 17
